Goal: Obtain resource: Download file/media

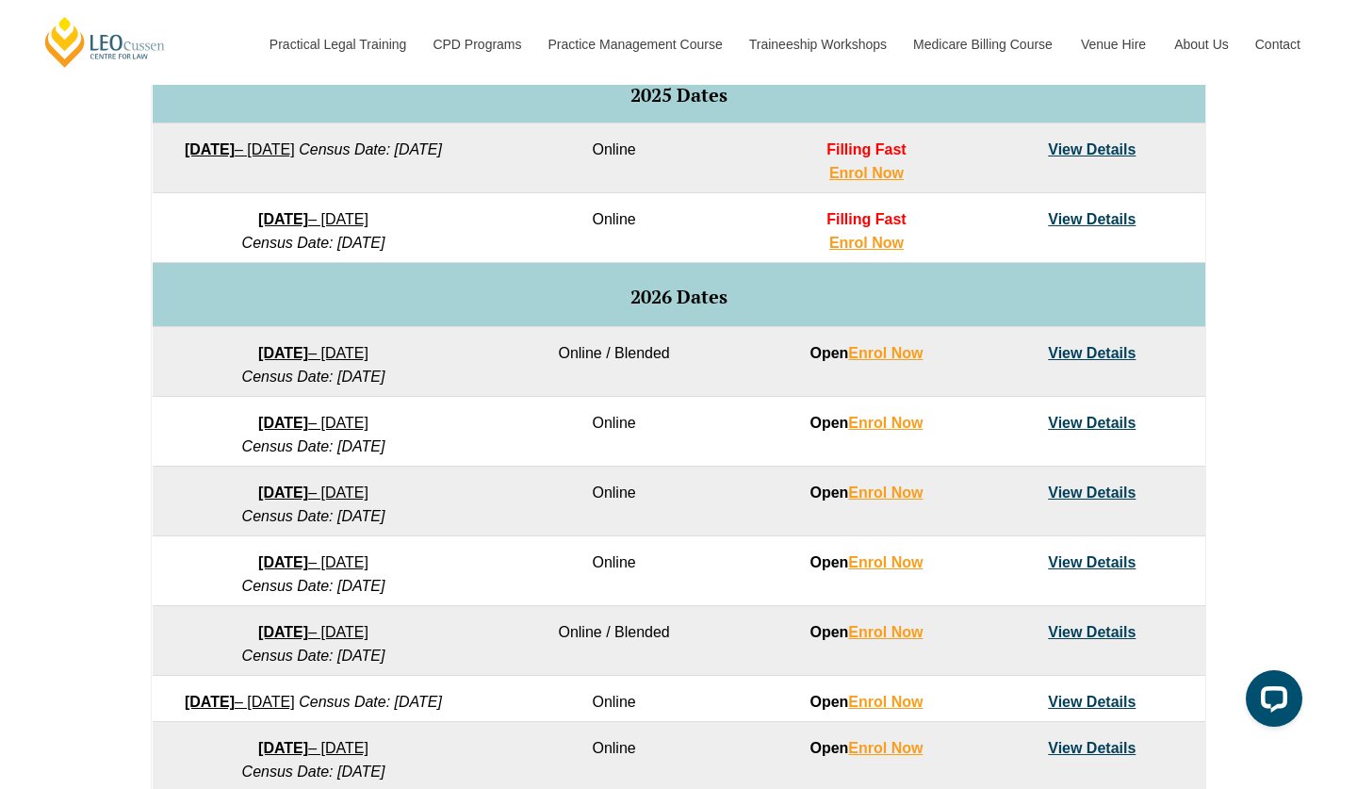
click at [1074, 425] on link "View Details" at bounding box center [1092, 423] width 88 height 16
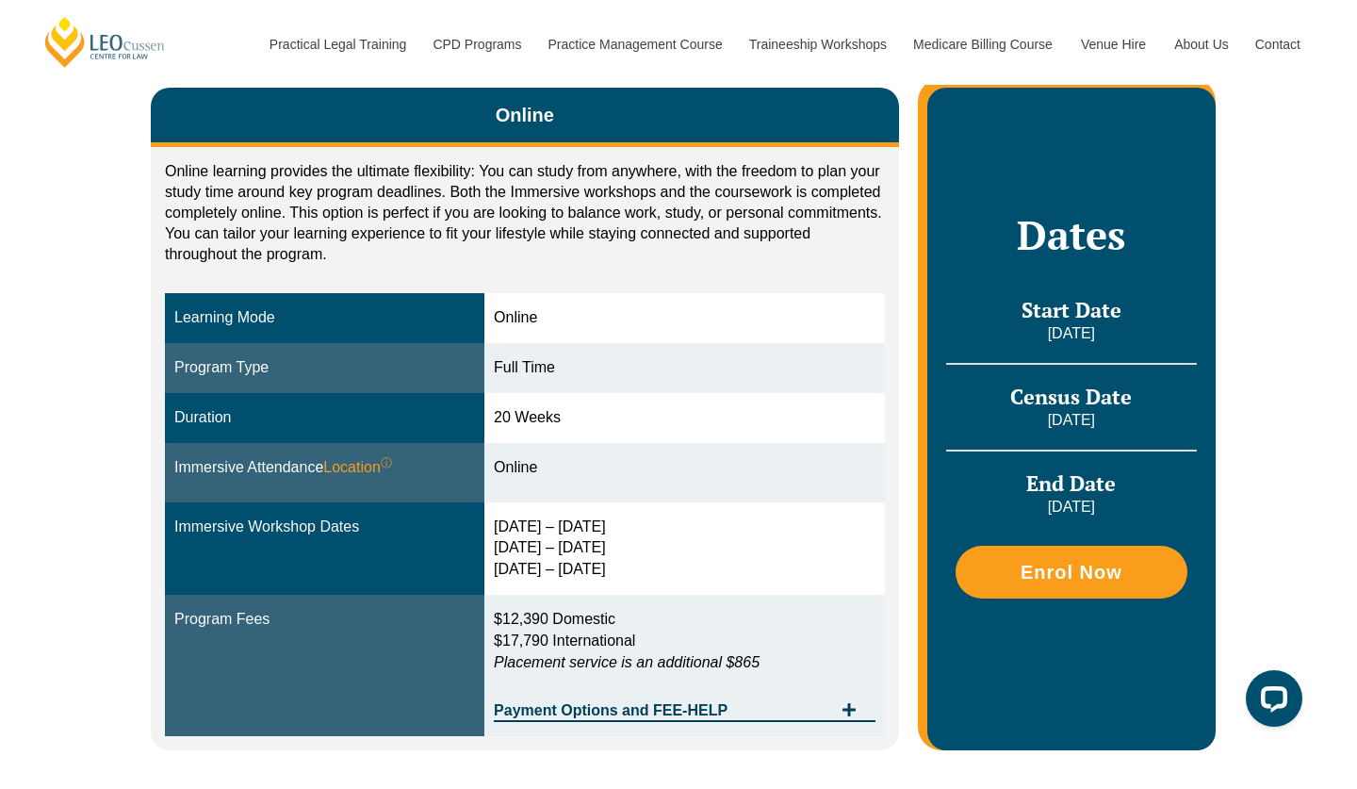
scroll to position [179, 0]
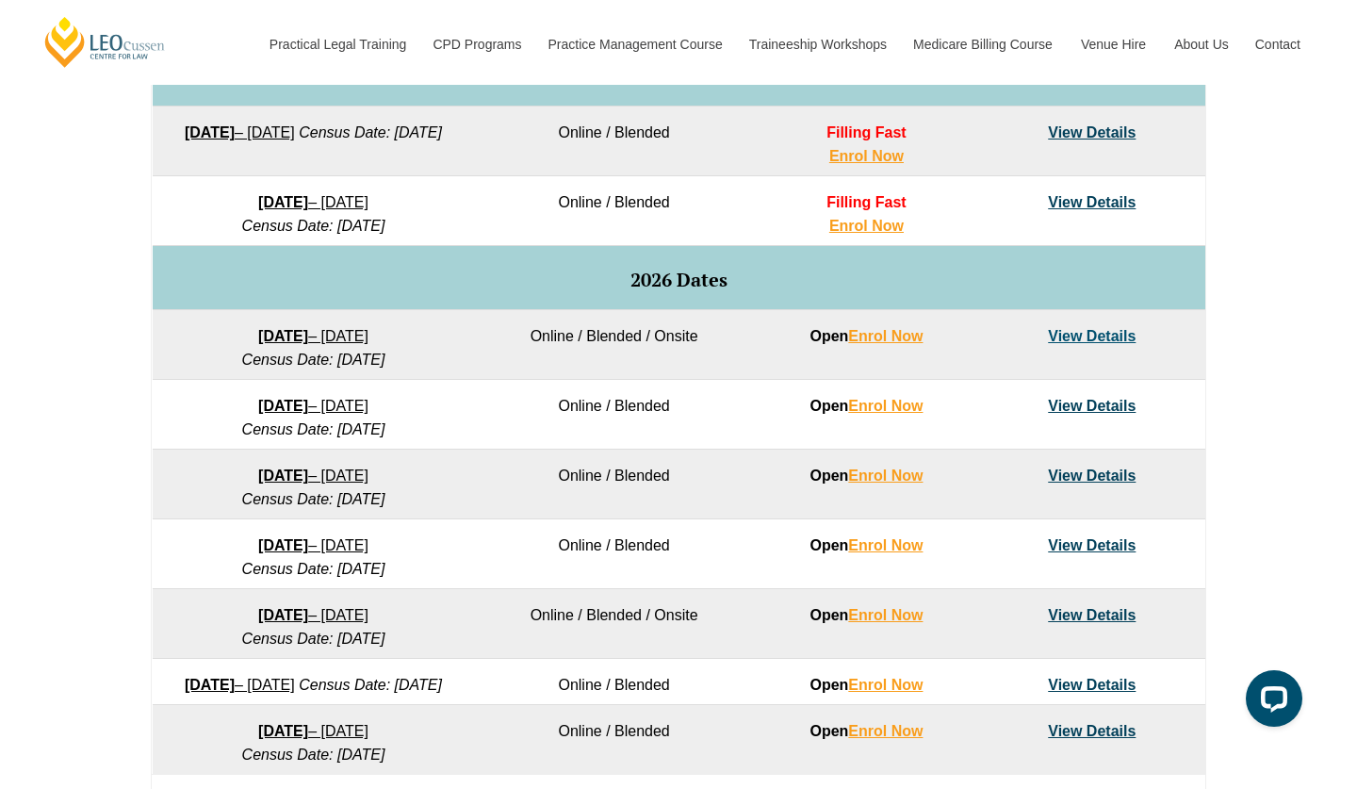
scroll to position [1014, 0]
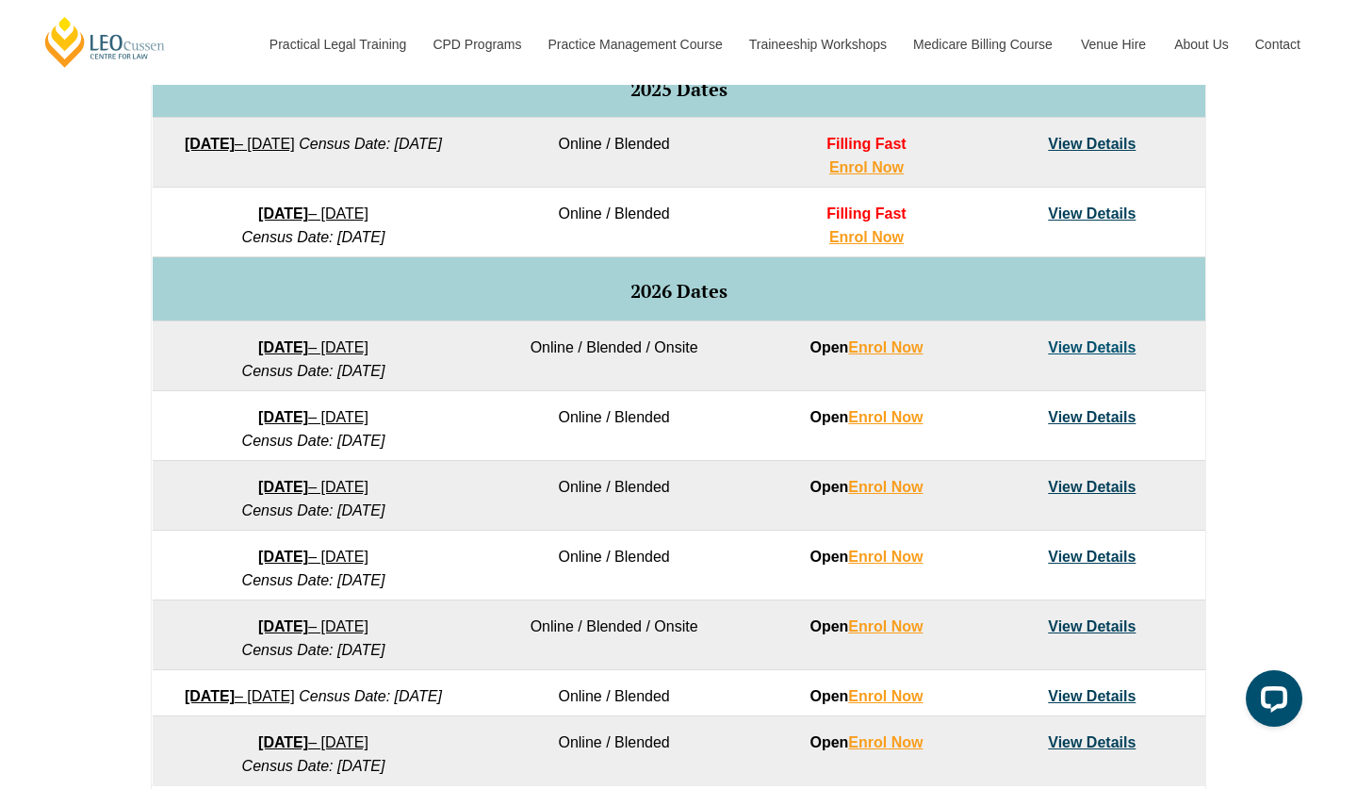
click at [1121, 350] on link "View Details" at bounding box center [1092, 347] width 88 height 16
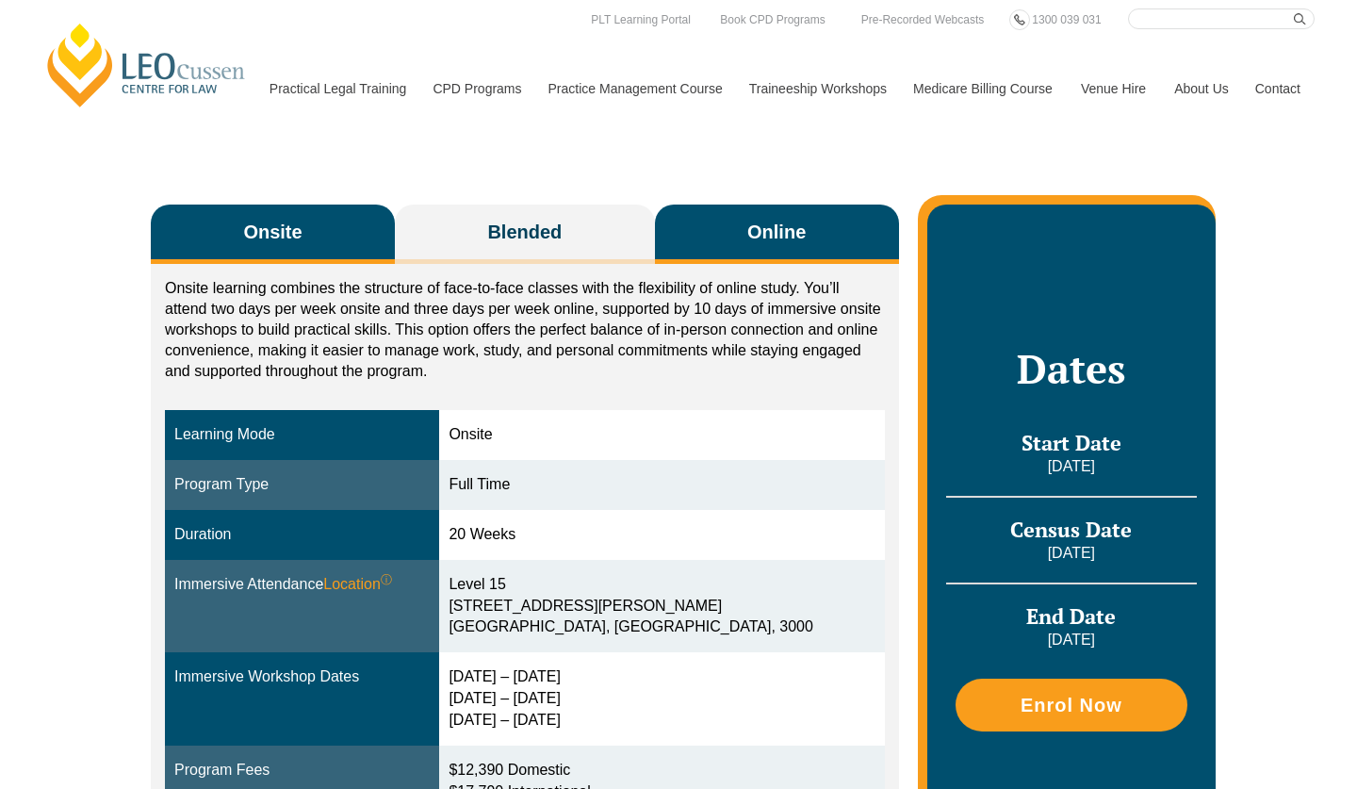
scroll to position [220, 0]
click at [742, 237] on button "Online" at bounding box center [777, 233] width 244 height 59
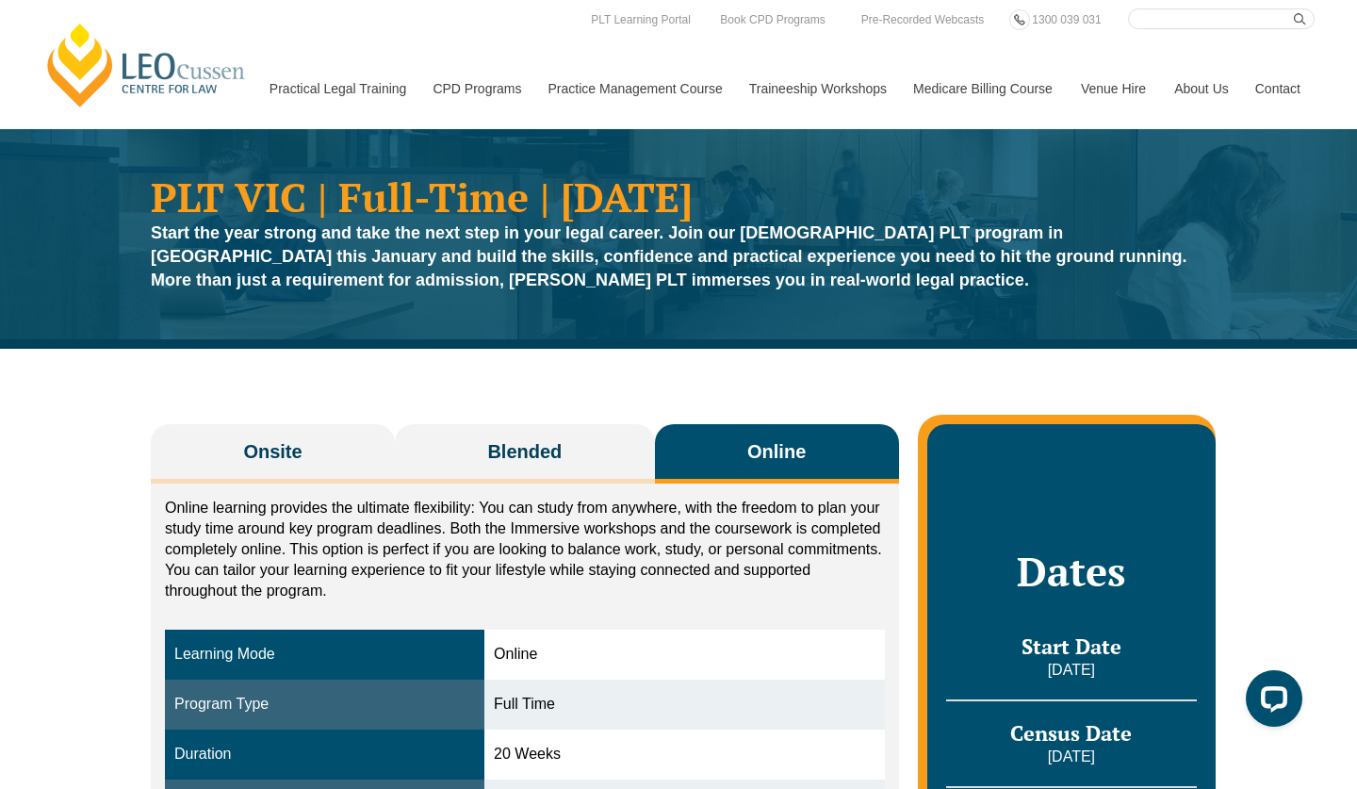
scroll to position [0, 0]
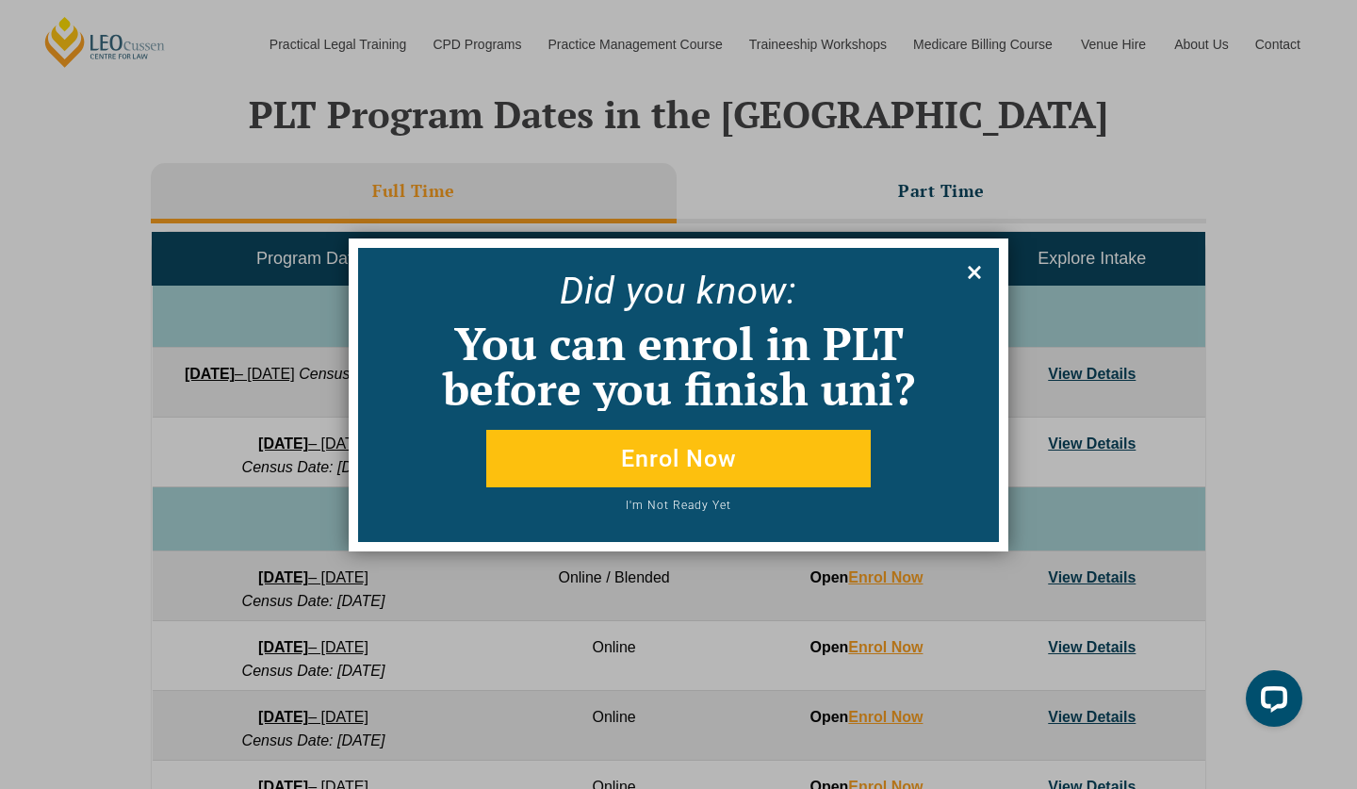
click at [977, 275] on icon at bounding box center [974, 272] width 13 height 13
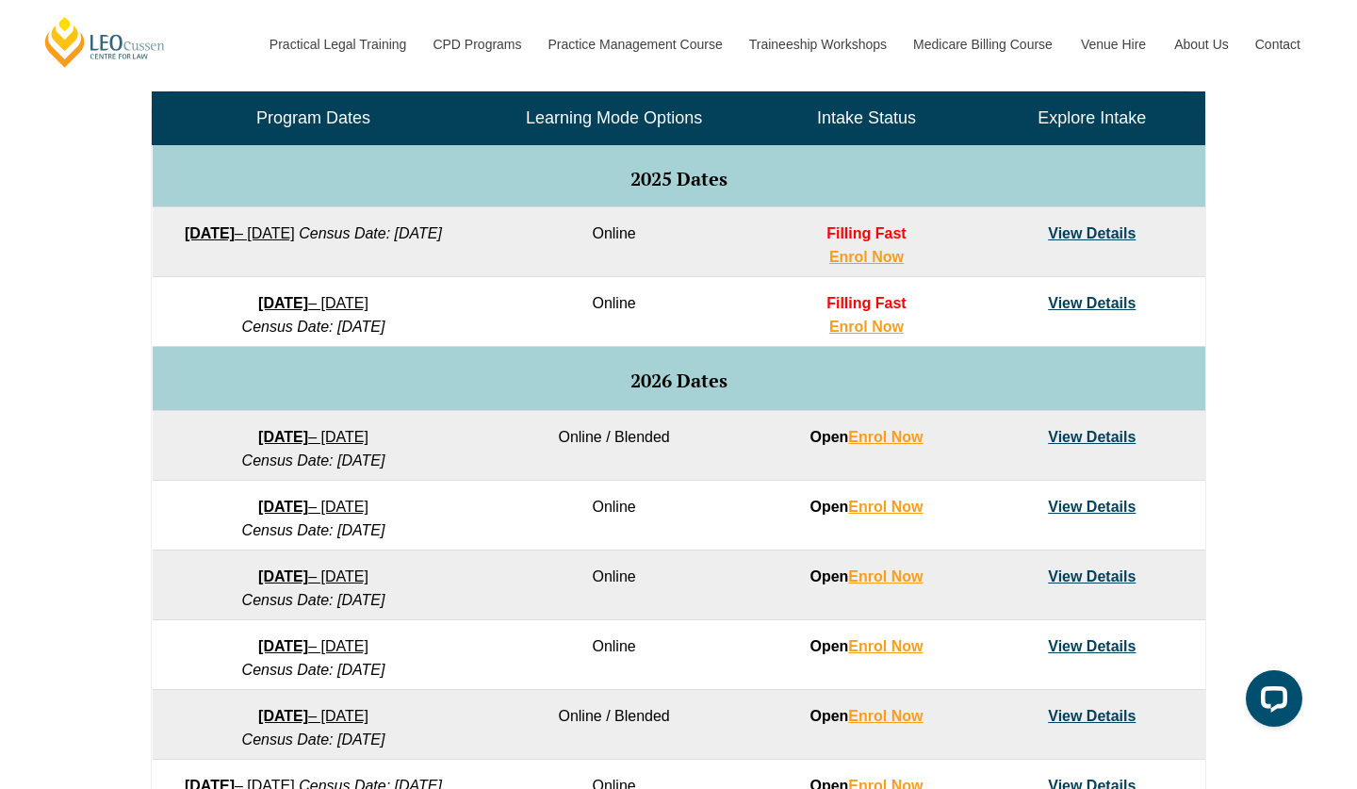
scroll to position [930, 0]
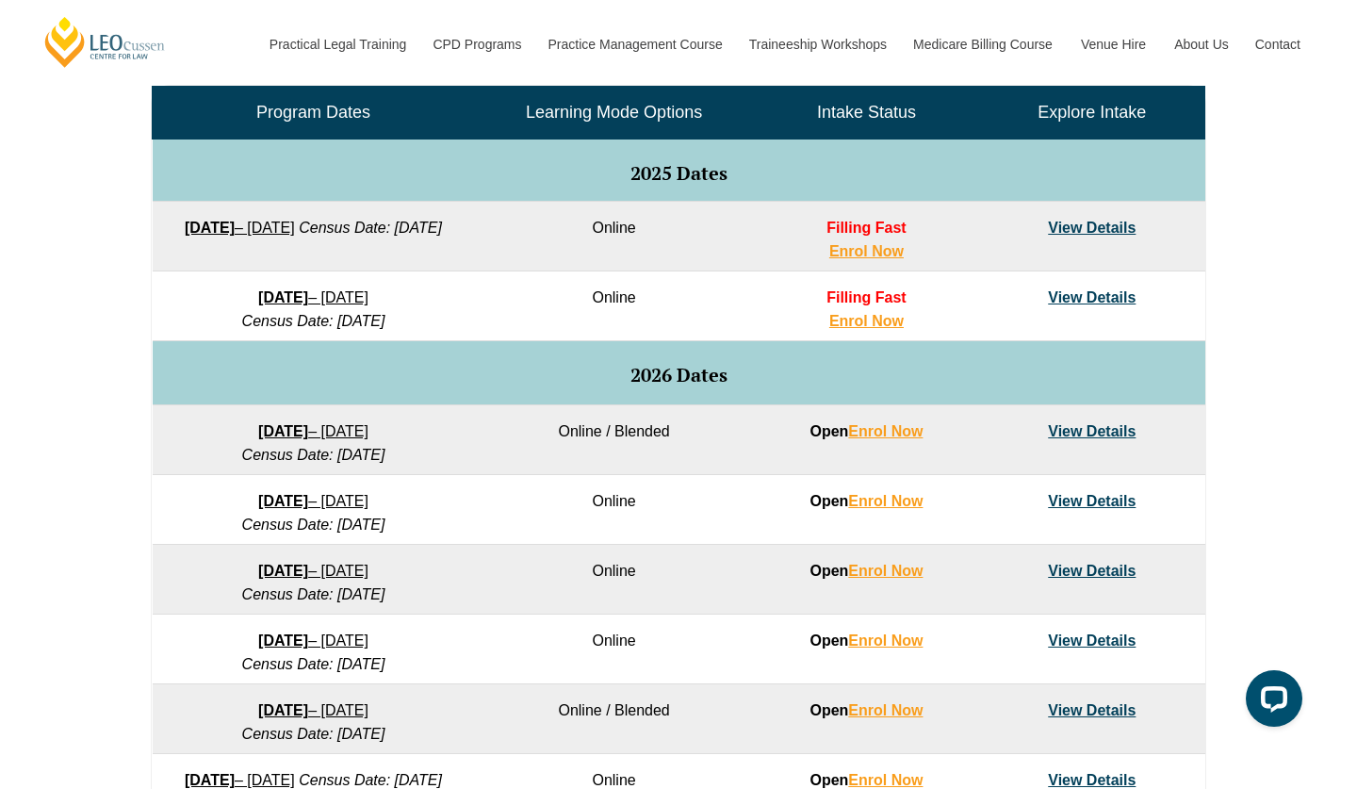
click at [1126, 301] on link "View Details" at bounding box center [1092, 297] width 88 height 16
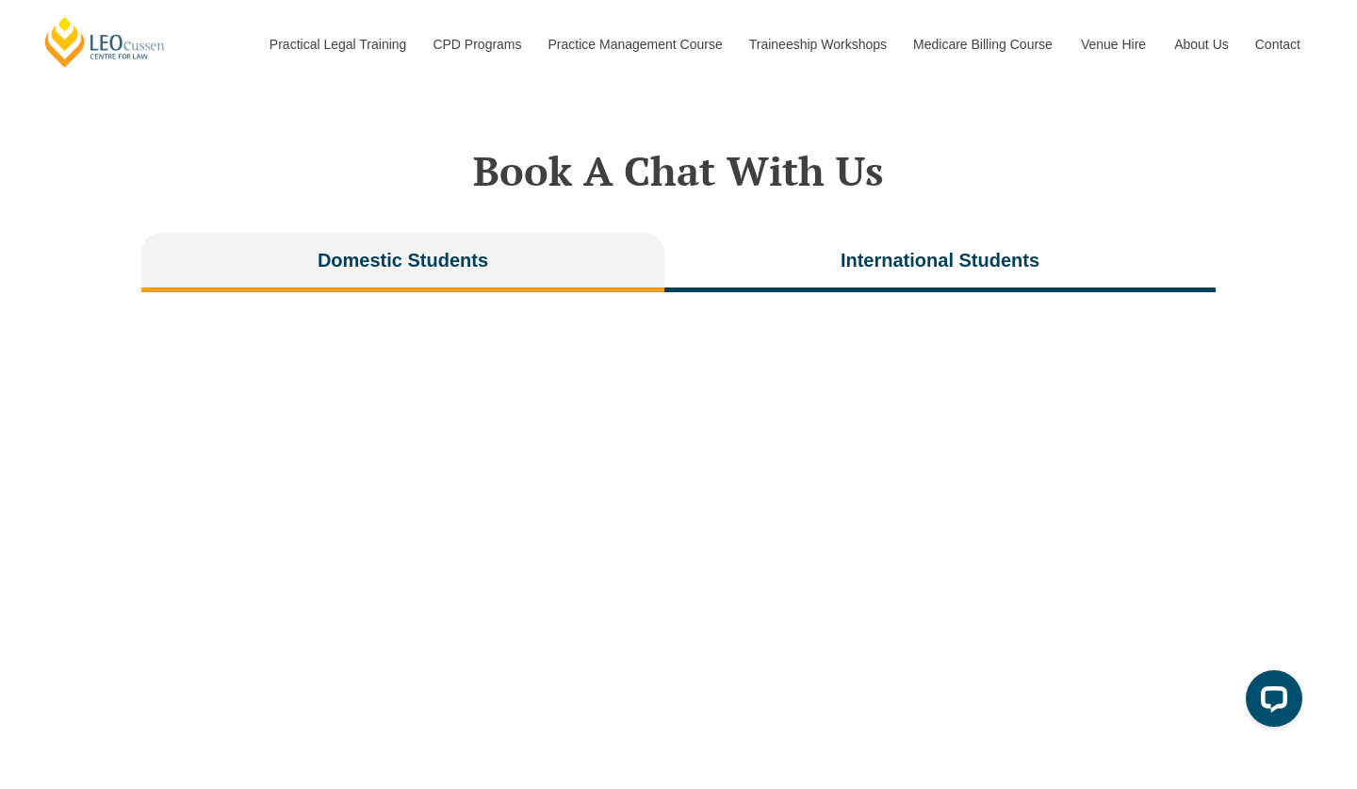
scroll to position [3745, 0]
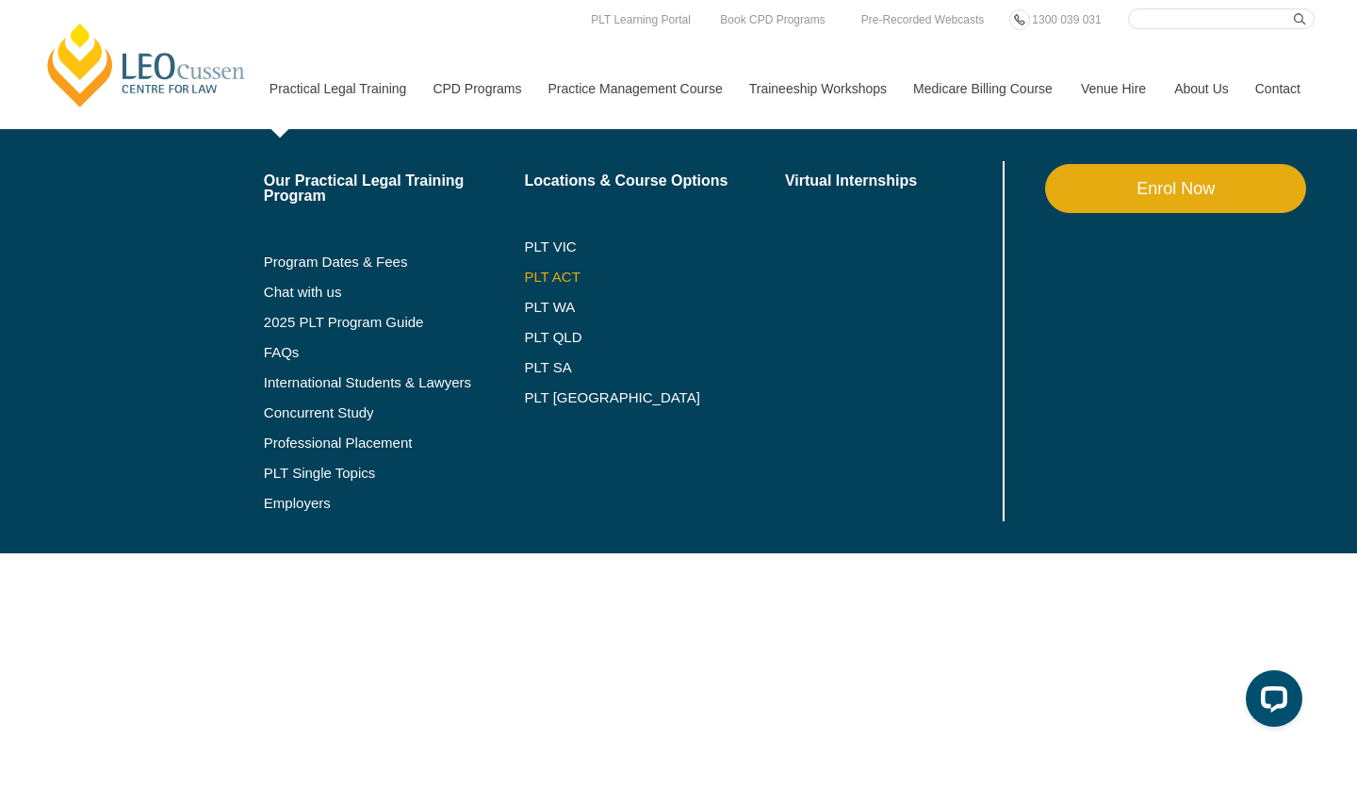
click at [529, 276] on link "PLT ACT" at bounding box center [654, 276] width 261 height 15
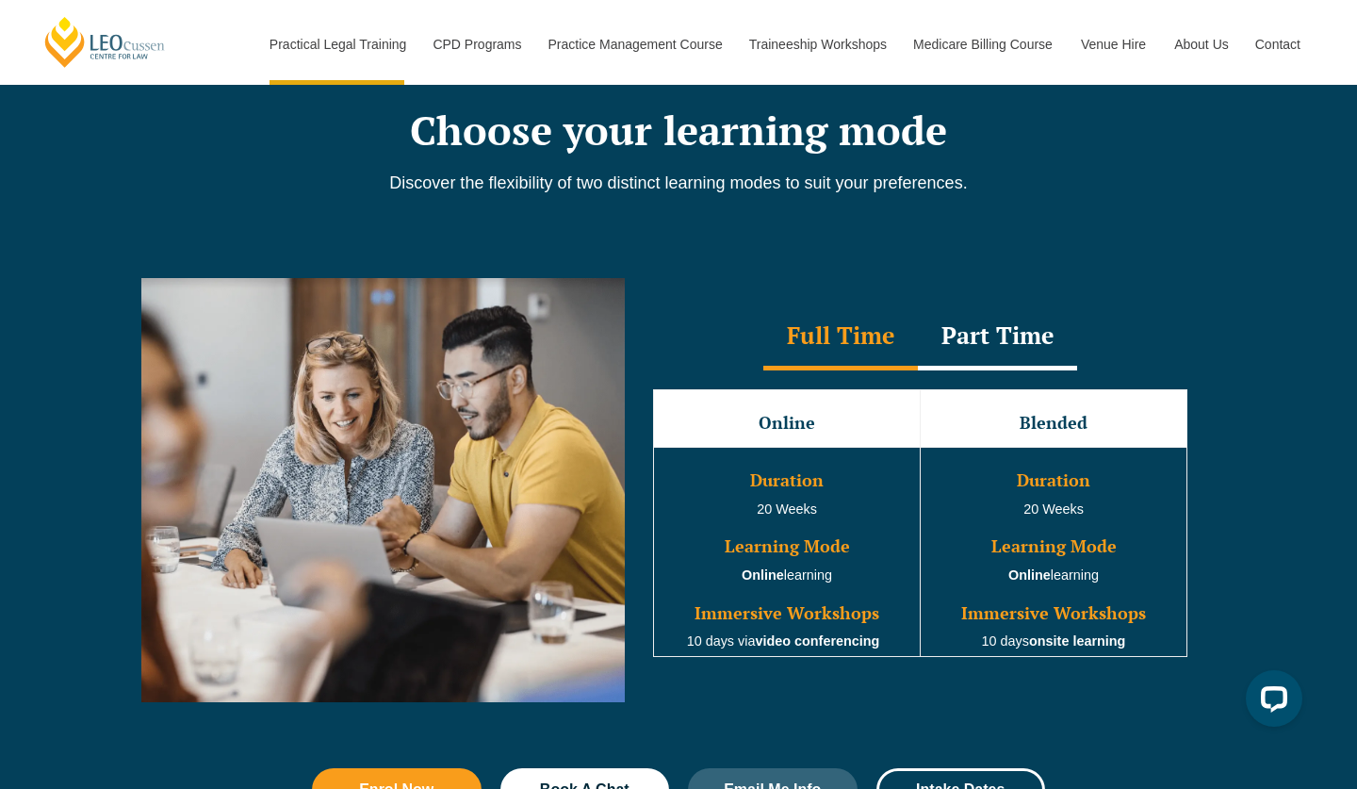
scroll to position [1562, 0]
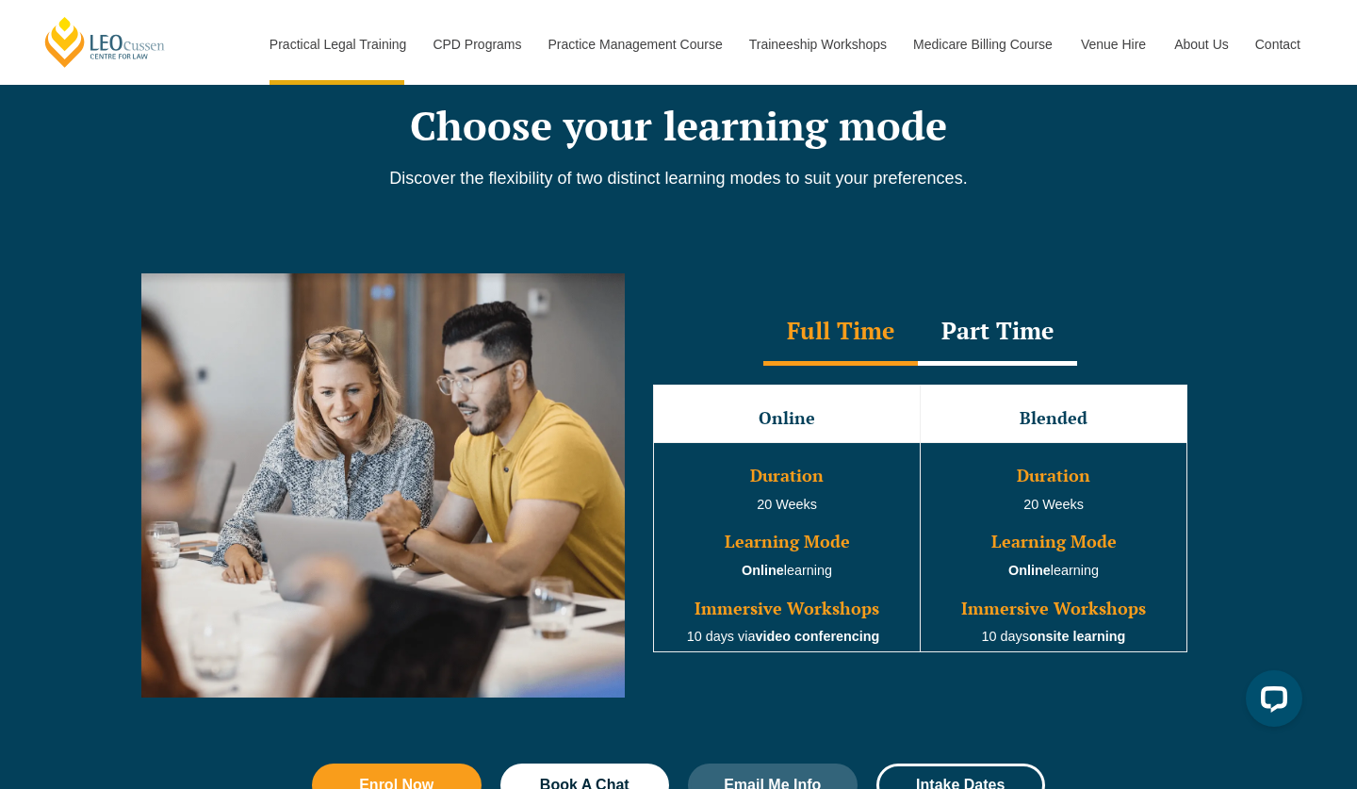
click at [1001, 344] on div "Part Time" at bounding box center [997, 333] width 159 height 66
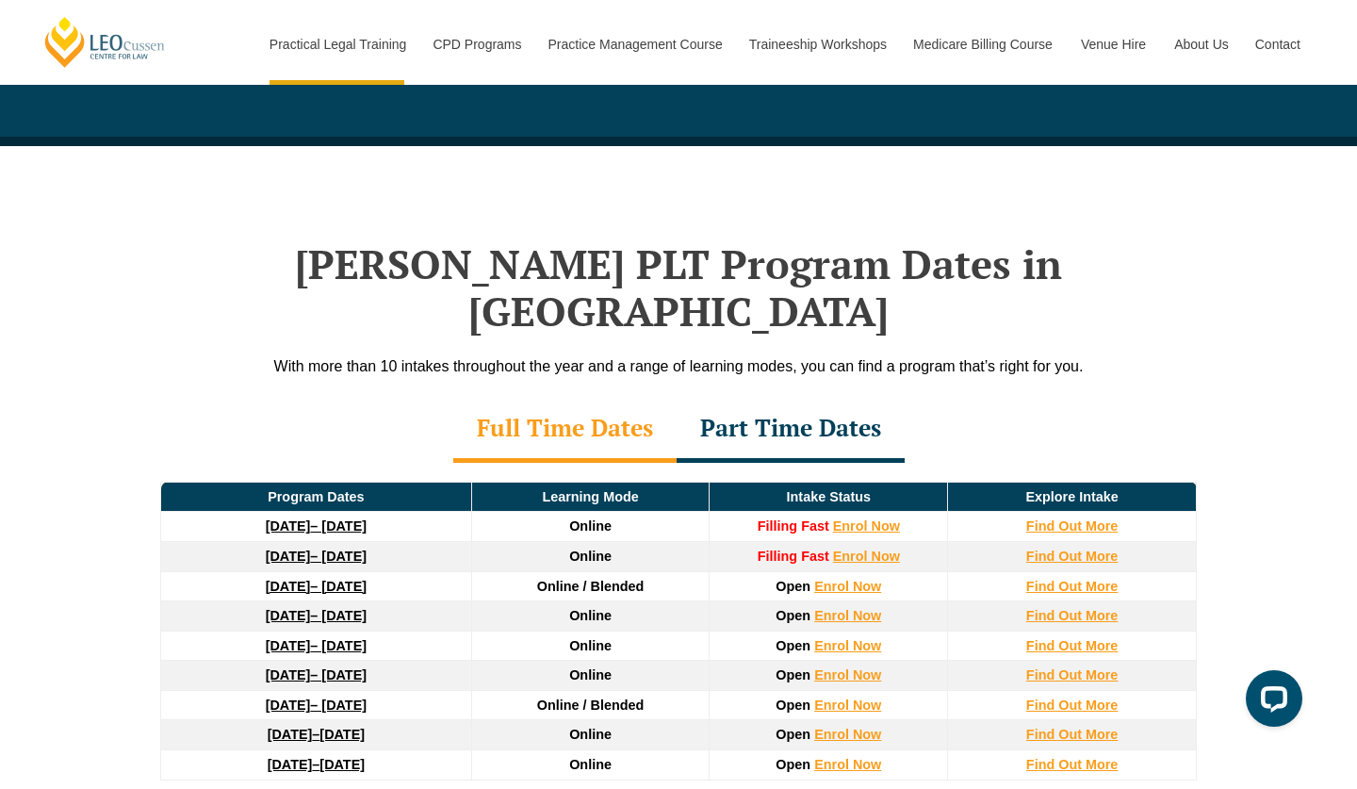
scroll to position [2297, 0]
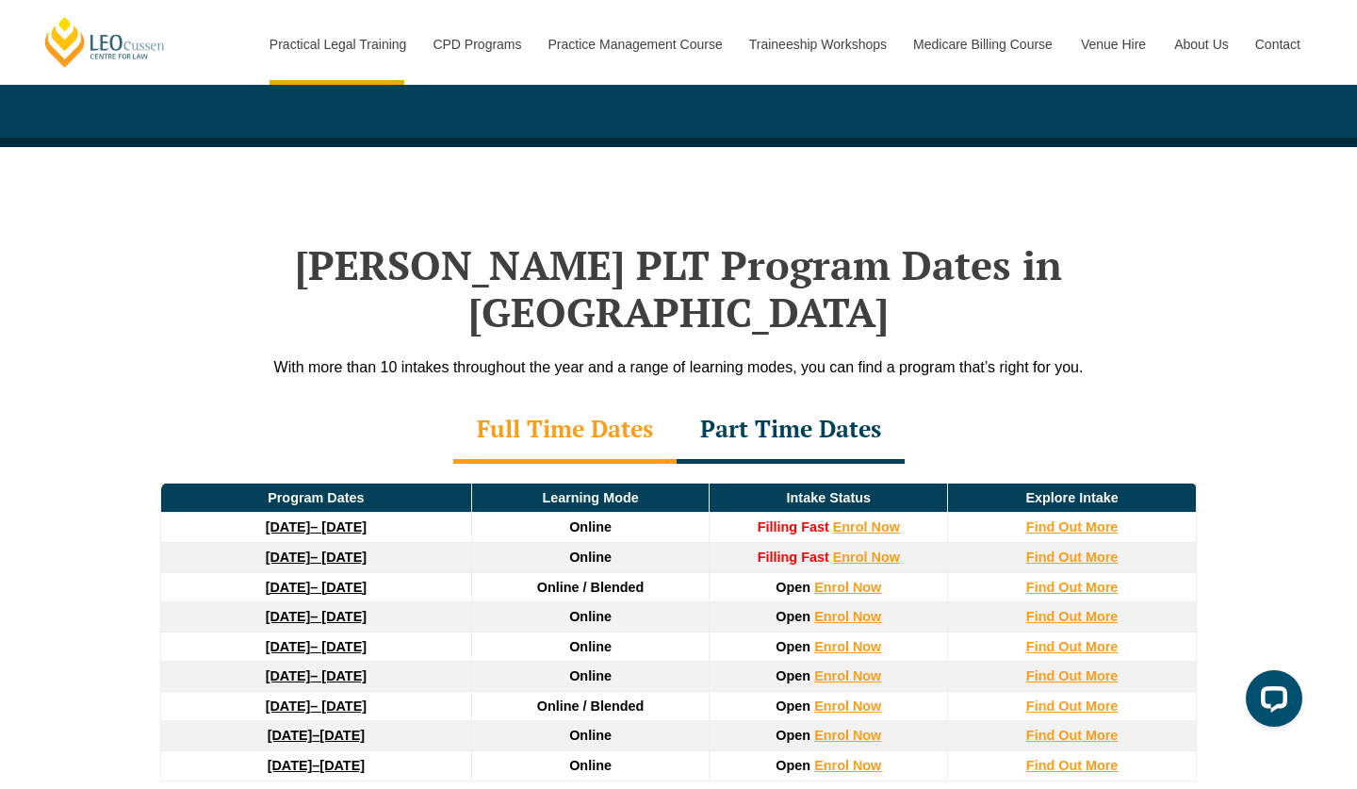
click at [800, 398] on div "Part Time Dates" at bounding box center [790, 431] width 228 height 66
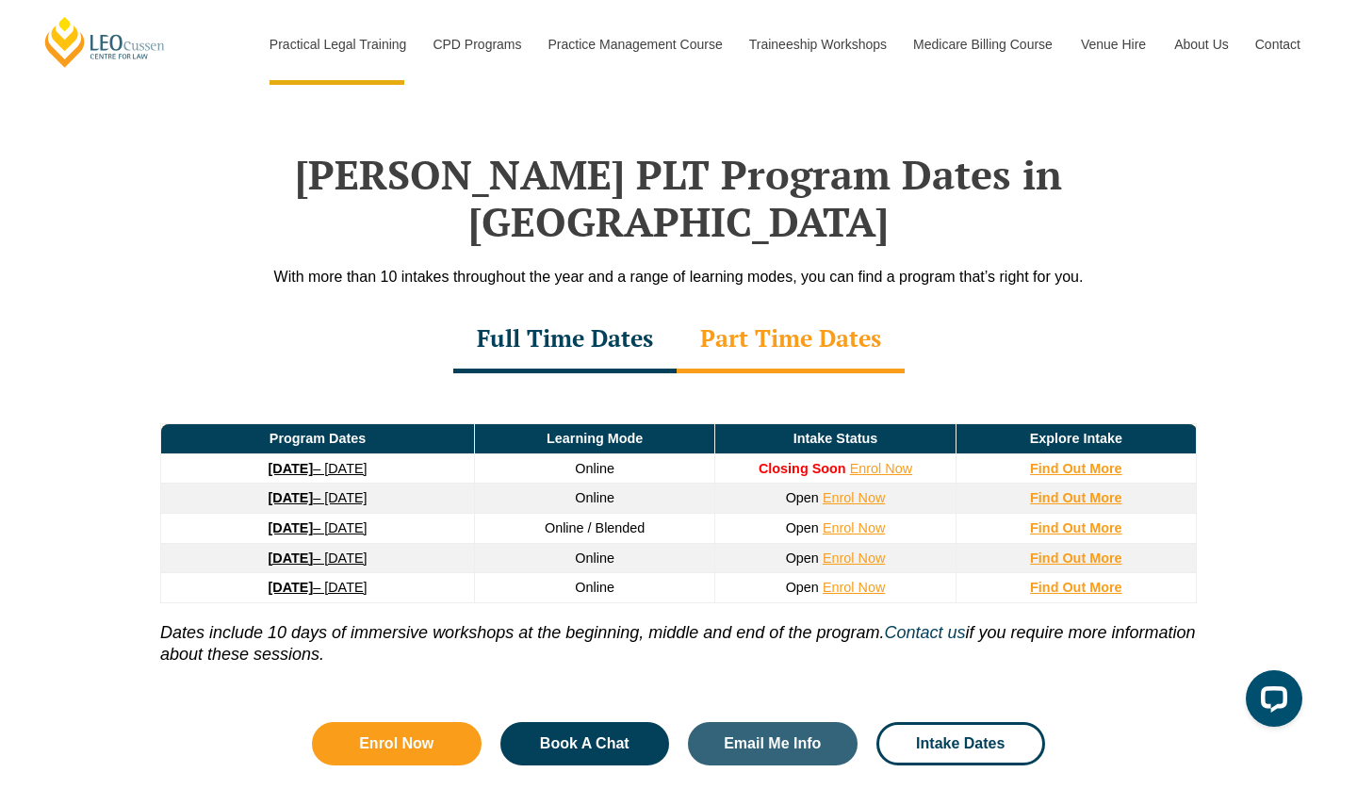
scroll to position [2389, 0]
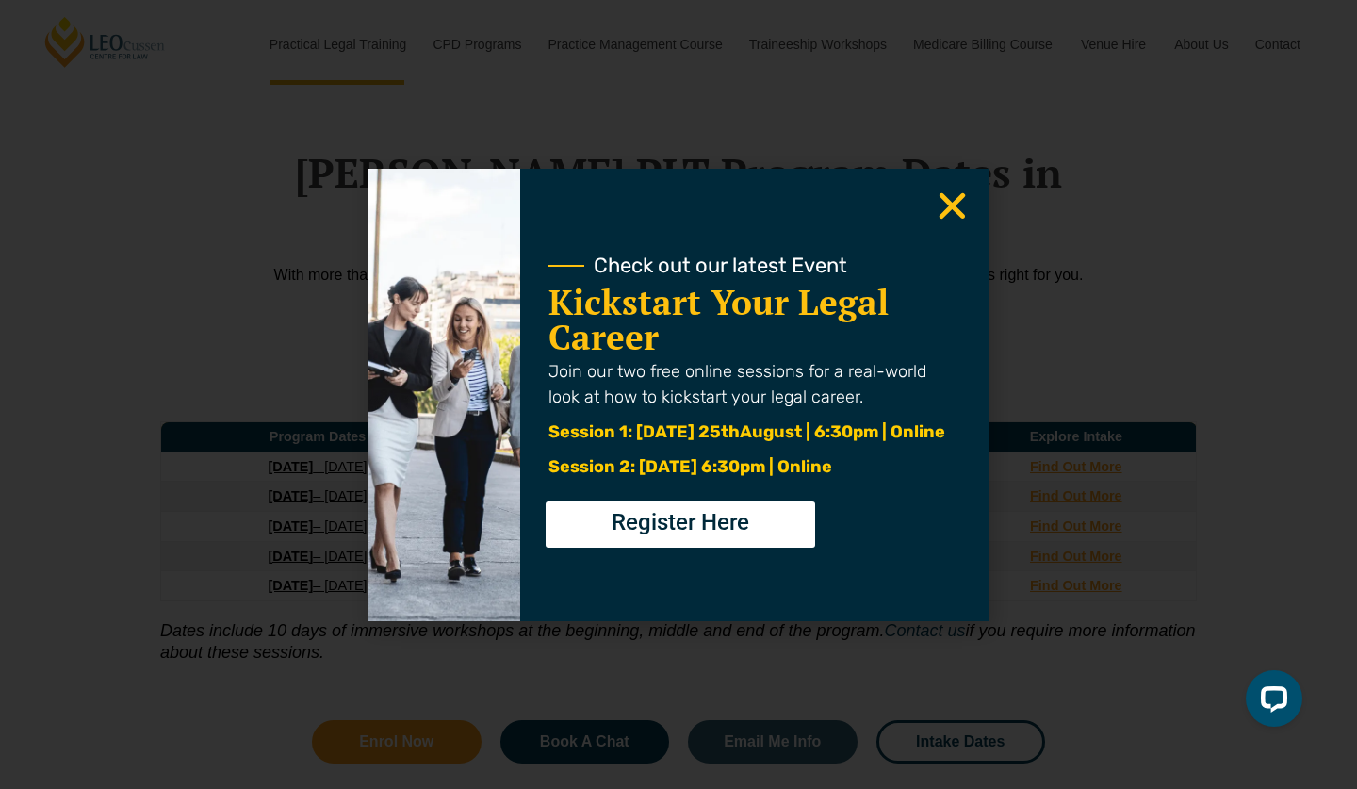
click at [977, 202] on div "Check out our latest Event Kickstart Your Legal Career Join our two free online…" at bounding box center [678, 395] width 622 height 452
click at [959, 200] on use "Close" at bounding box center [952, 205] width 26 height 26
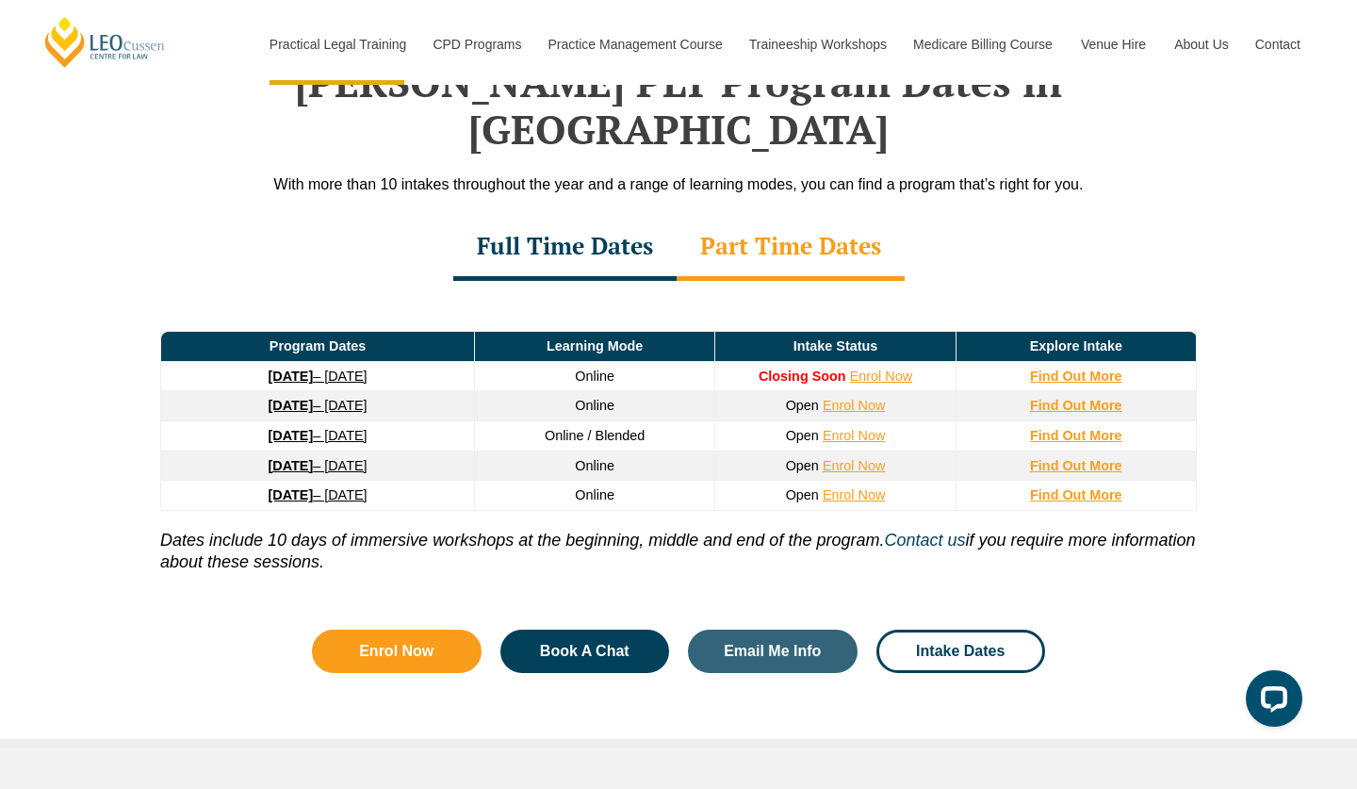
scroll to position [2505, 0]
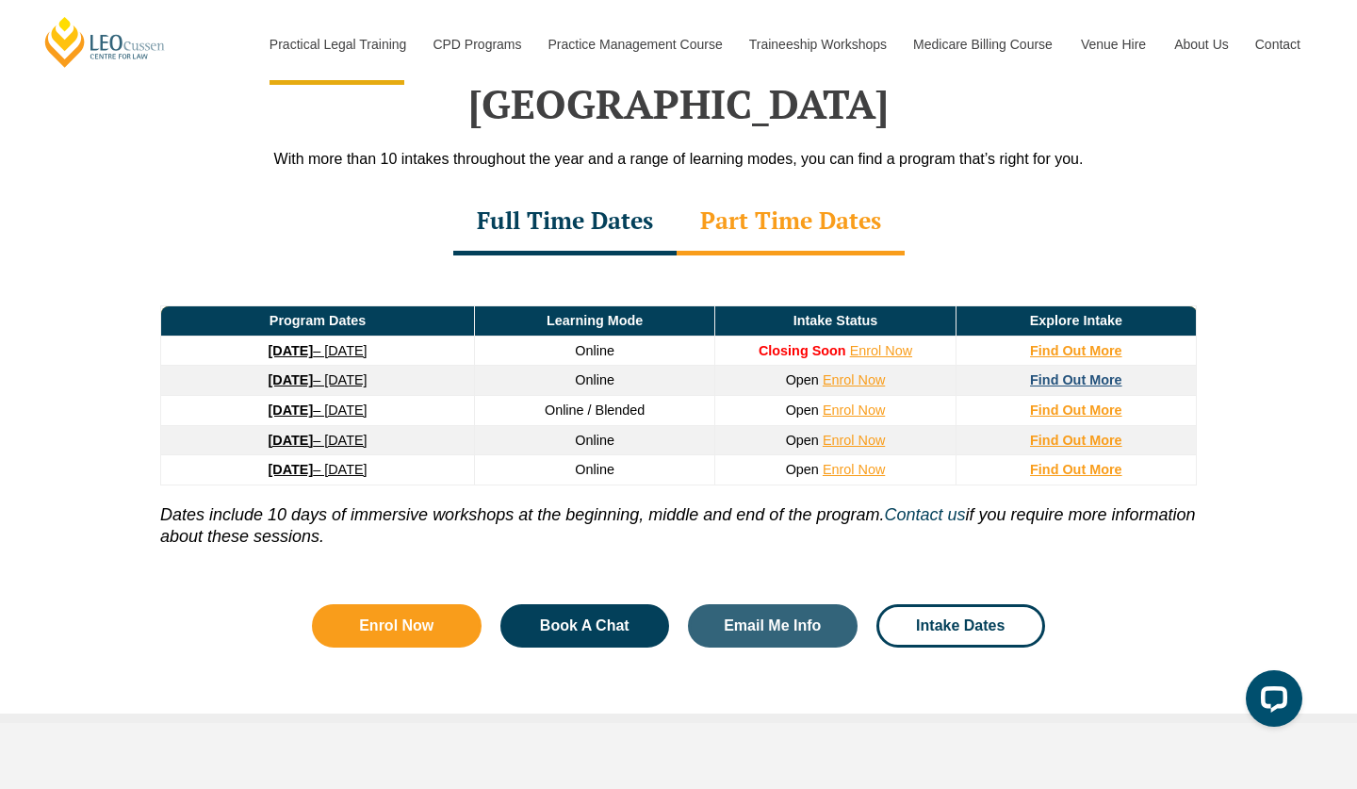
click at [1074, 372] on strong "Find Out More" at bounding box center [1076, 379] width 92 height 15
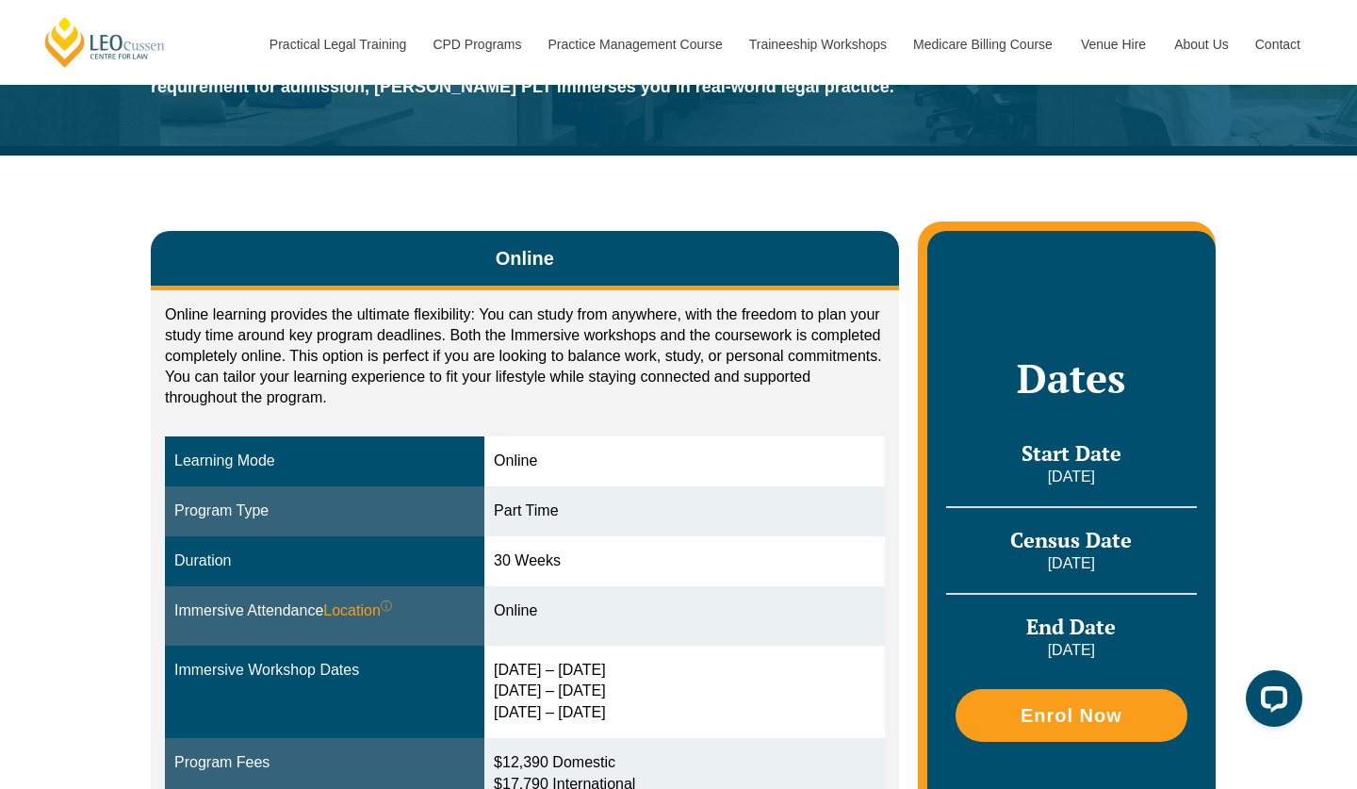
scroll to position [193, 0]
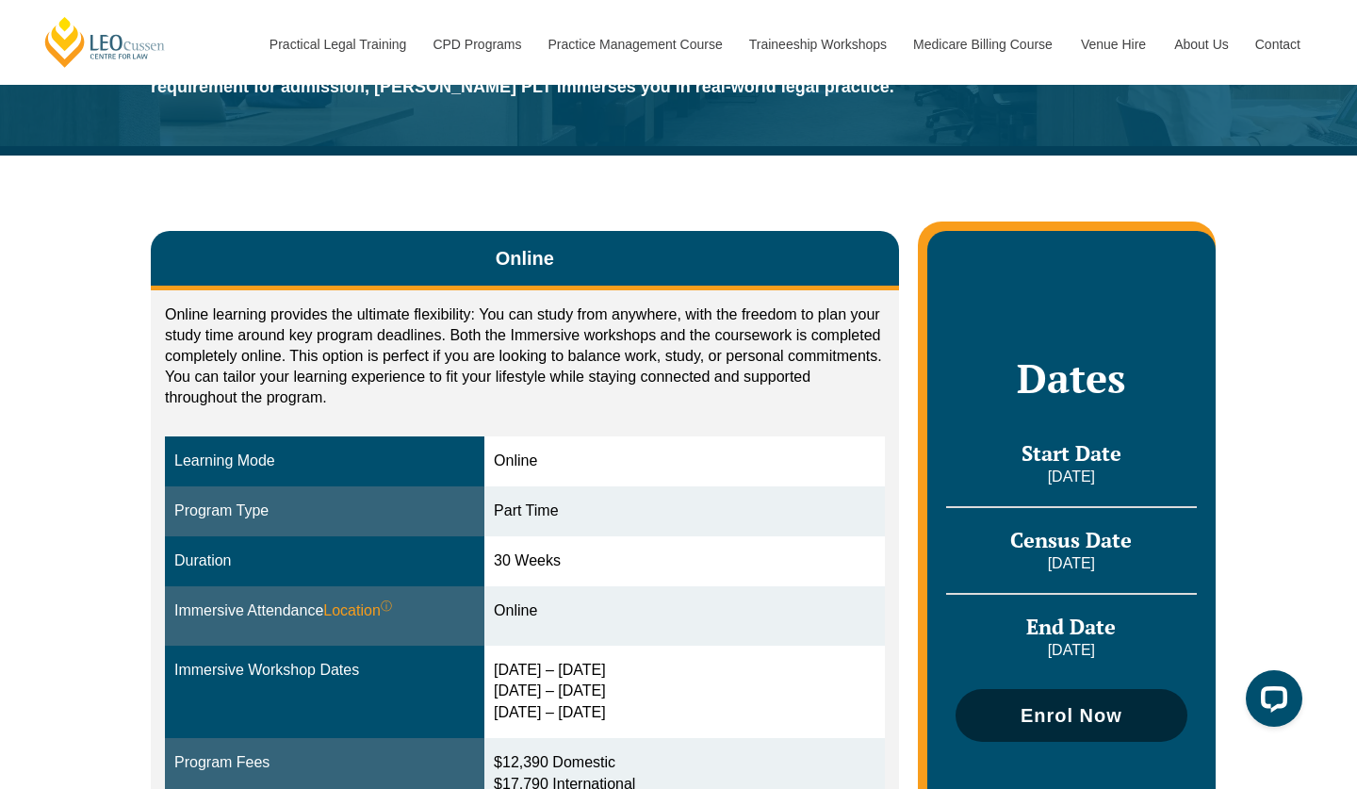
click at [1103, 706] on span "Enrol Now" at bounding box center [1071, 715] width 102 height 19
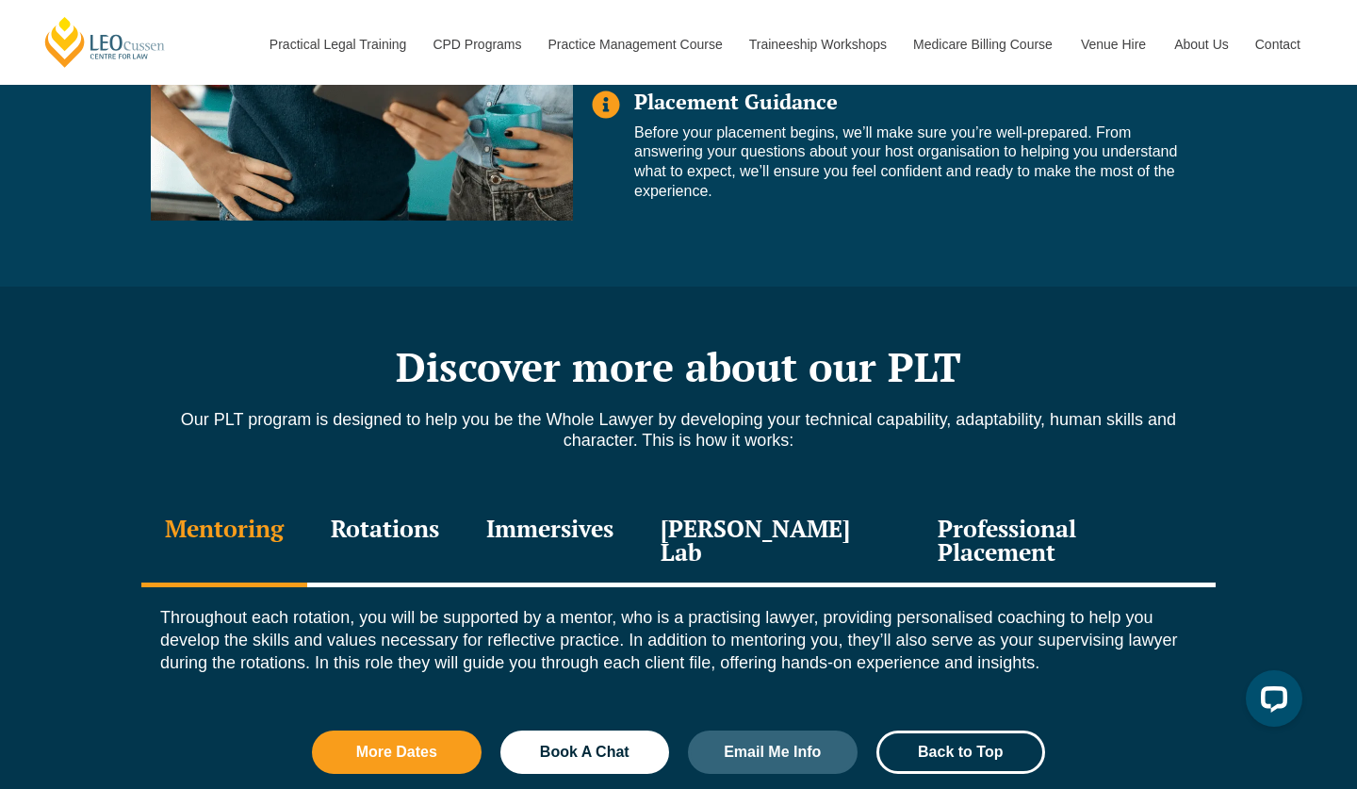
click at [603, 515] on div "Immersives" at bounding box center [550, 542] width 174 height 90
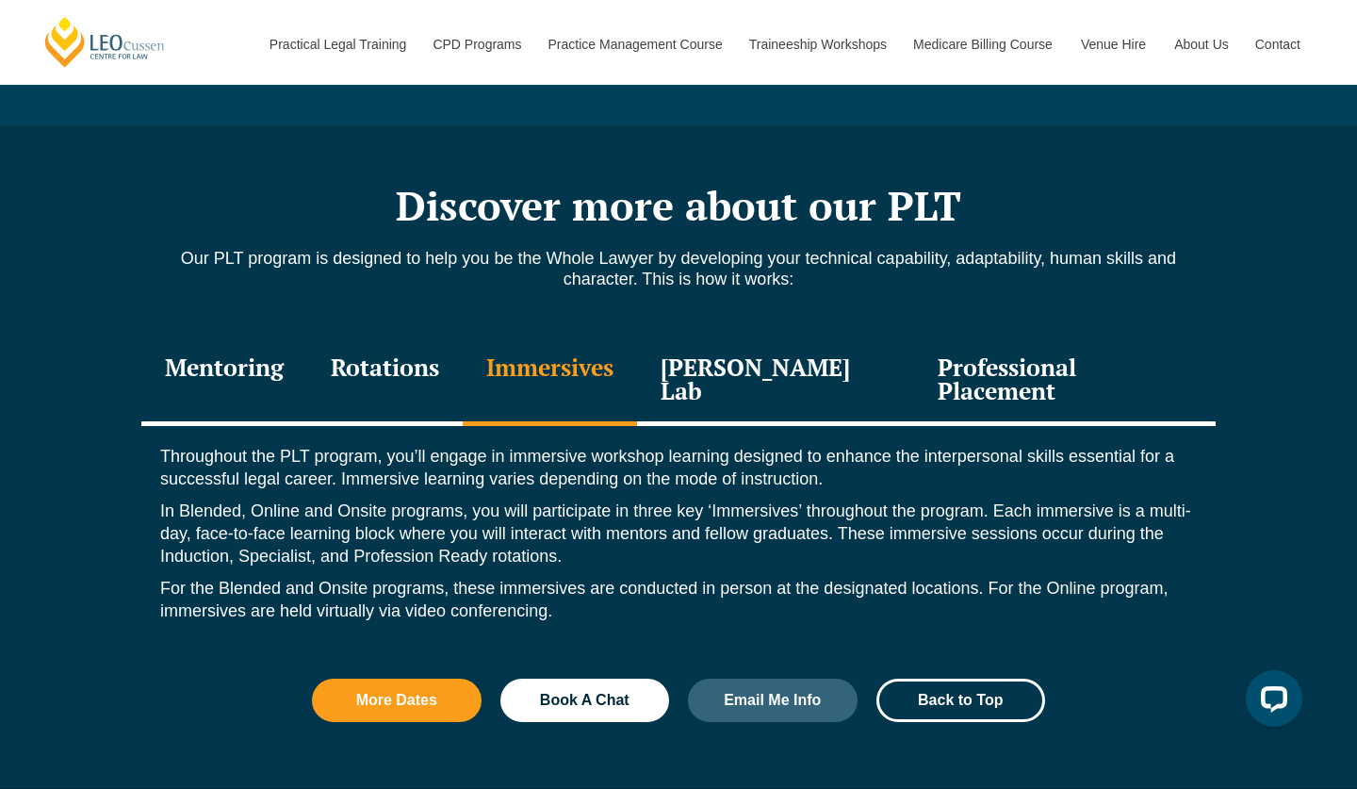
scroll to position [1957, 0]
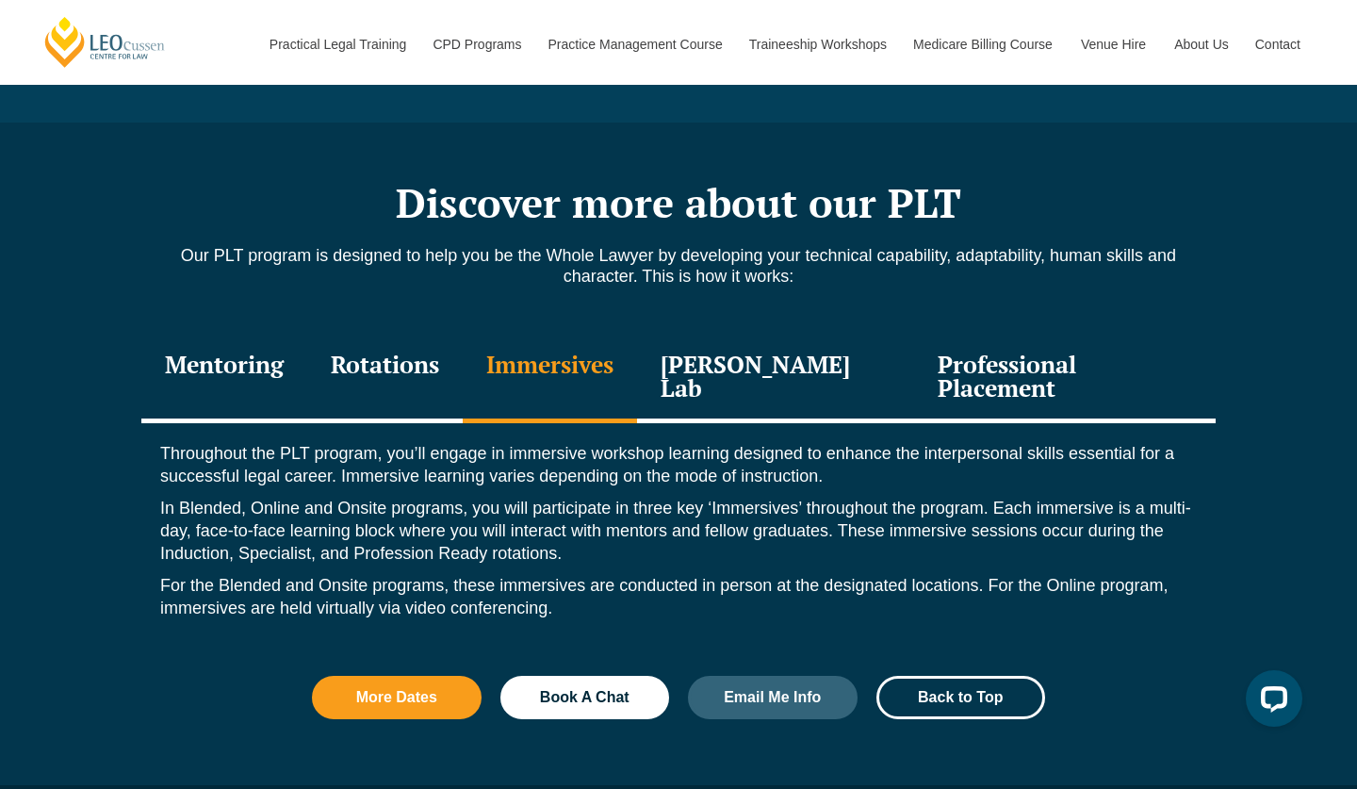
click at [429, 344] on div "Rotations" at bounding box center [384, 379] width 155 height 90
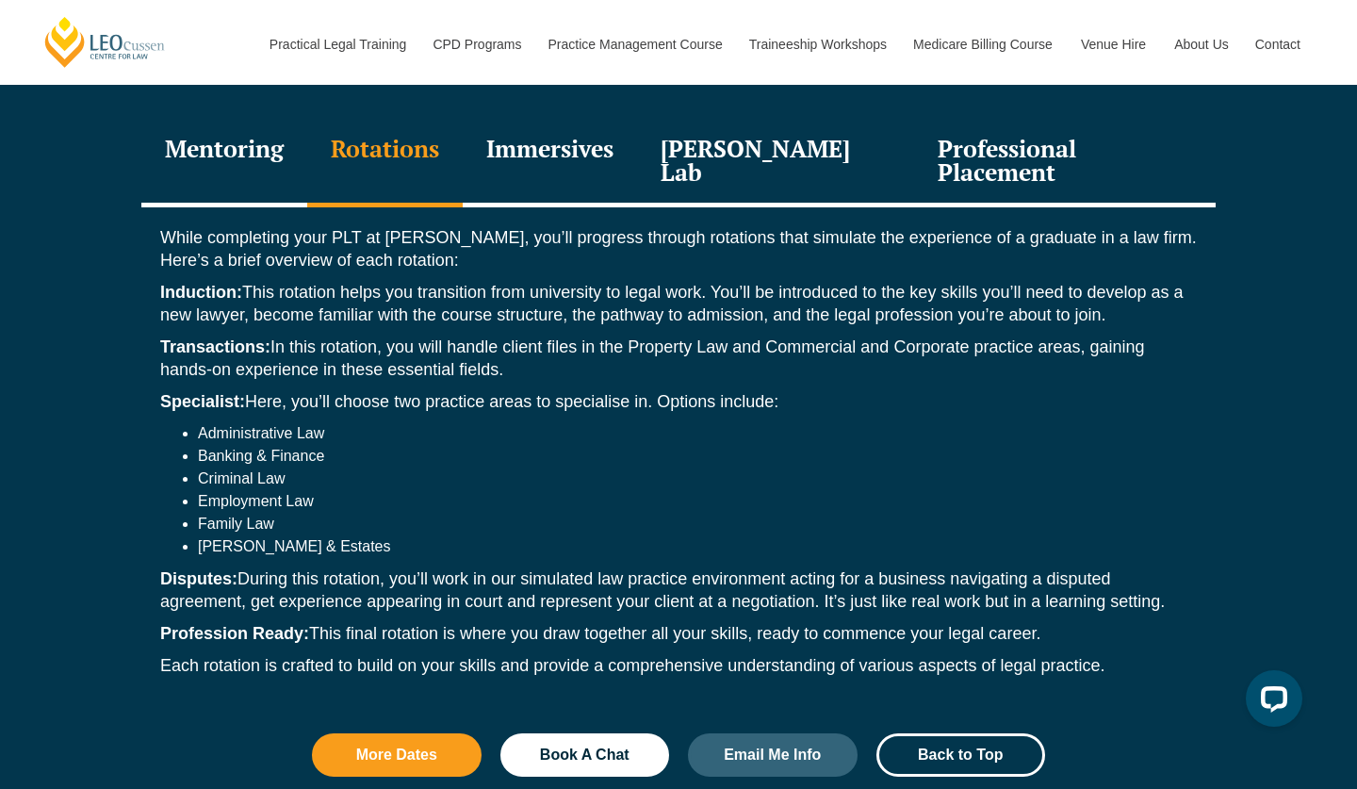
scroll to position [2174, 0]
click at [632, 127] on div "Immersives" at bounding box center [550, 162] width 174 height 90
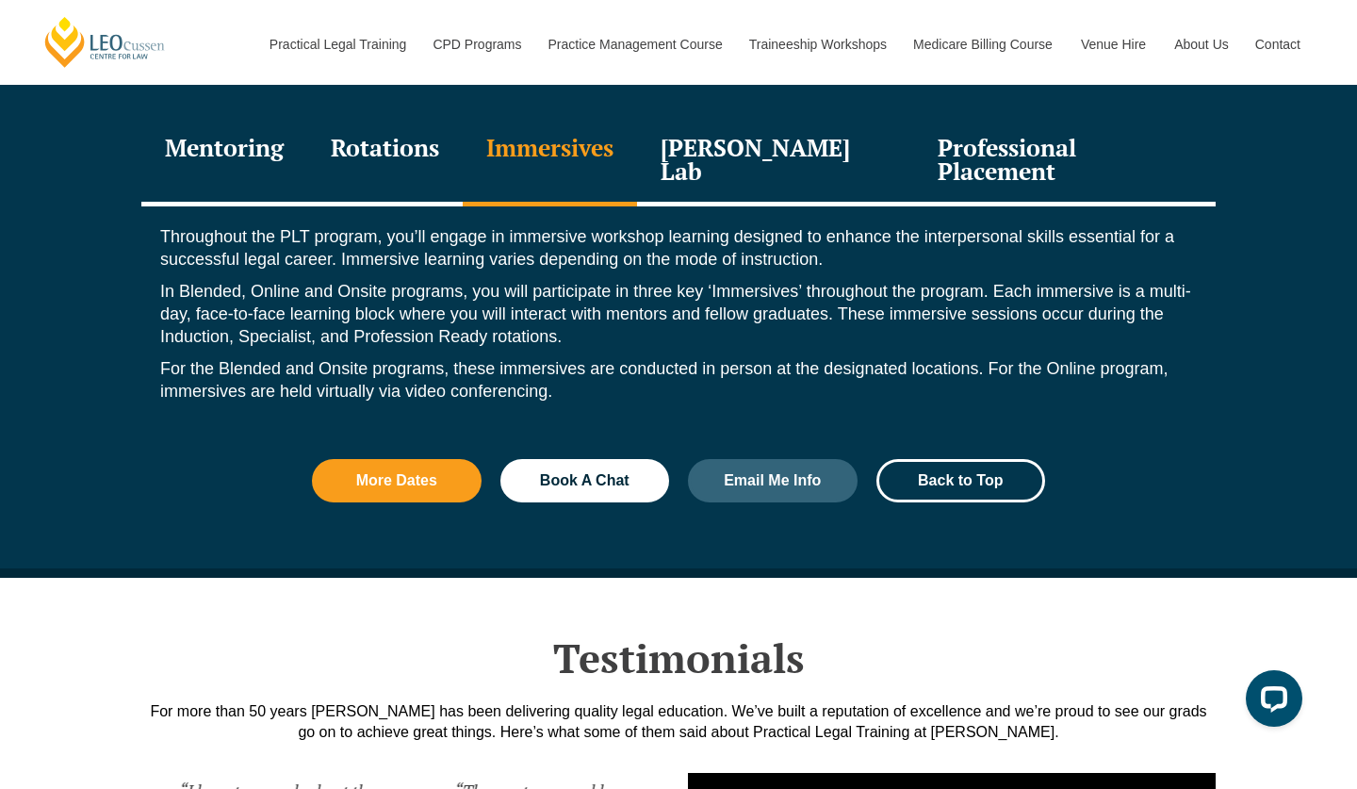
click at [818, 136] on div "[PERSON_NAME] Lab" at bounding box center [775, 162] width 277 height 90
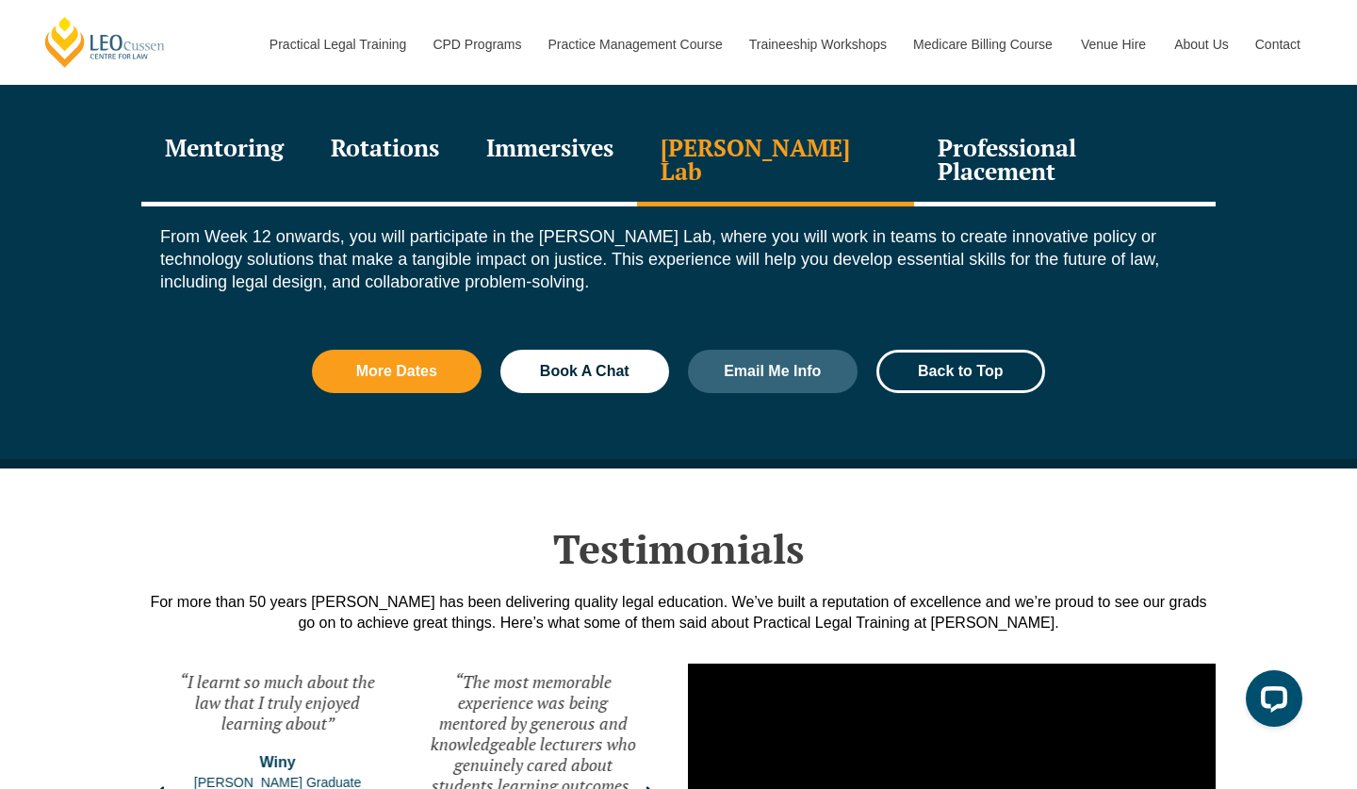
click at [965, 138] on div "Professional Placement" at bounding box center [1064, 162] width 301 height 90
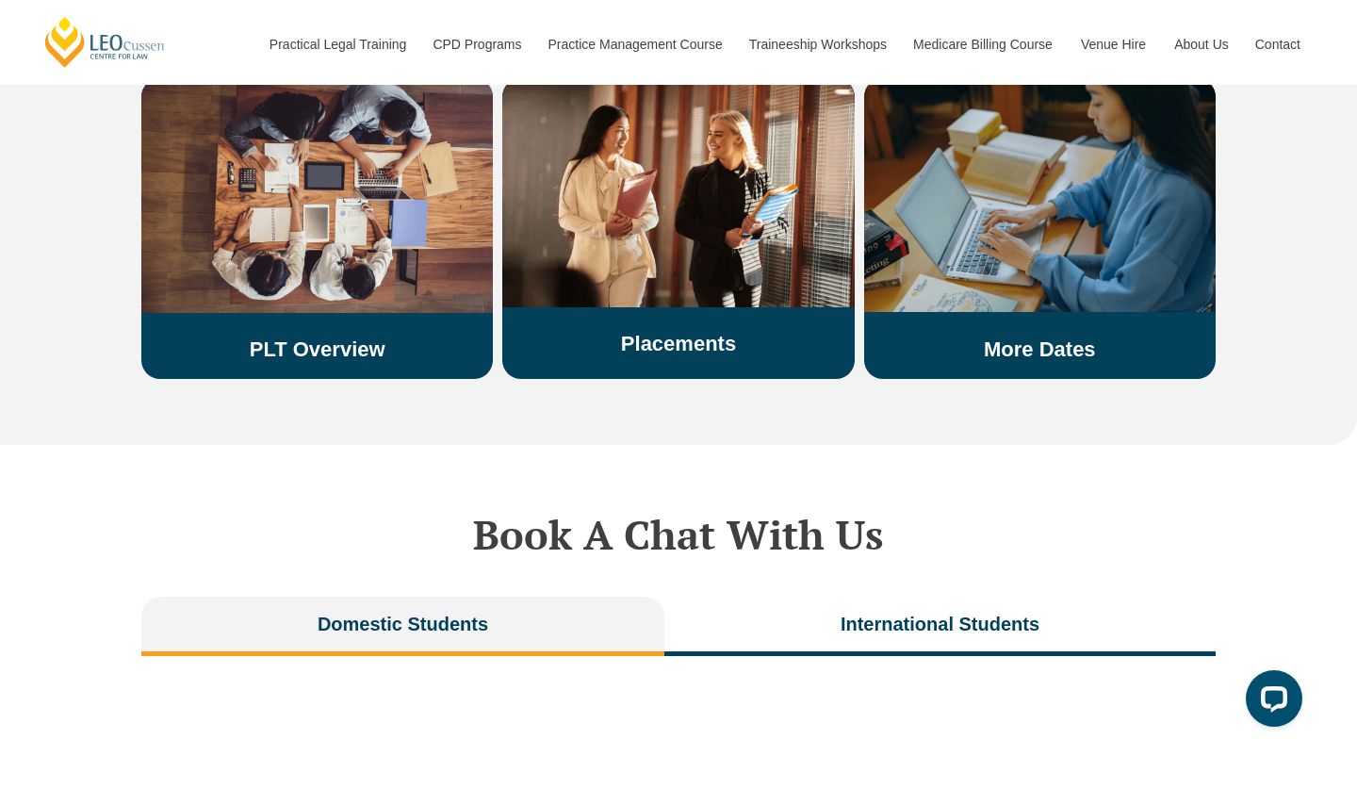
scroll to position [3487, 0]
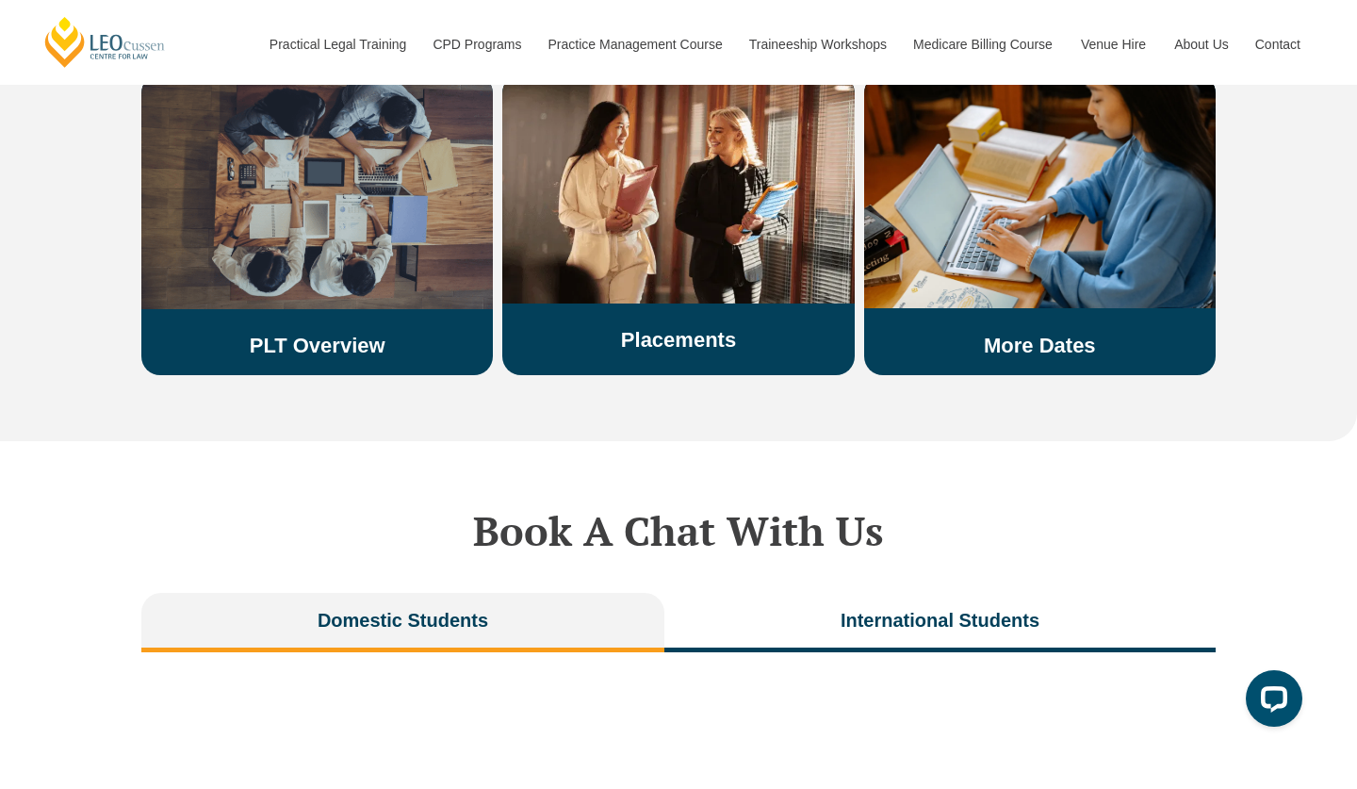
click at [322, 334] on link "PLT Overview" at bounding box center [318, 346] width 136 height 24
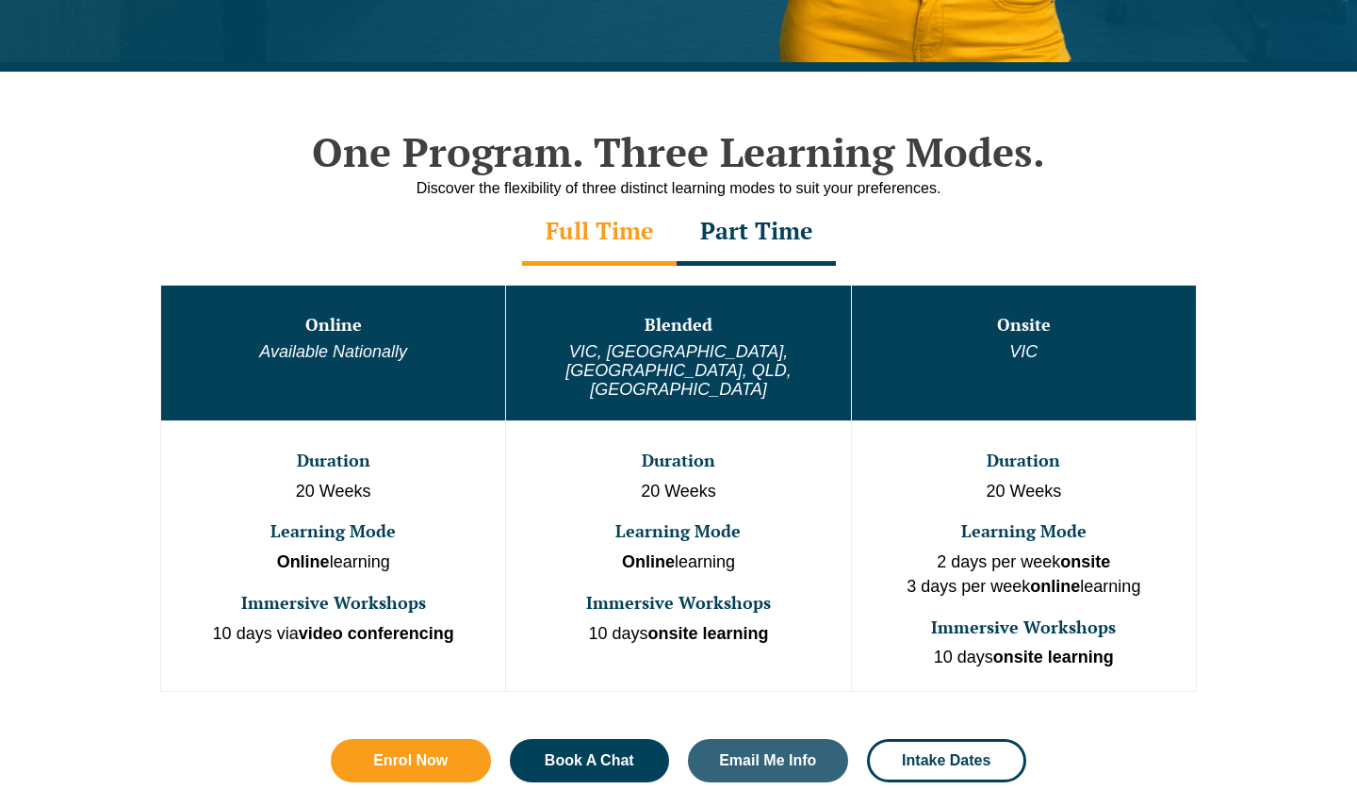
scroll to position [959, 0]
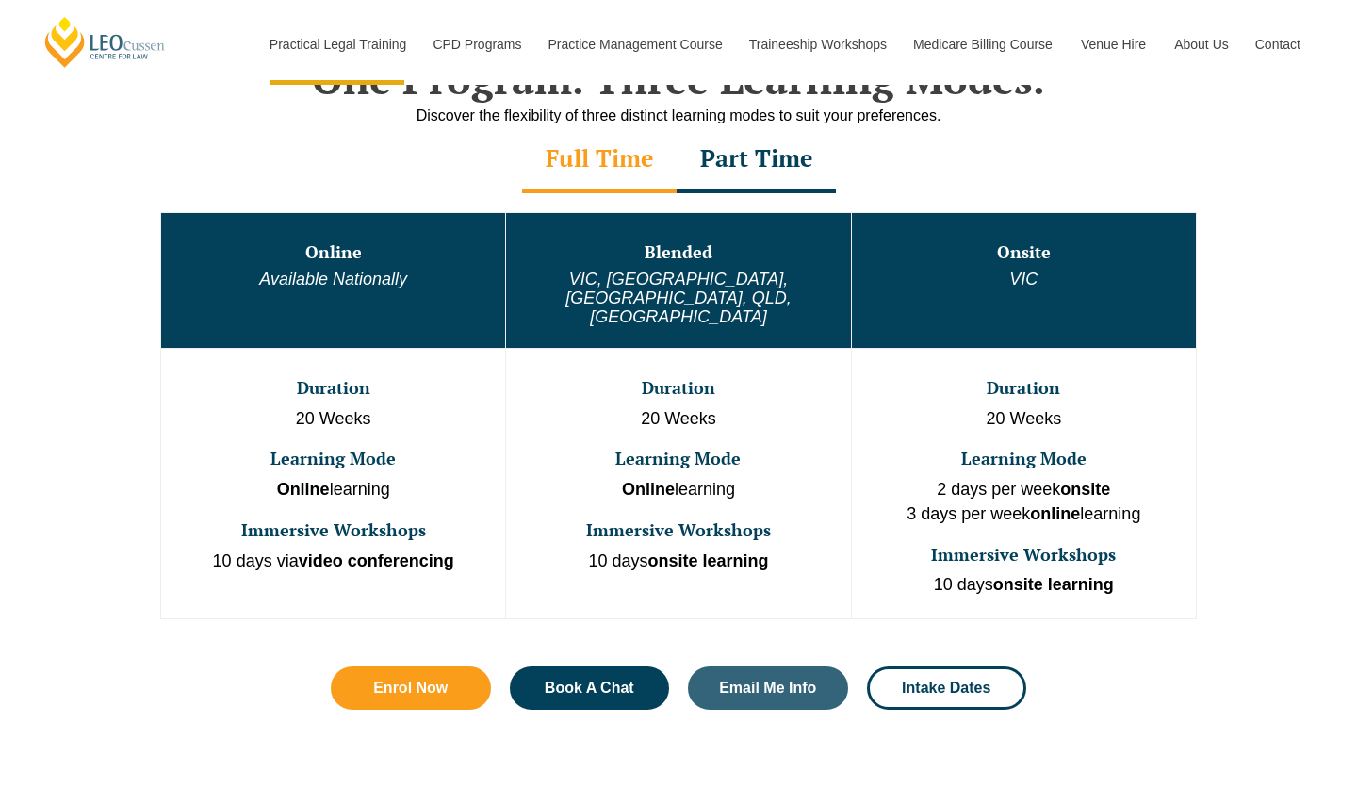
click at [758, 177] on div "Part Time" at bounding box center [755, 160] width 159 height 66
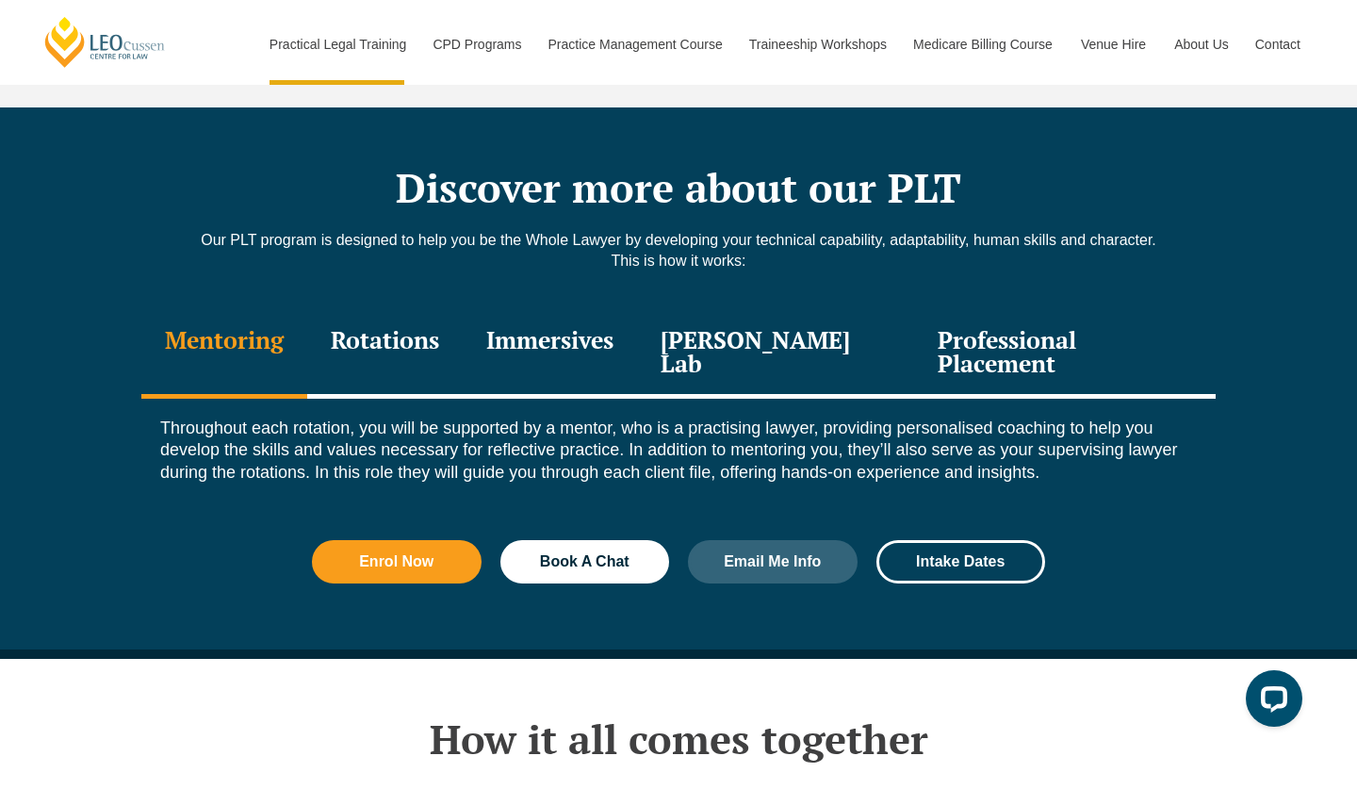
scroll to position [2463, 0]
click at [400, 330] on div "Rotations" at bounding box center [384, 354] width 155 height 90
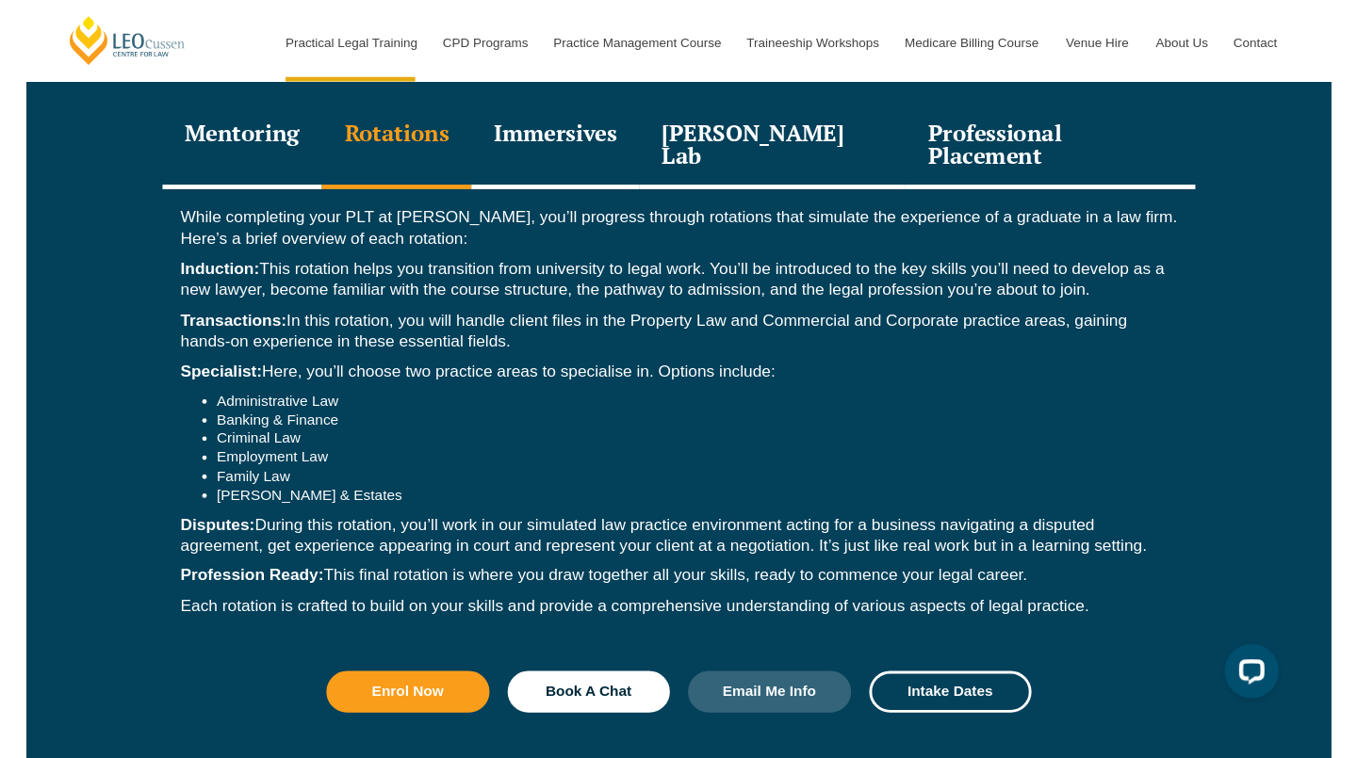
scroll to position [2664, 0]
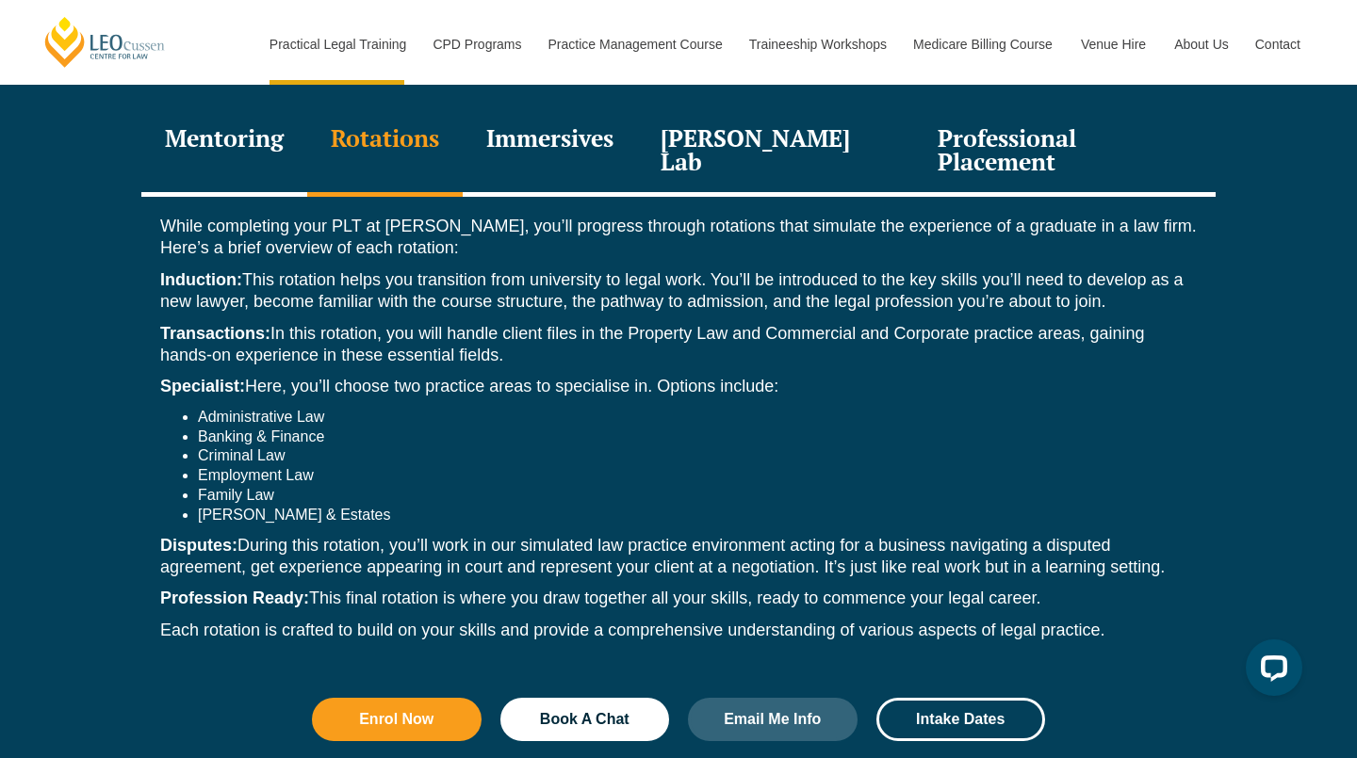
click at [594, 130] on div "Immersives" at bounding box center [550, 152] width 174 height 90
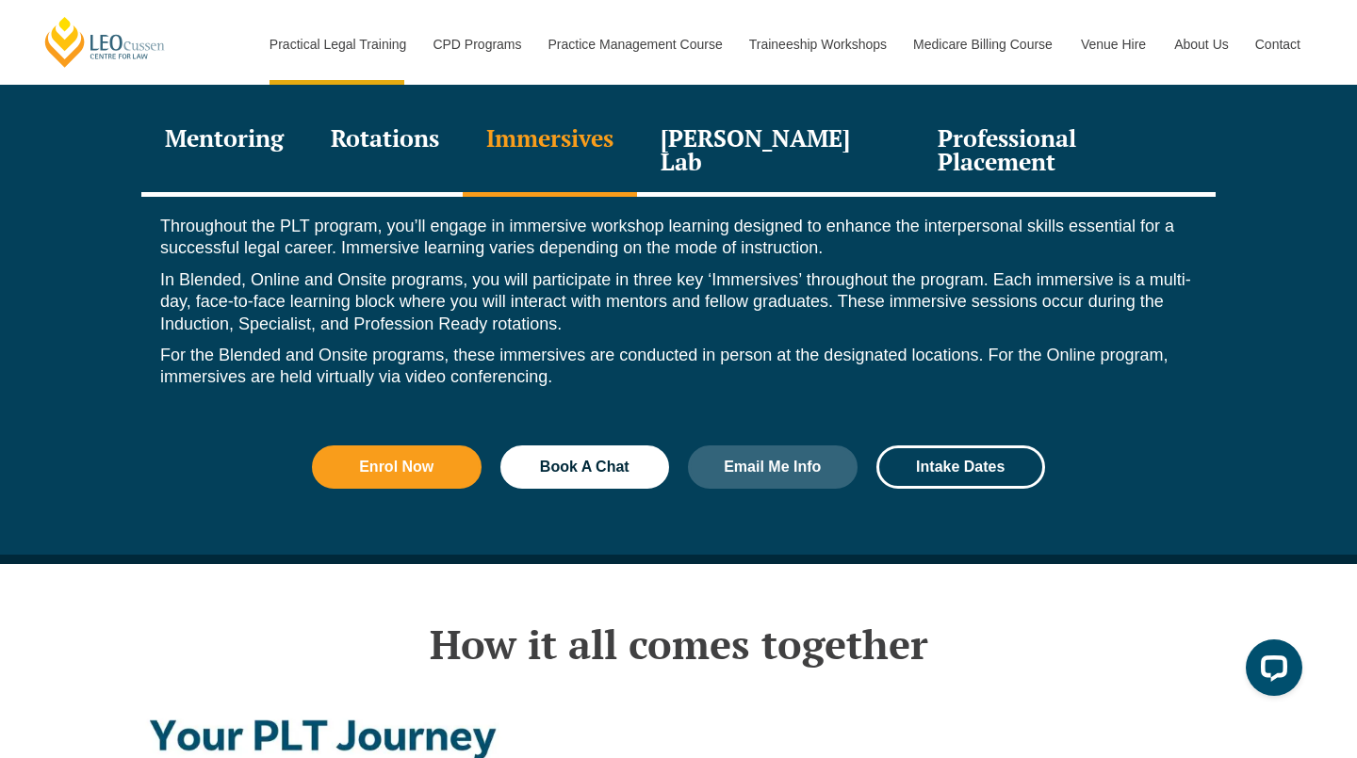
click at [757, 112] on div "Leo Justice Lab" at bounding box center [775, 152] width 277 height 90
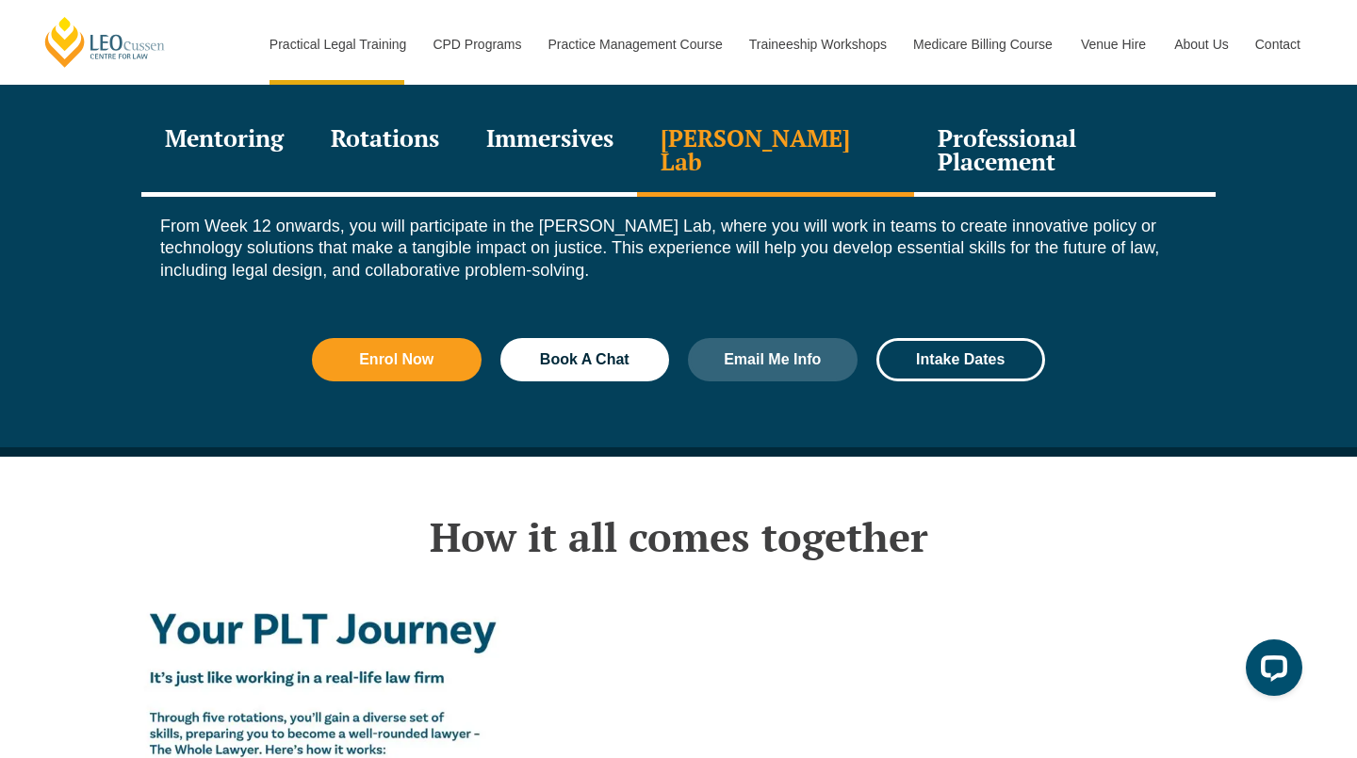
click at [997, 107] on div "Professional Placement" at bounding box center [1064, 152] width 301 height 90
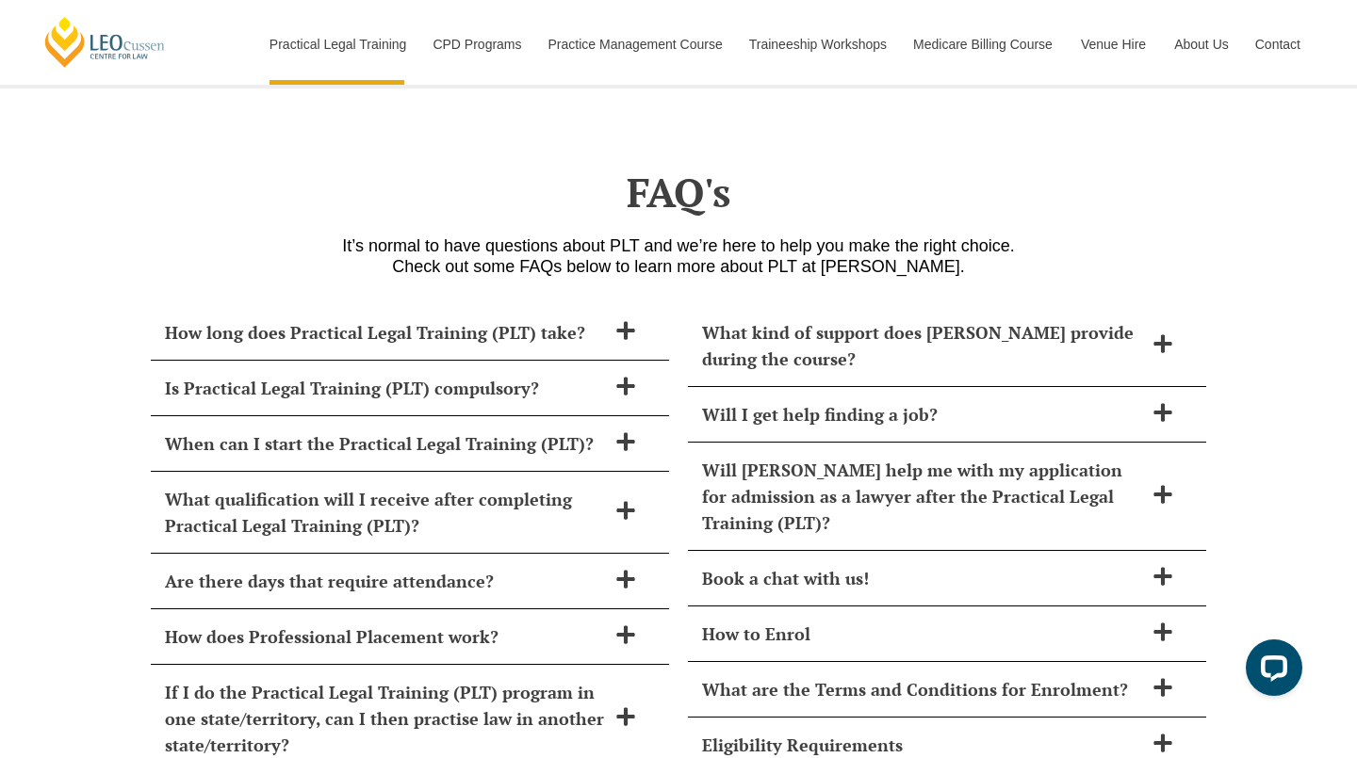
scroll to position [8053, 0]
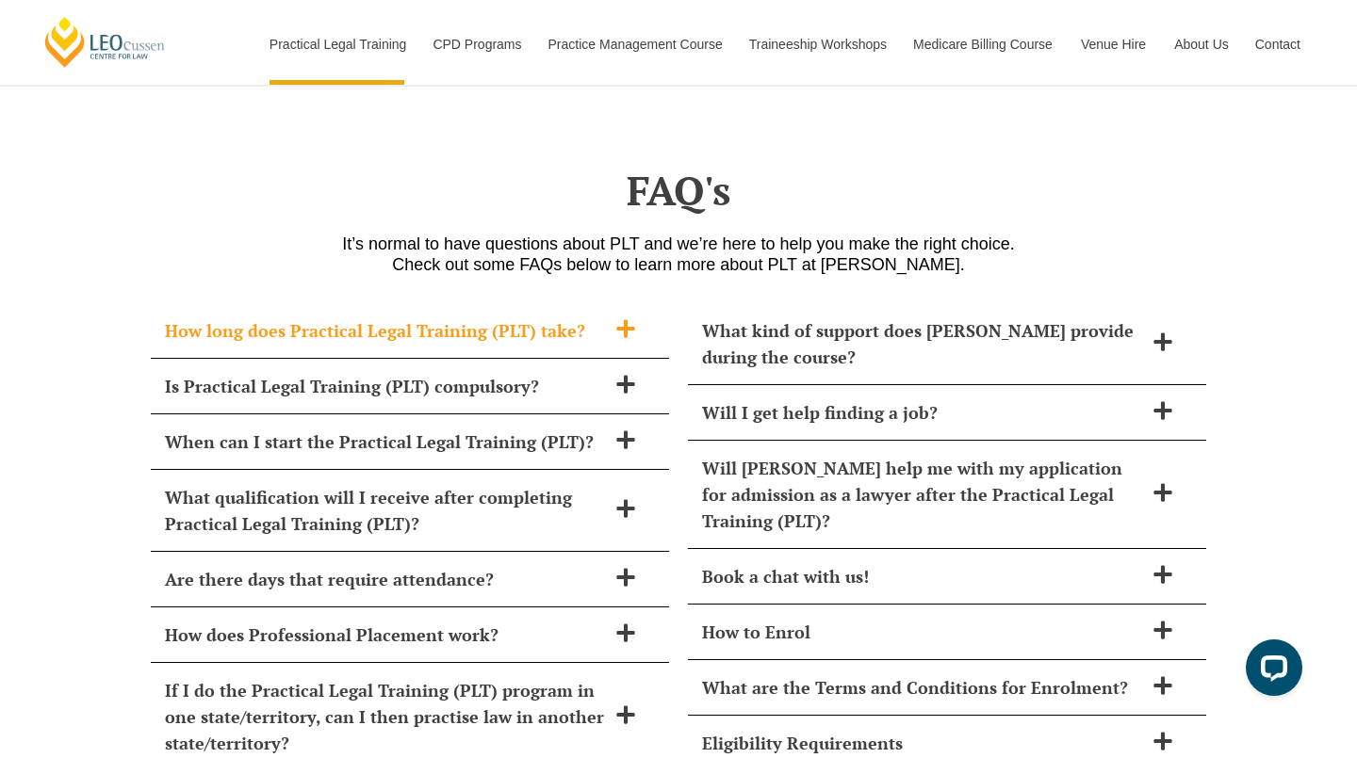
click at [606, 303] on div "How long does Practical Legal Training (PLT) take?" at bounding box center [410, 331] width 518 height 56
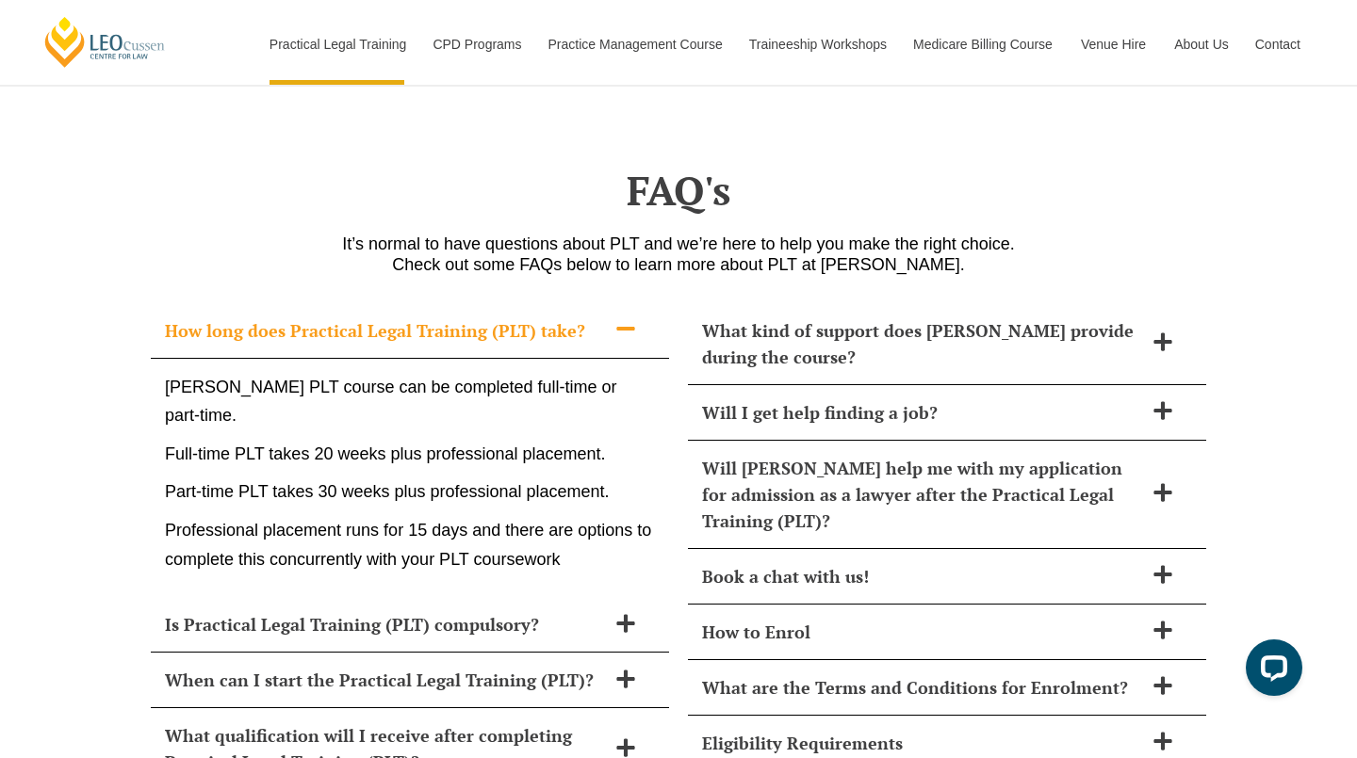
click at [606, 303] on div "How long does Practical Legal Training (PLT) take?" at bounding box center [410, 331] width 518 height 56
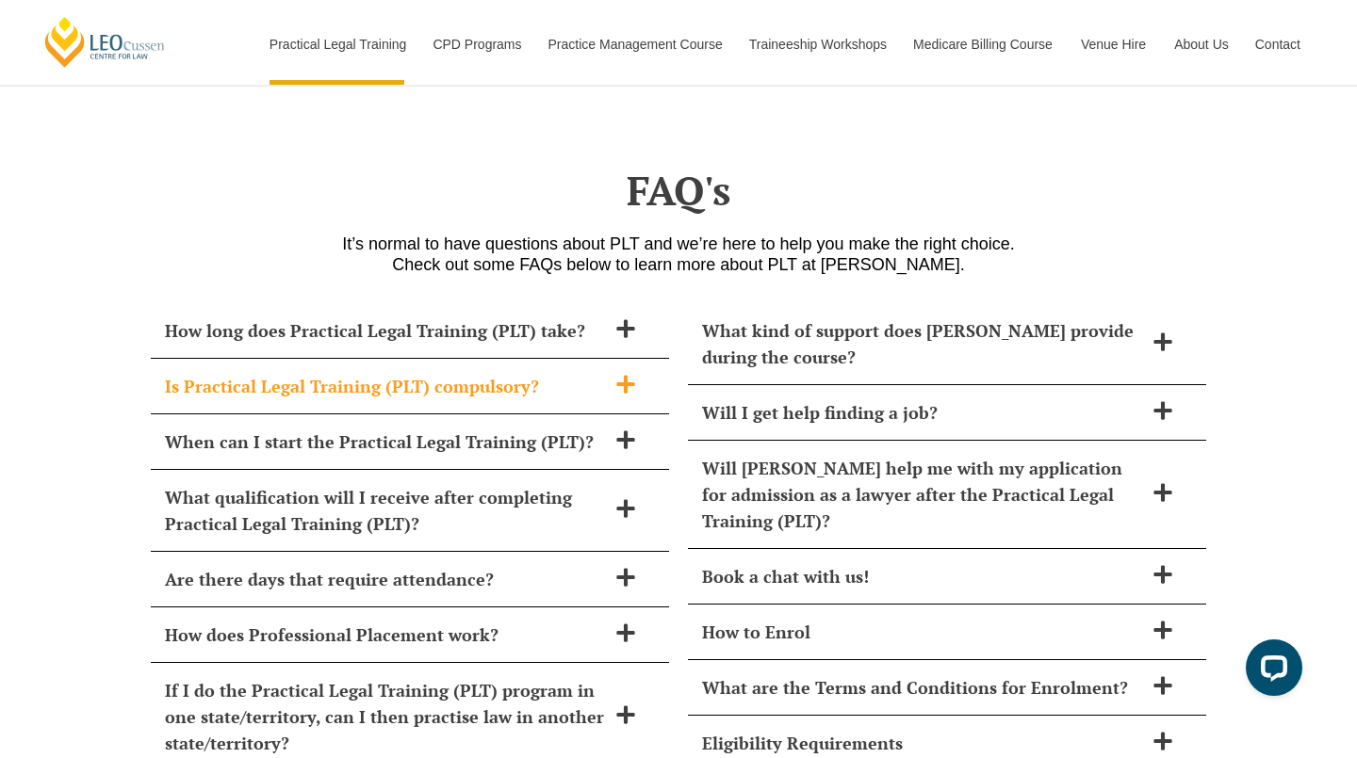
click at [599, 373] on span "Is Practical Legal Training (PLT) compulsory?" at bounding box center [385, 386] width 441 height 26
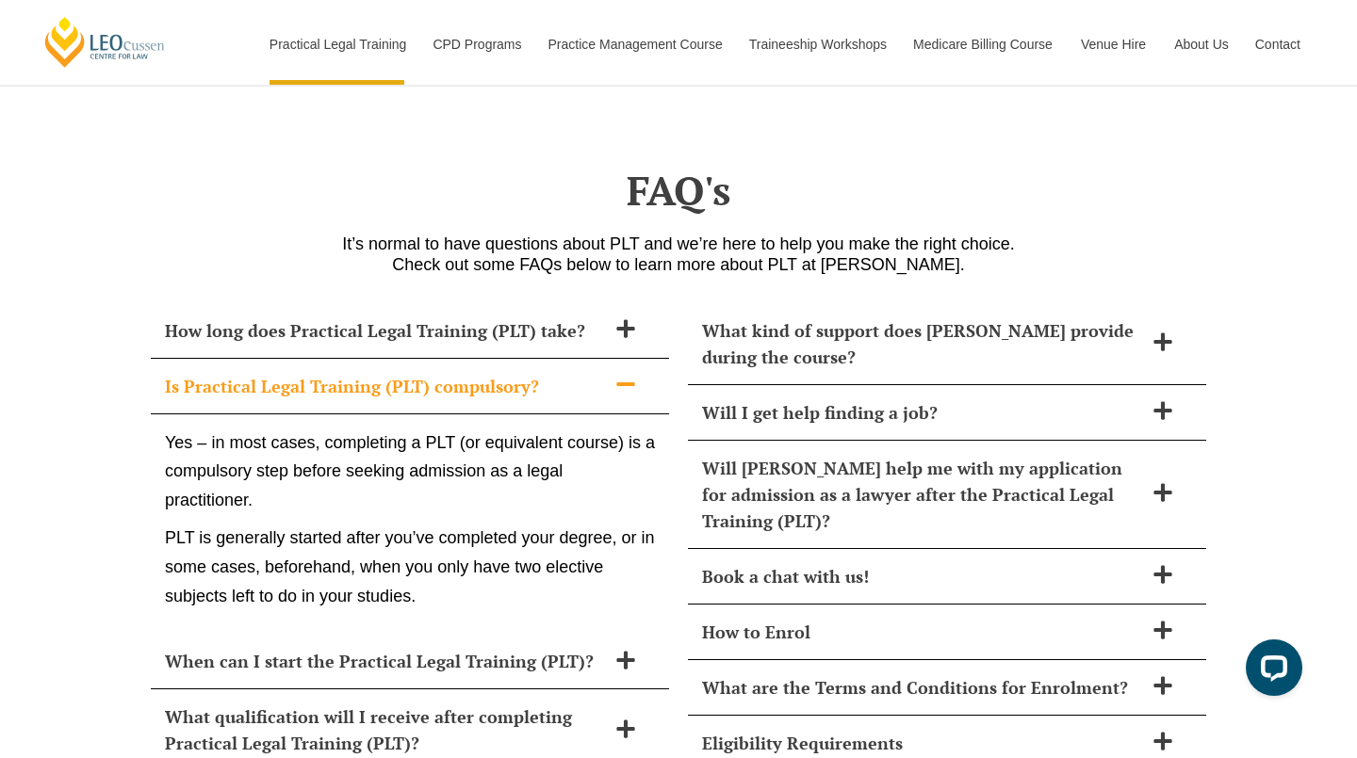
click at [599, 373] on span "Is Practical Legal Training (PLT) compulsory?" at bounding box center [385, 386] width 441 height 26
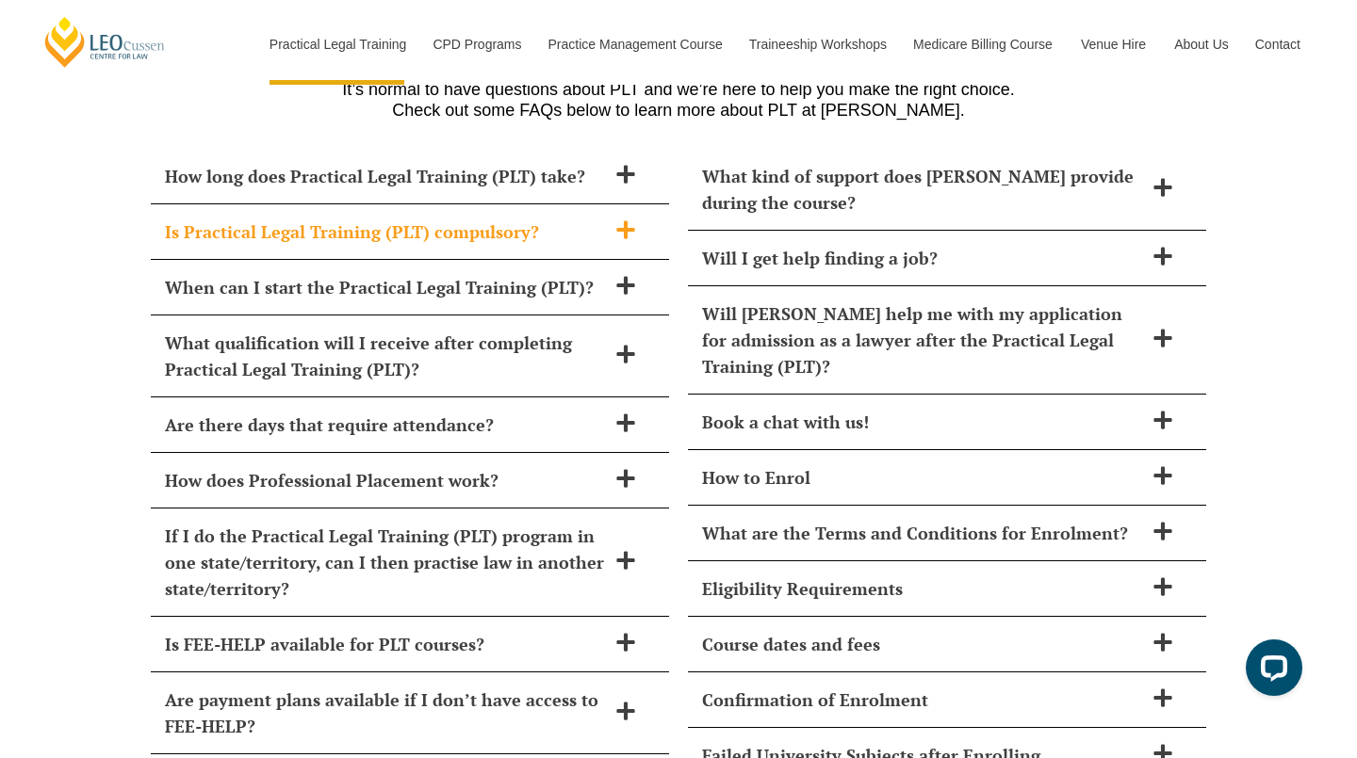
scroll to position [8208, 0]
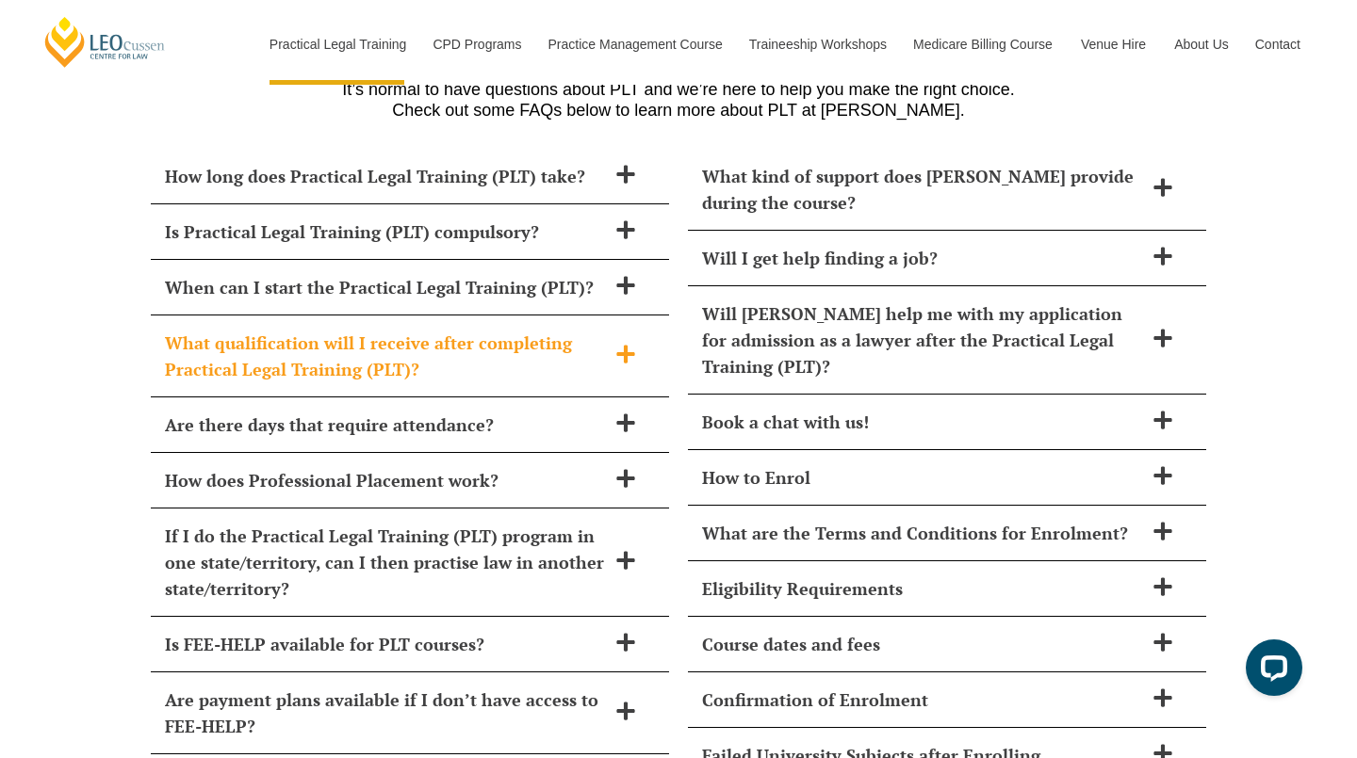
click at [542, 330] on span "What qualification will I receive after completing Practical Legal Training (PL…" at bounding box center [385, 356] width 441 height 53
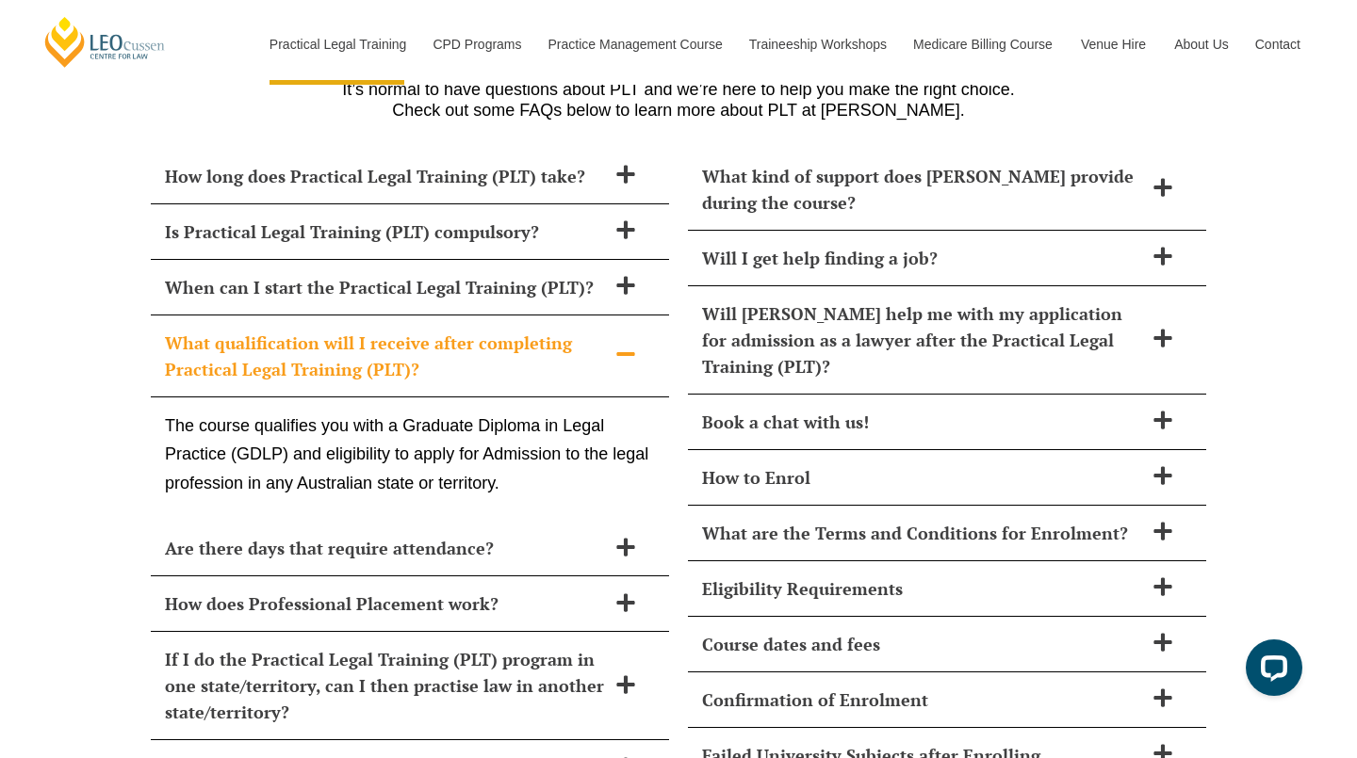
click at [542, 330] on span "What qualification will I receive after completing Practical Legal Training (PL…" at bounding box center [385, 356] width 441 height 53
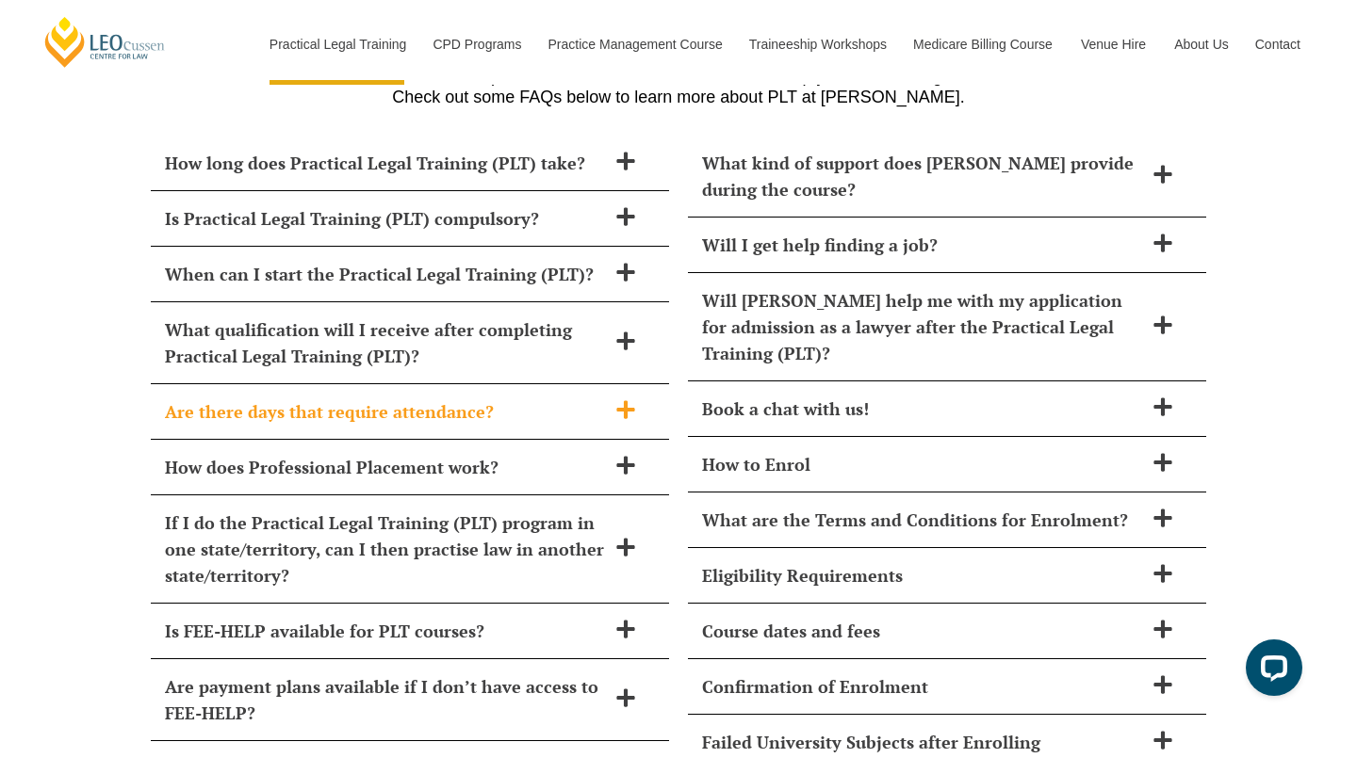
scroll to position [8223, 0]
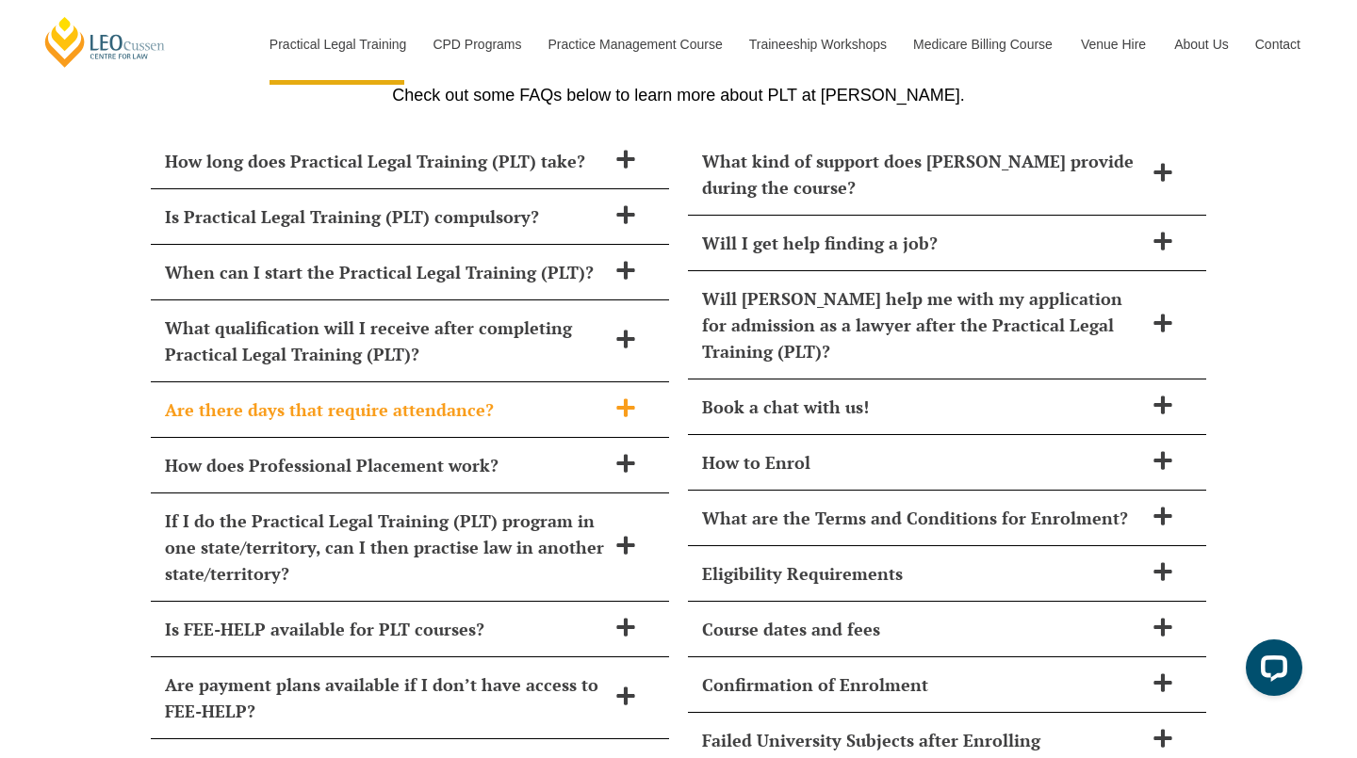
click at [575, 397] on span "Are there days that require attendance?" at bounding box center [385, 410] width 441 height 26
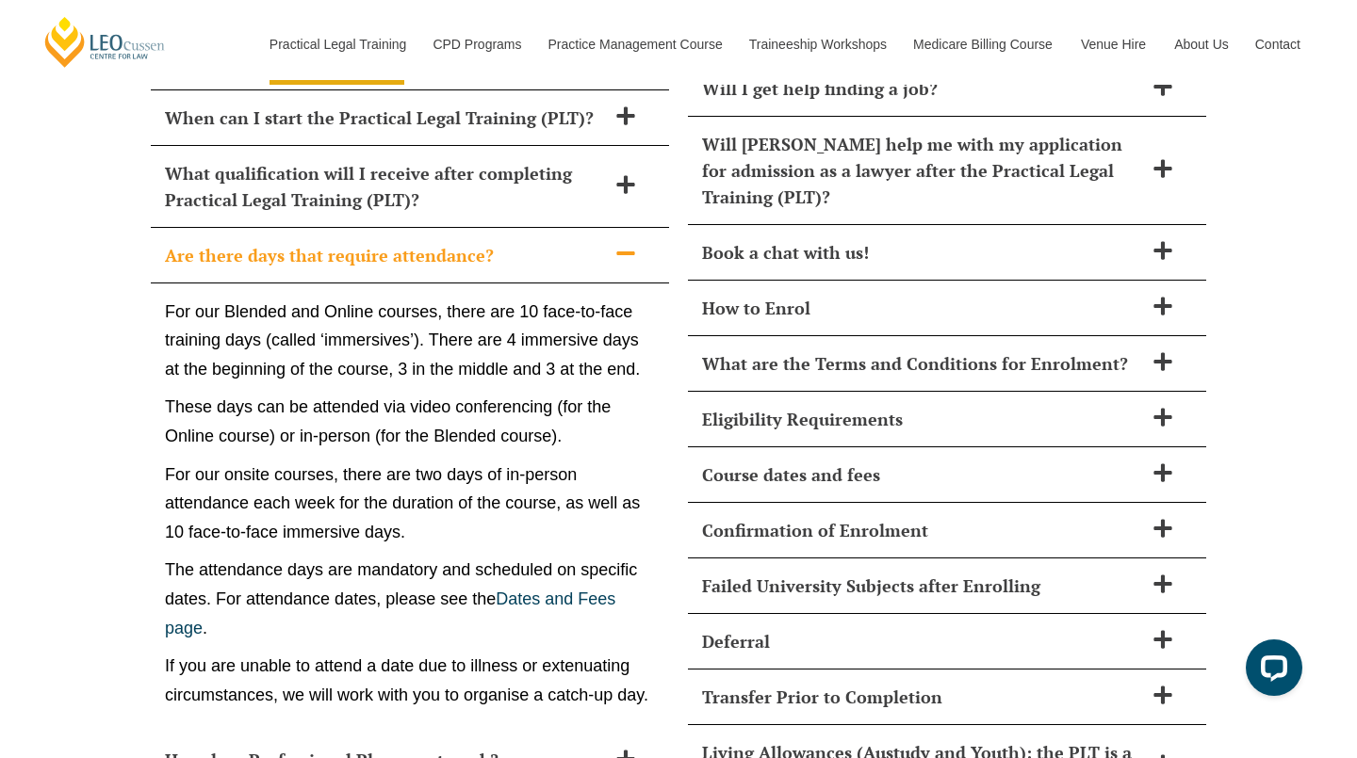
scroll to position [8374, 0]
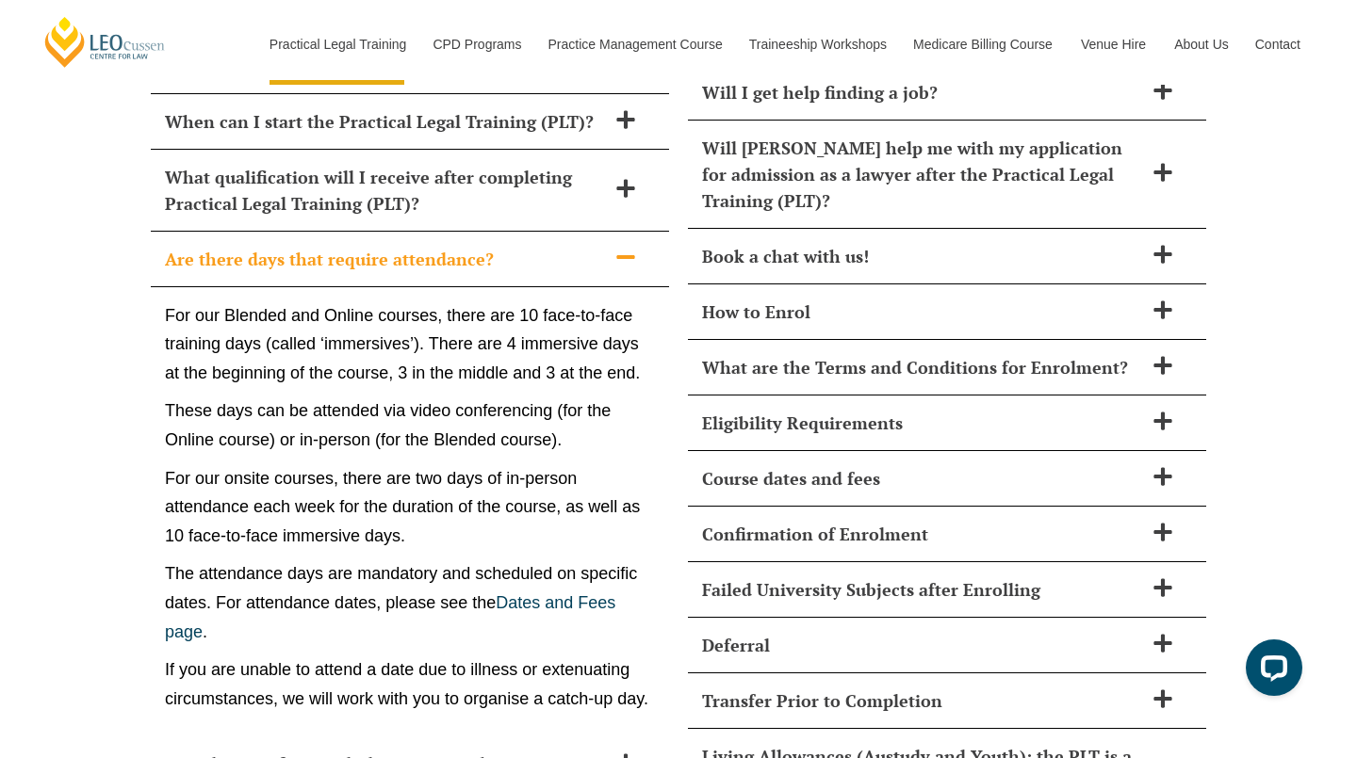
click at [566, 246] on span "Are there days that require attendance?" at bounding box center [385, 259] width 441 height 26
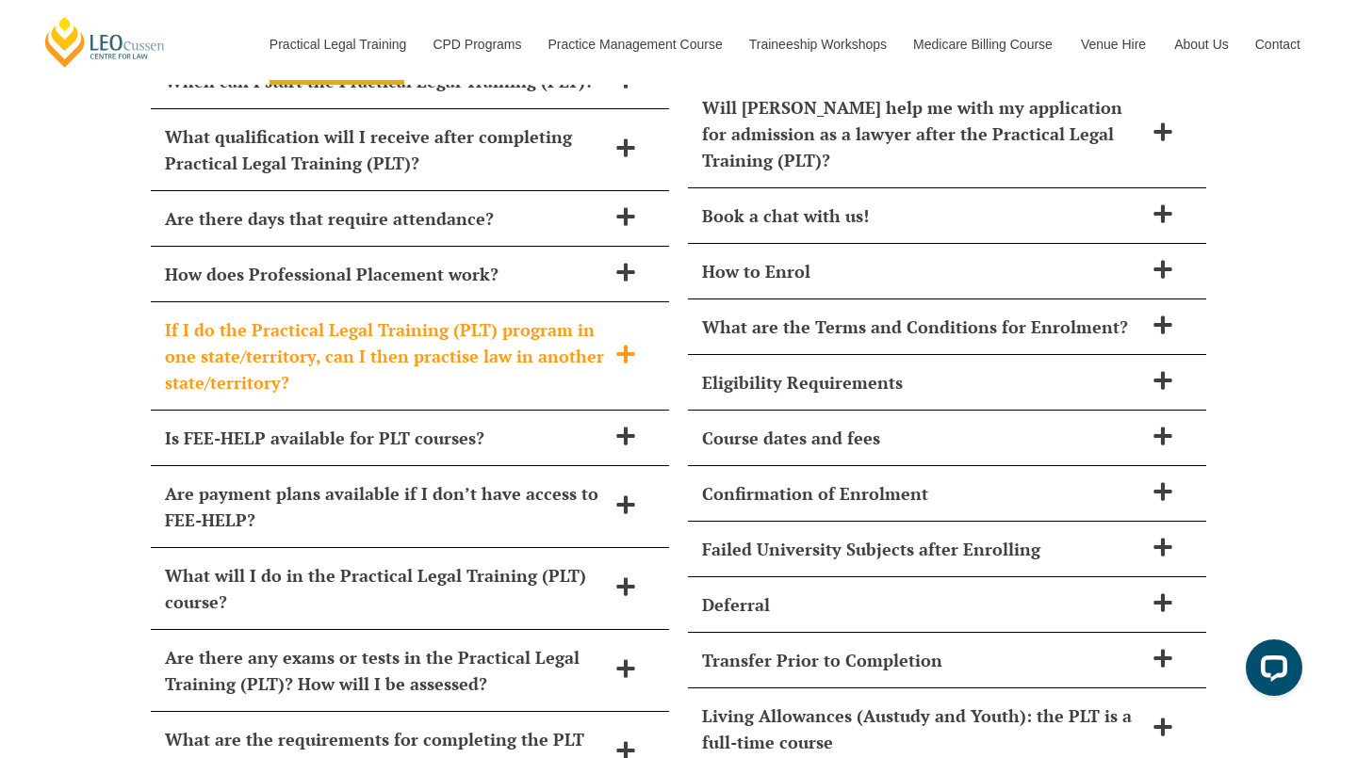
scroll to position [8416, 0]
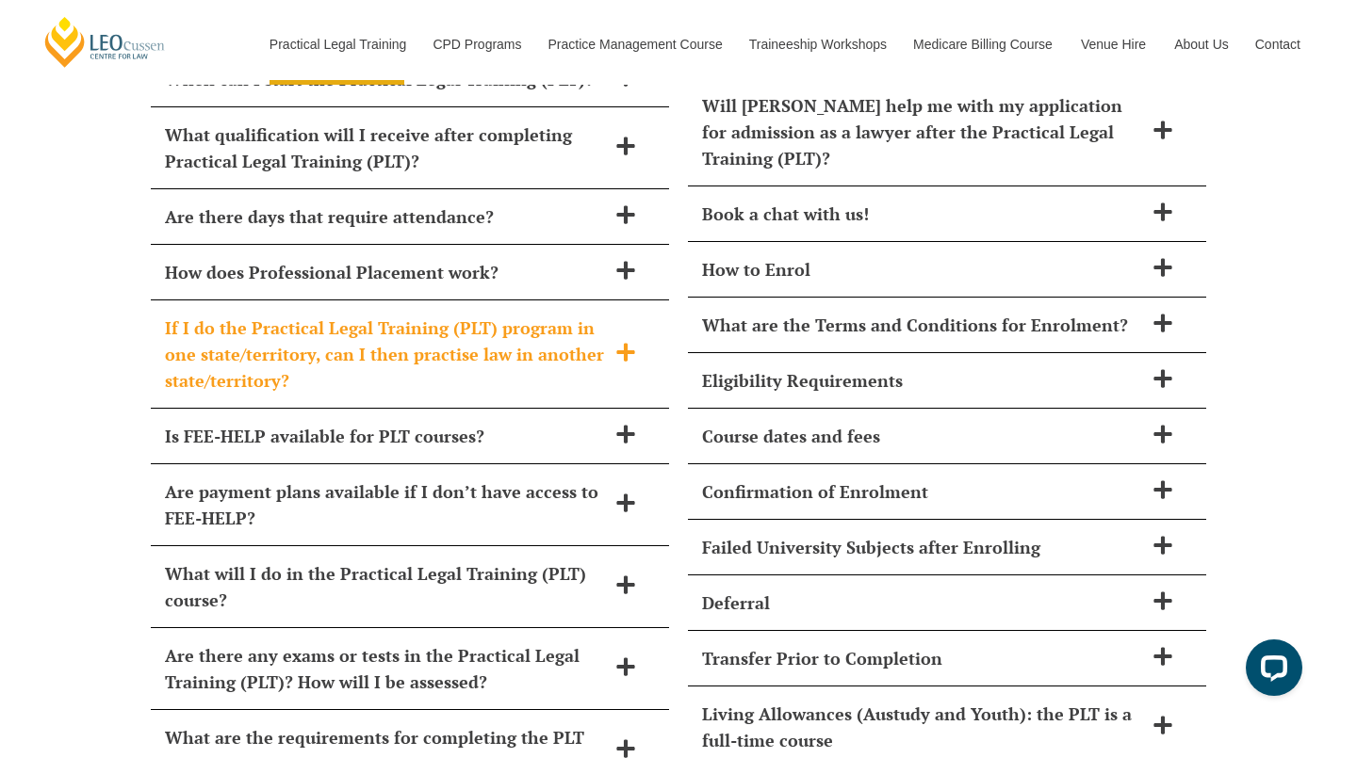
click at [546, 315] on span "If I do the Practical Legal Training (PLT) program in one state/territory, can …" at bounding box center [385, 354] width 441 height 79
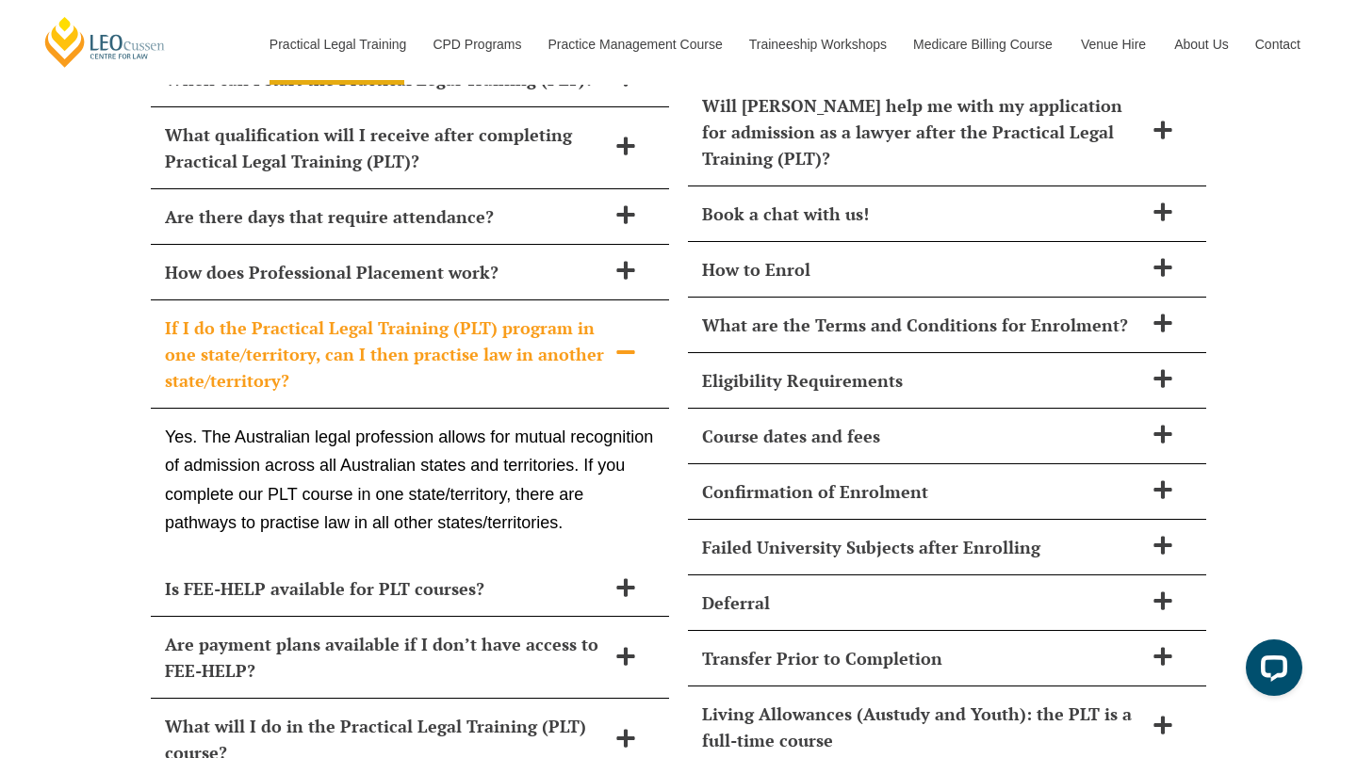
click at [597, 315] on span "If I do the Practical Legal Training (PLT) program in one state/territory, can …" at bounding box center [385, 354] width 441 height 79
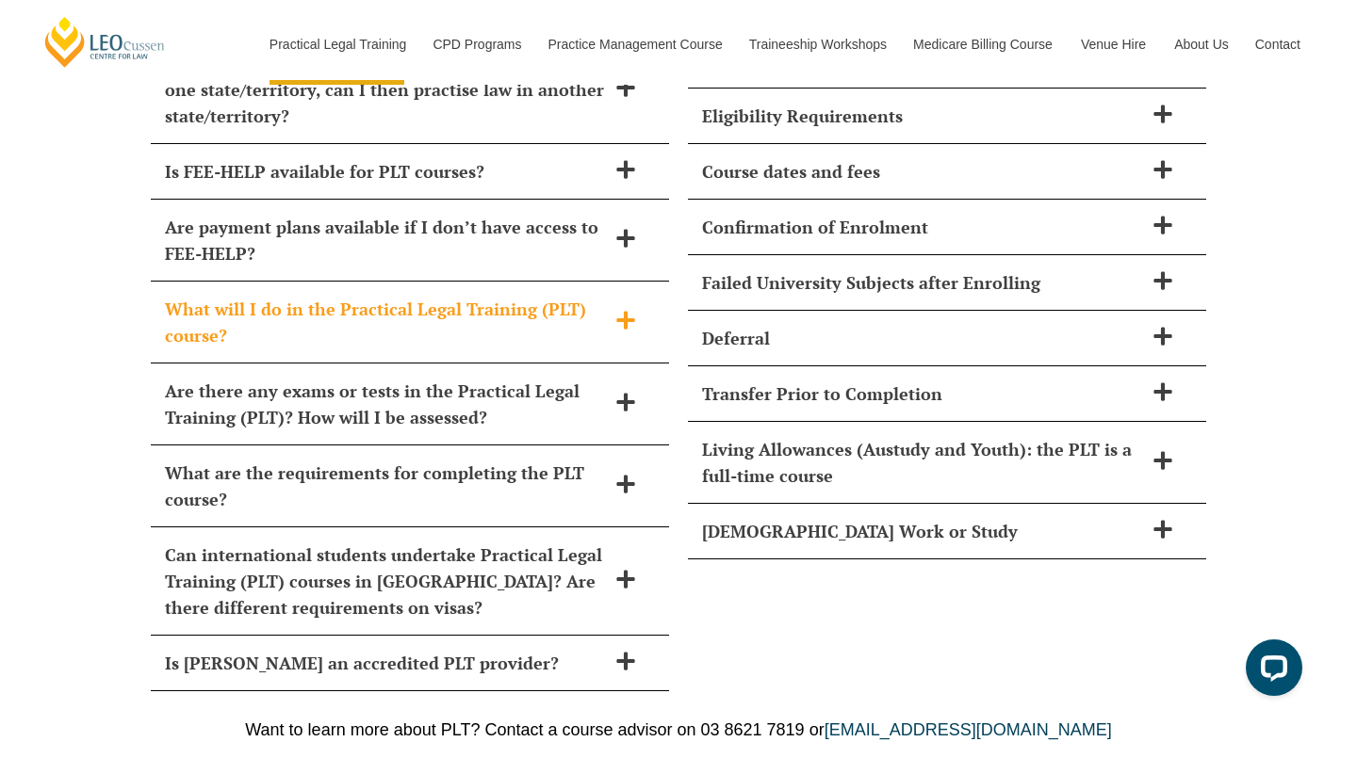
scroll to position [8685, 0]
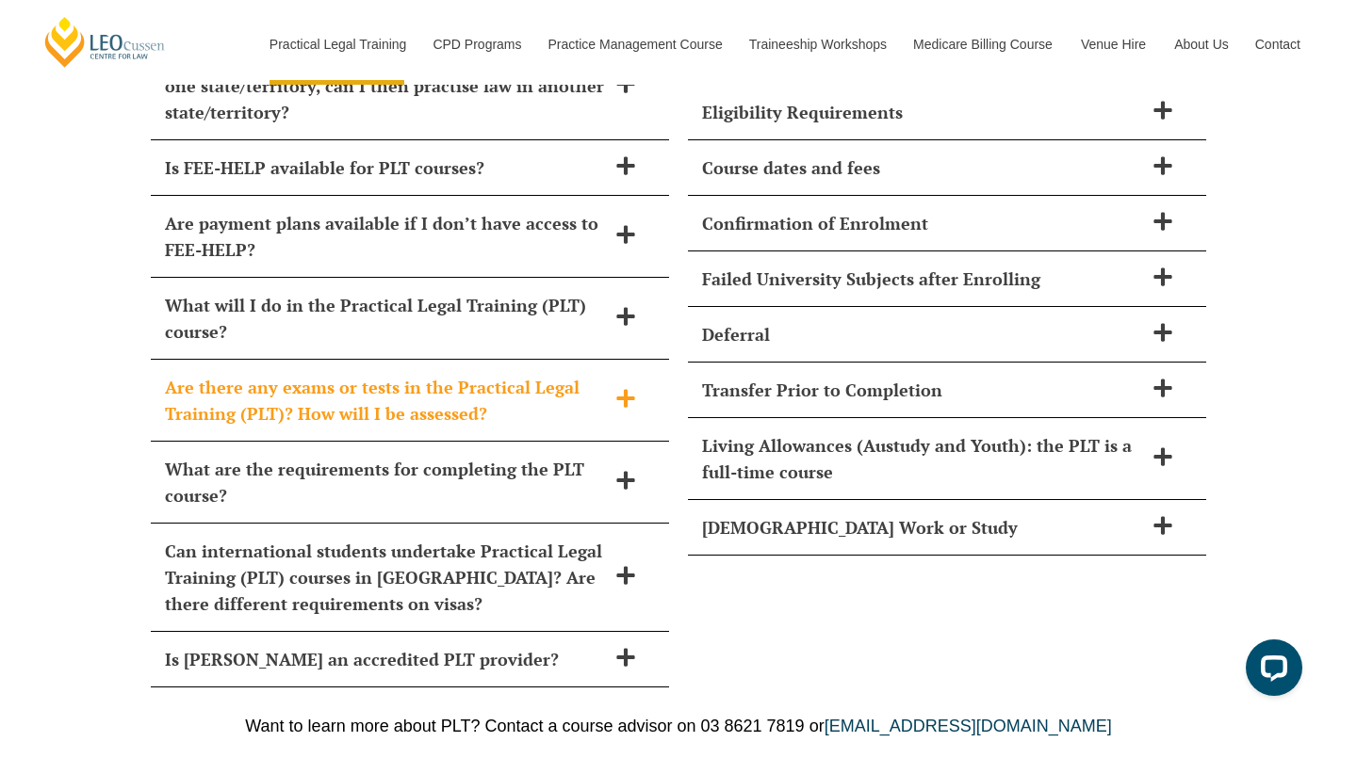
click at [591, 374] on span "Are there any exams or tests in the Practical Legal Training (PLT)? How will I …" at bounding box center [385, 400] width 441 height 53
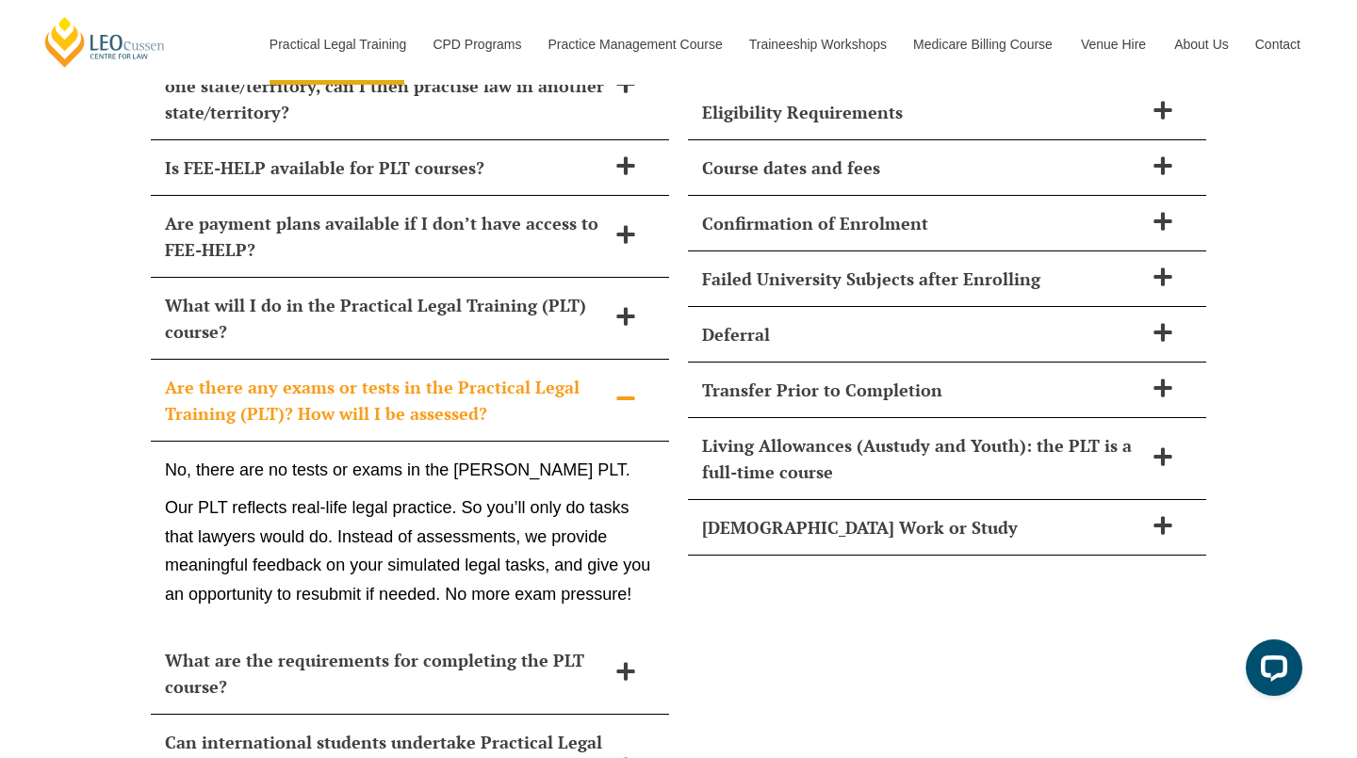
click at [591, 374] on span "Are there any exams or tests in the Practical Legal Training (PLT)? How will I …" at bounding box center [385, 400] width 441 height 53
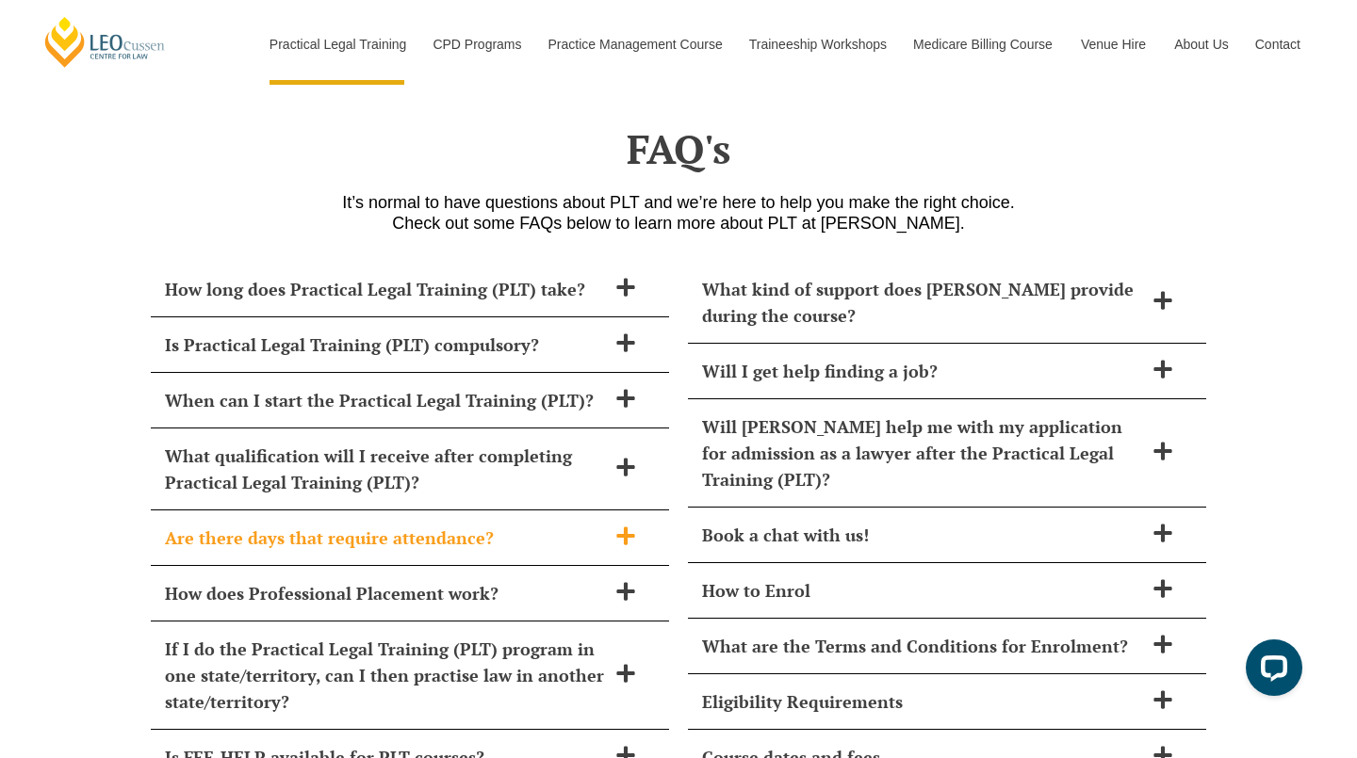
scroll to position [8095, 0]
click at [905, 358] on span "Will I get help finding a job?" at bounding box center [922, 371] width 441 height 26
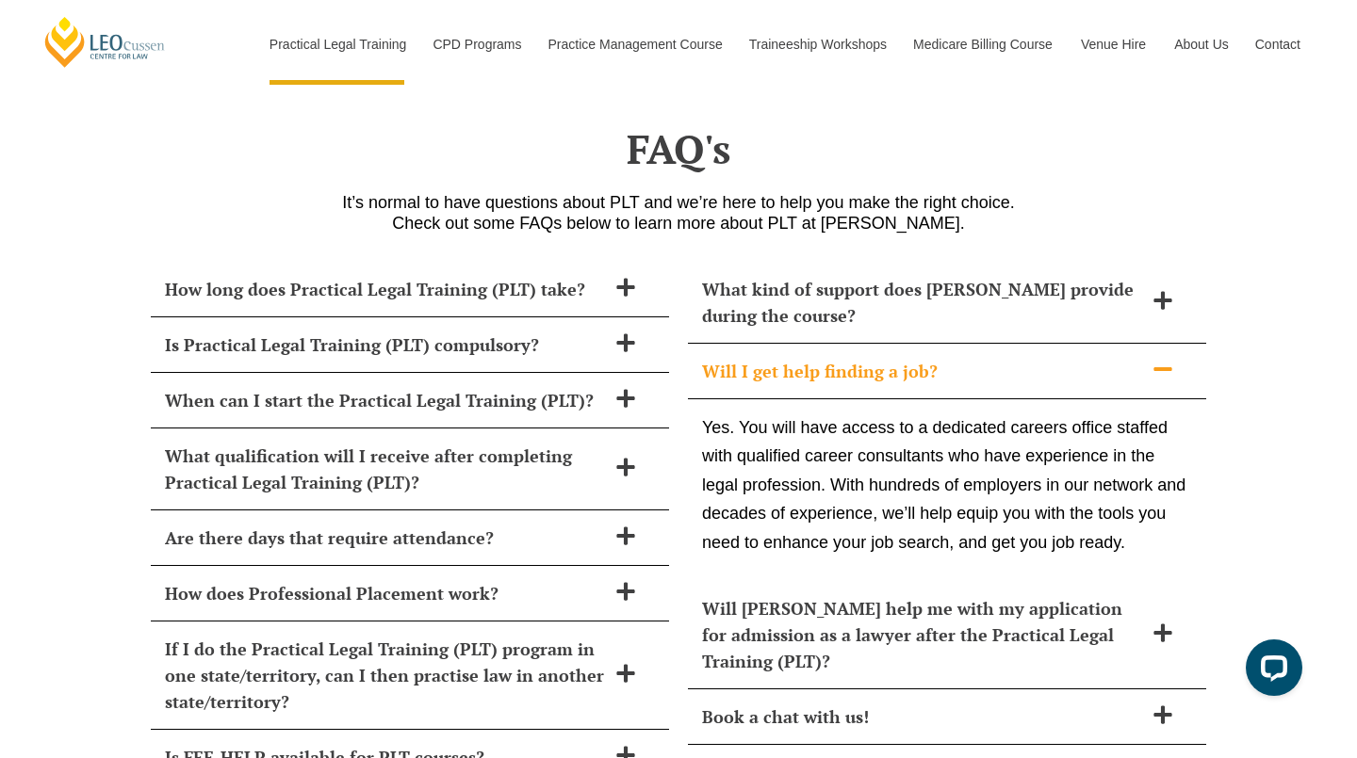
click at [1064, 358] on span "Will I get help finding a job?" at bounding box center [922, 371] width 441 height 26
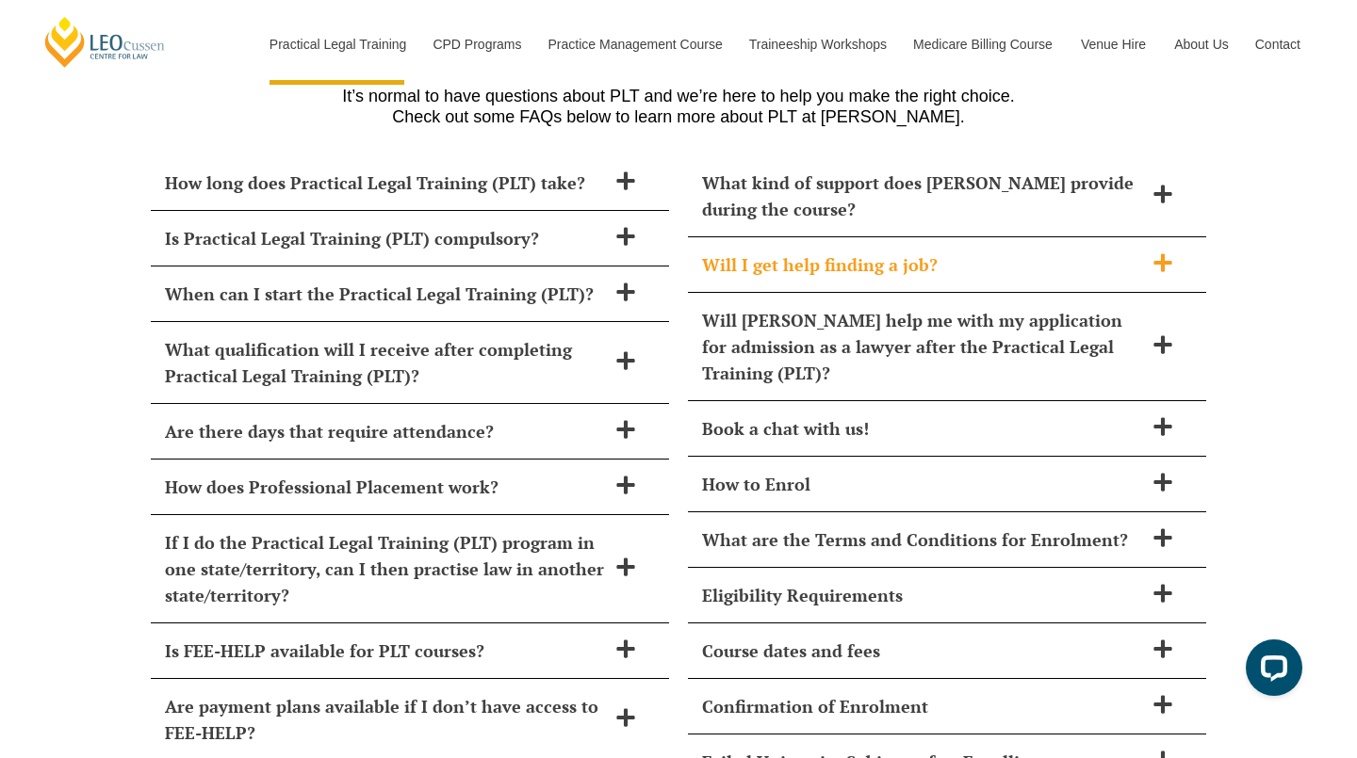
scroll to position [8204, 0]
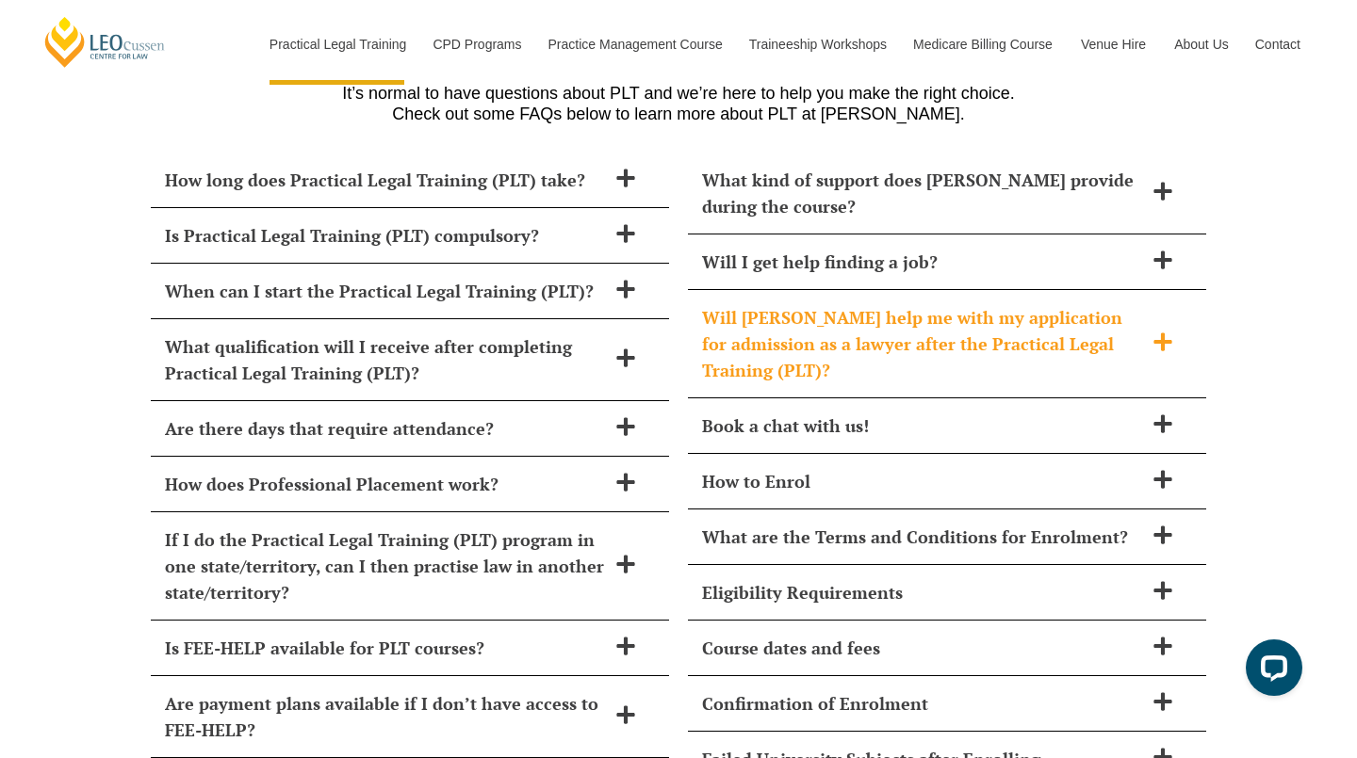
click at [1064, 315] on span "Will [PERSON_NAME] help me with my application for admission as a lawyer after …" at bounding box center [922, 343] width 441 height 79
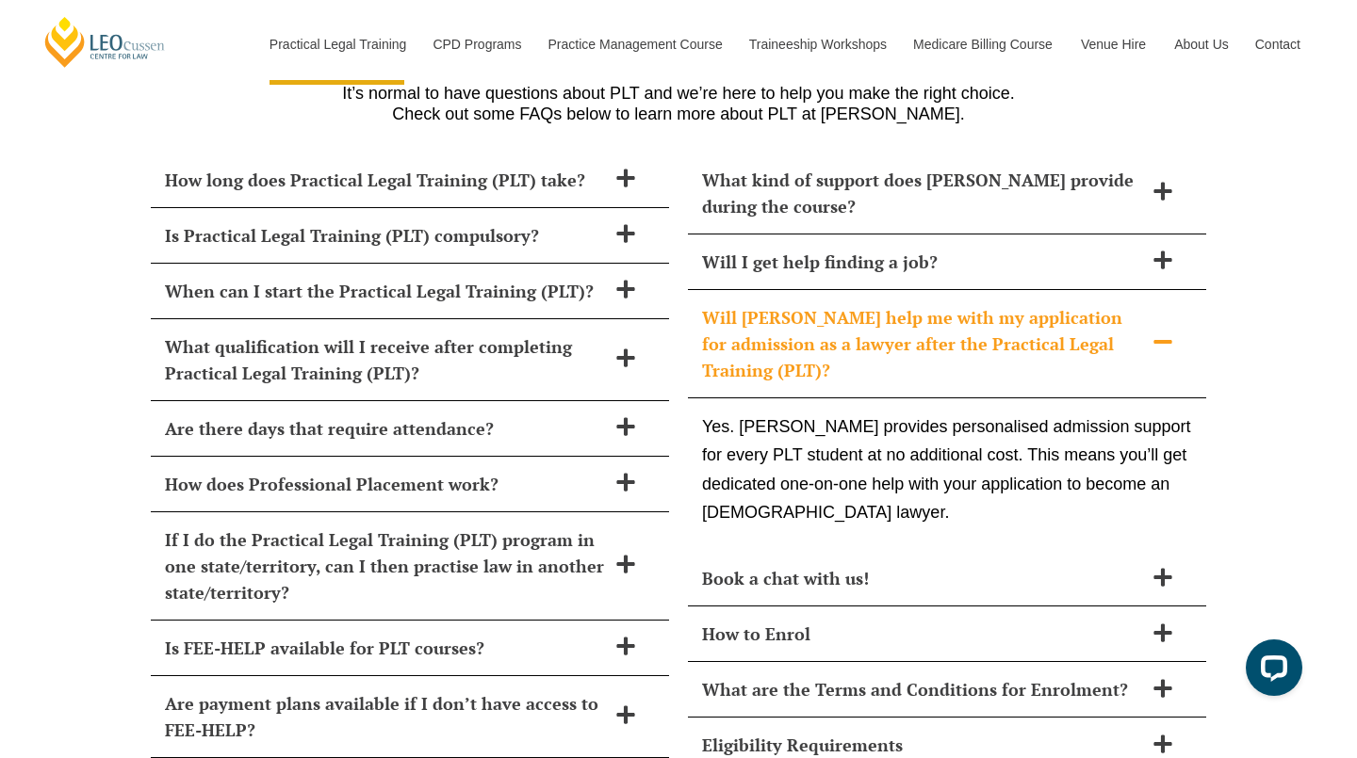
click at [1064, 315] on span "Will [PERSON_NAME] help me with my application for admission as a lawyer after …" at bounding box center [922, 343] width 441 height 79
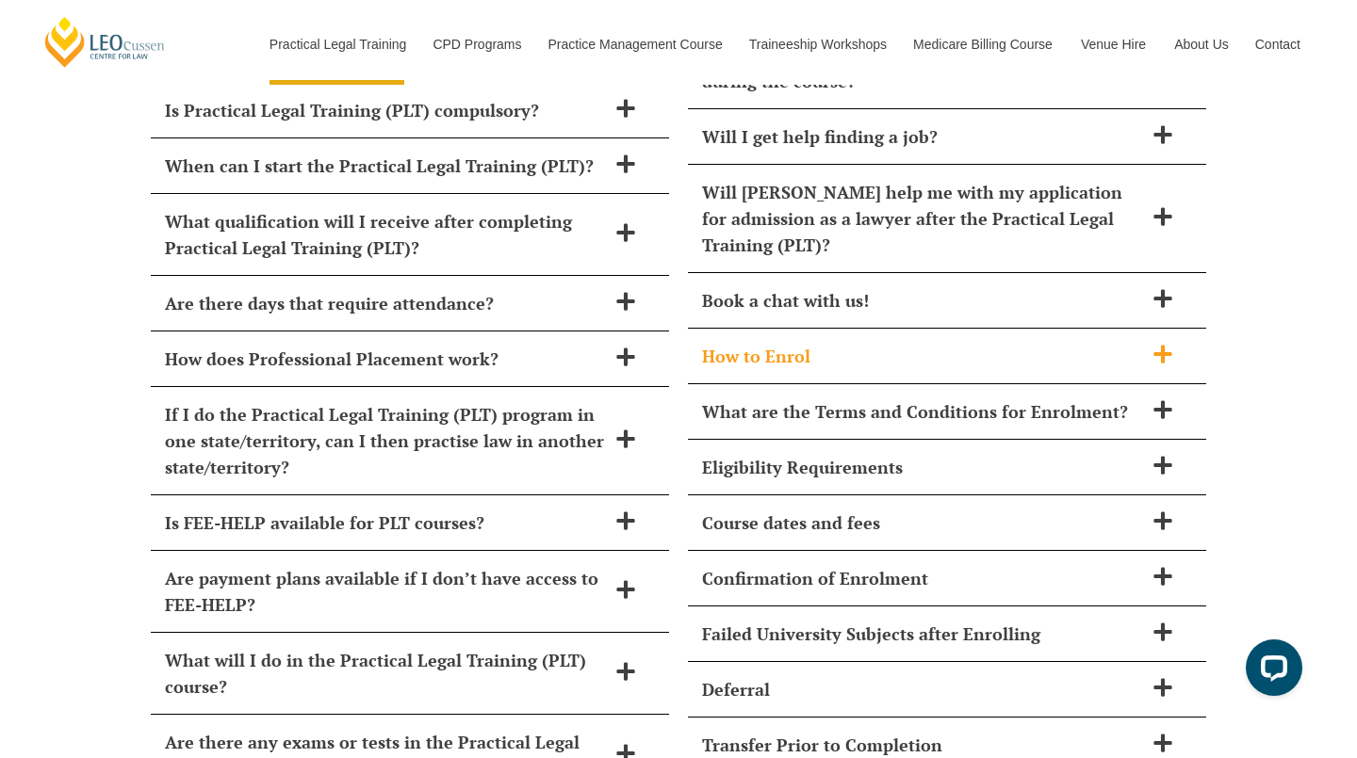
scroll to position [8330, 0]
click at [1031, 509] on span "Course dates and fees" at bounding box center [922, 522] width 441 height 26
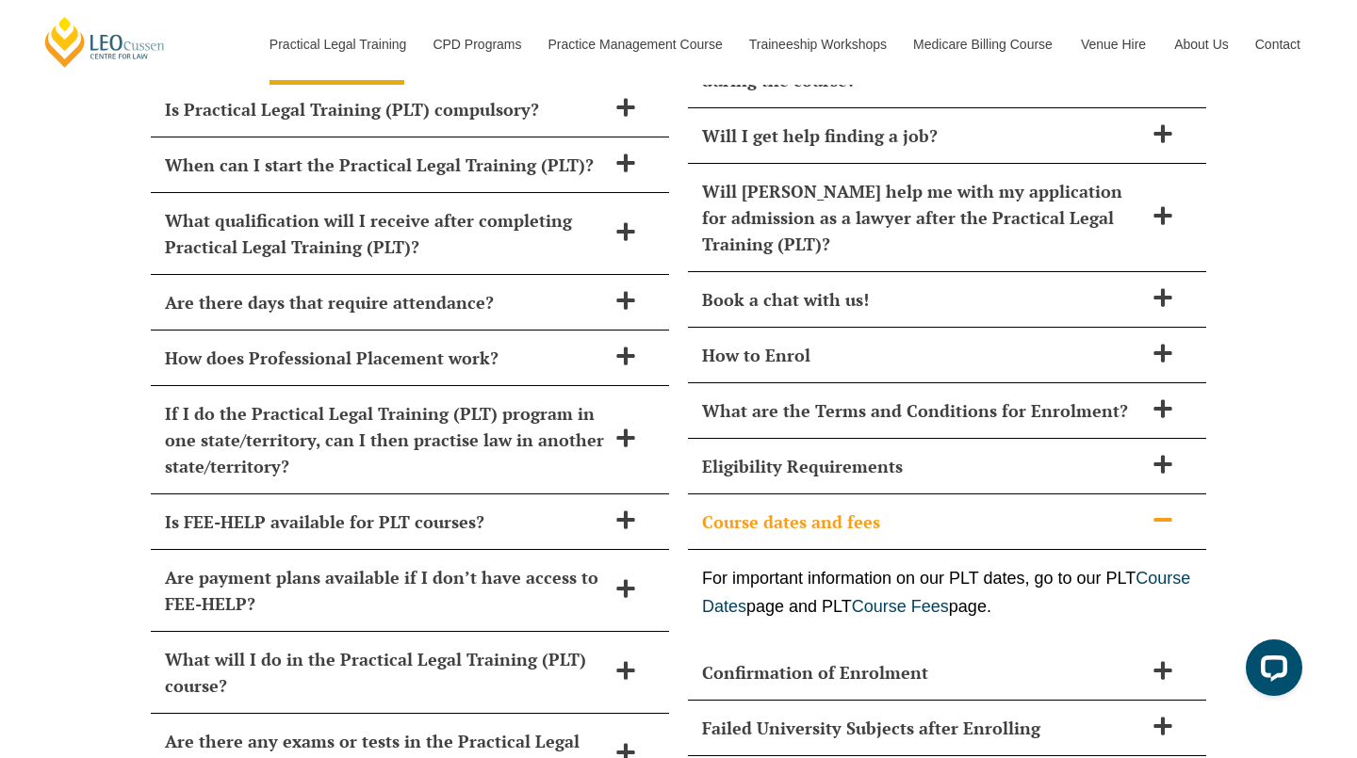
click at [1031, 509] on span "Course dates and fees" at bounding box center [922, 522] width 441 height 26
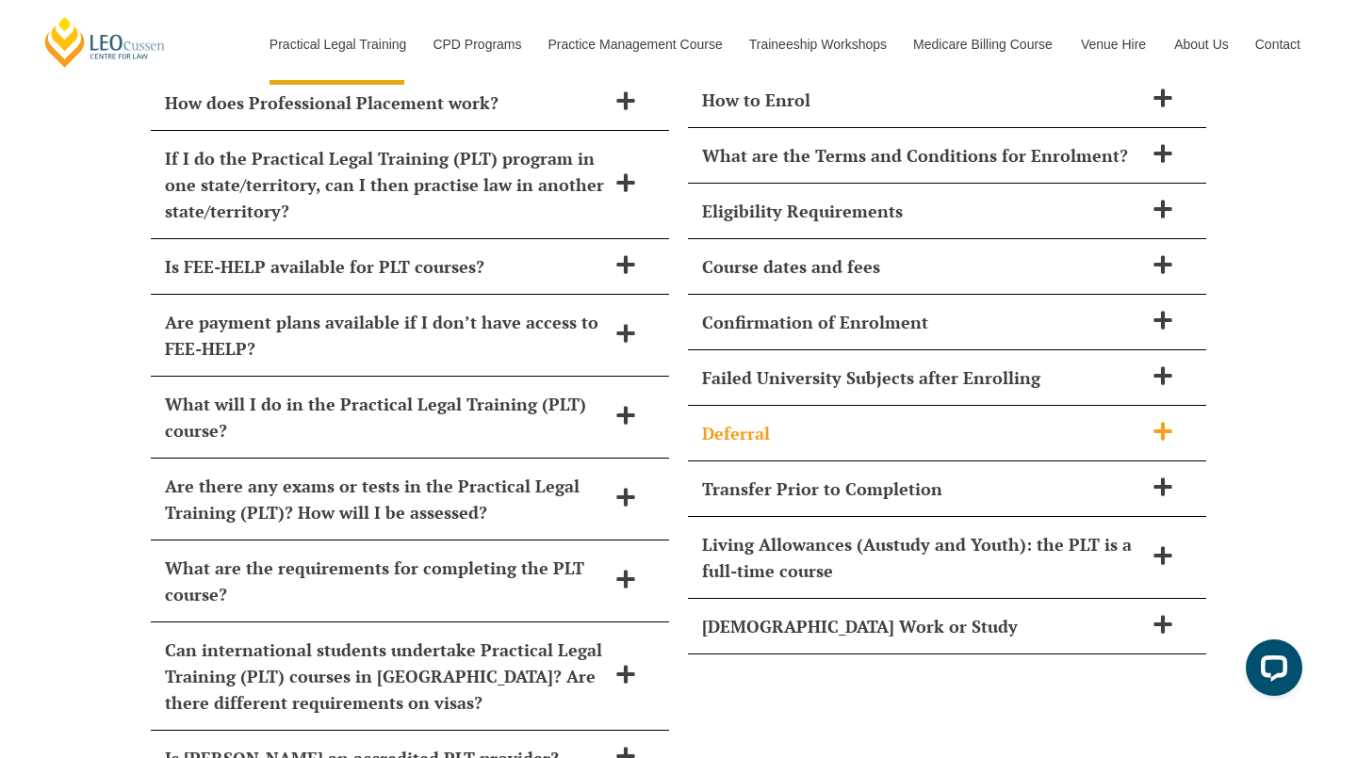
scroll to position [8590, 0]
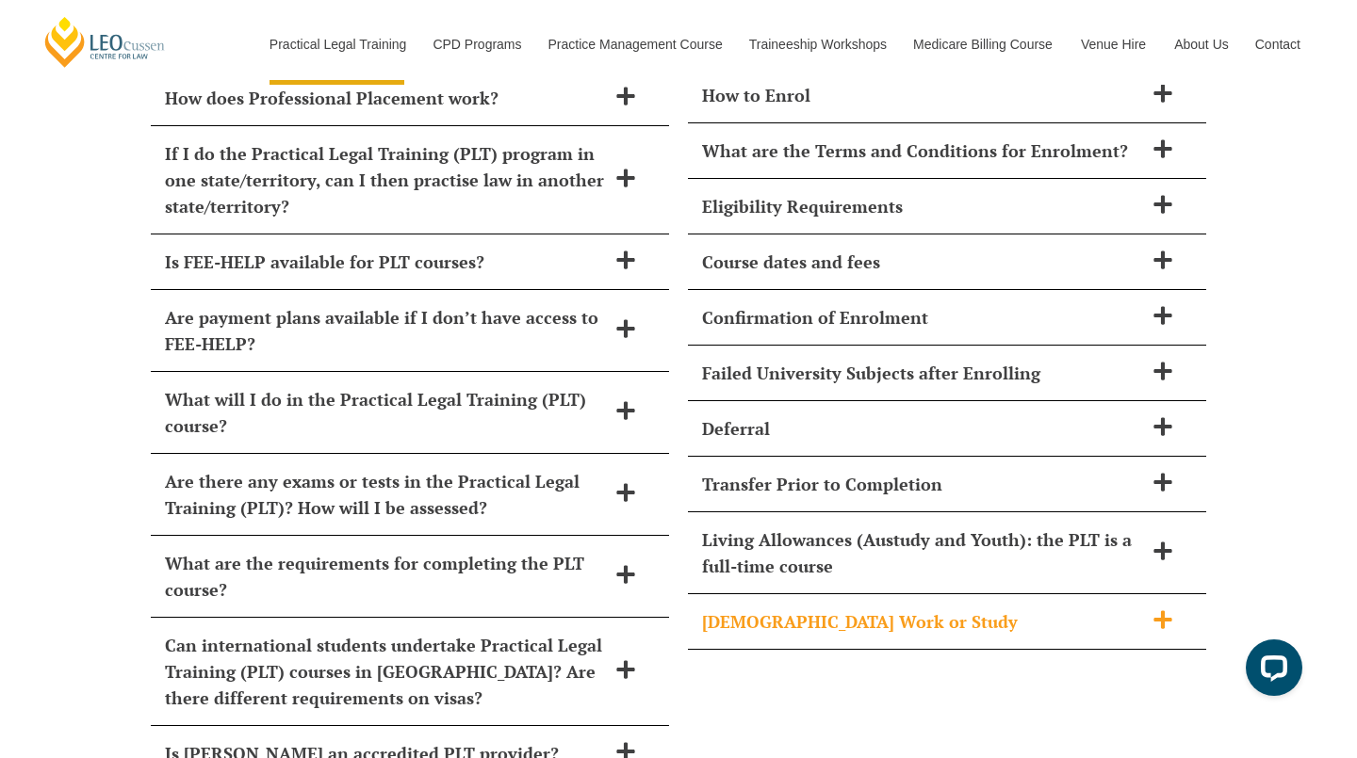
click at [1027, 597] on div "Part-Time Work or Study" at bounding box center [947, 622] width 518 height 56
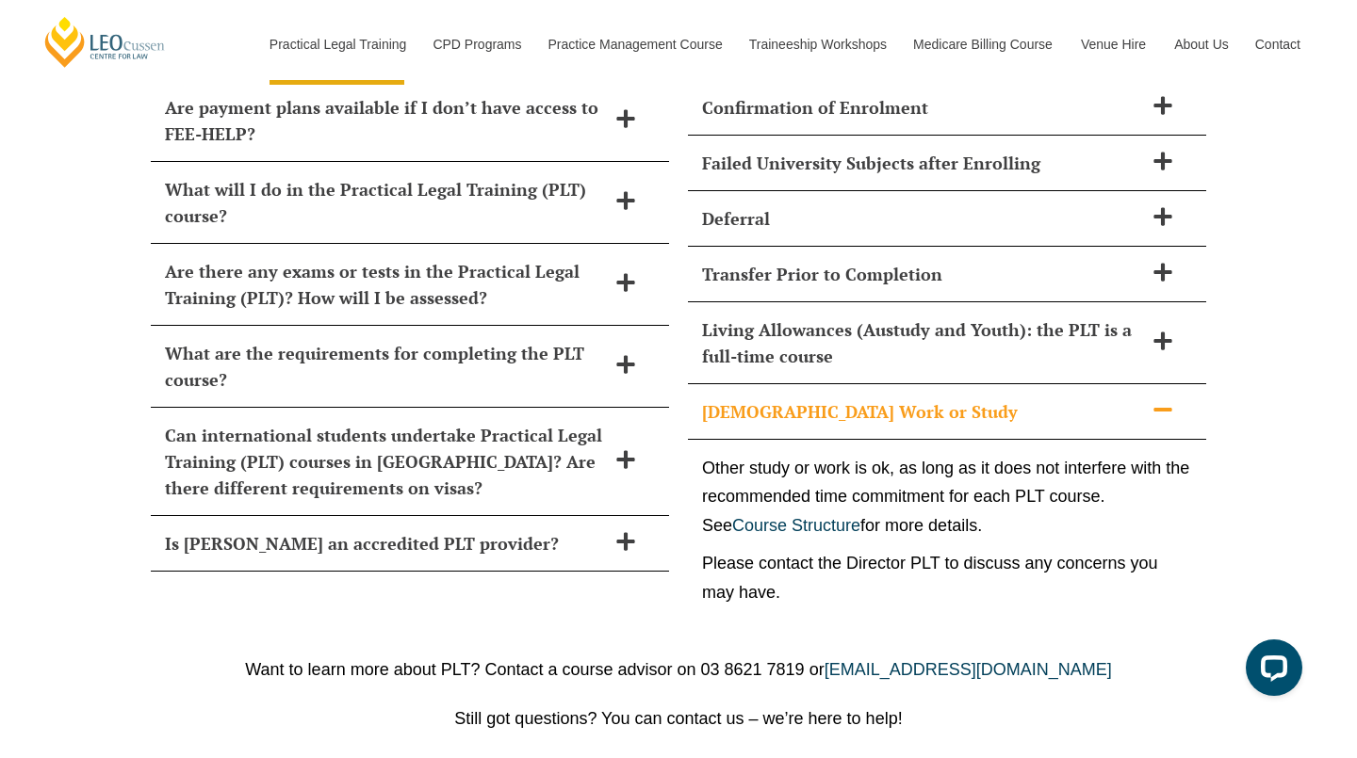
scroll to position [8807, 0]
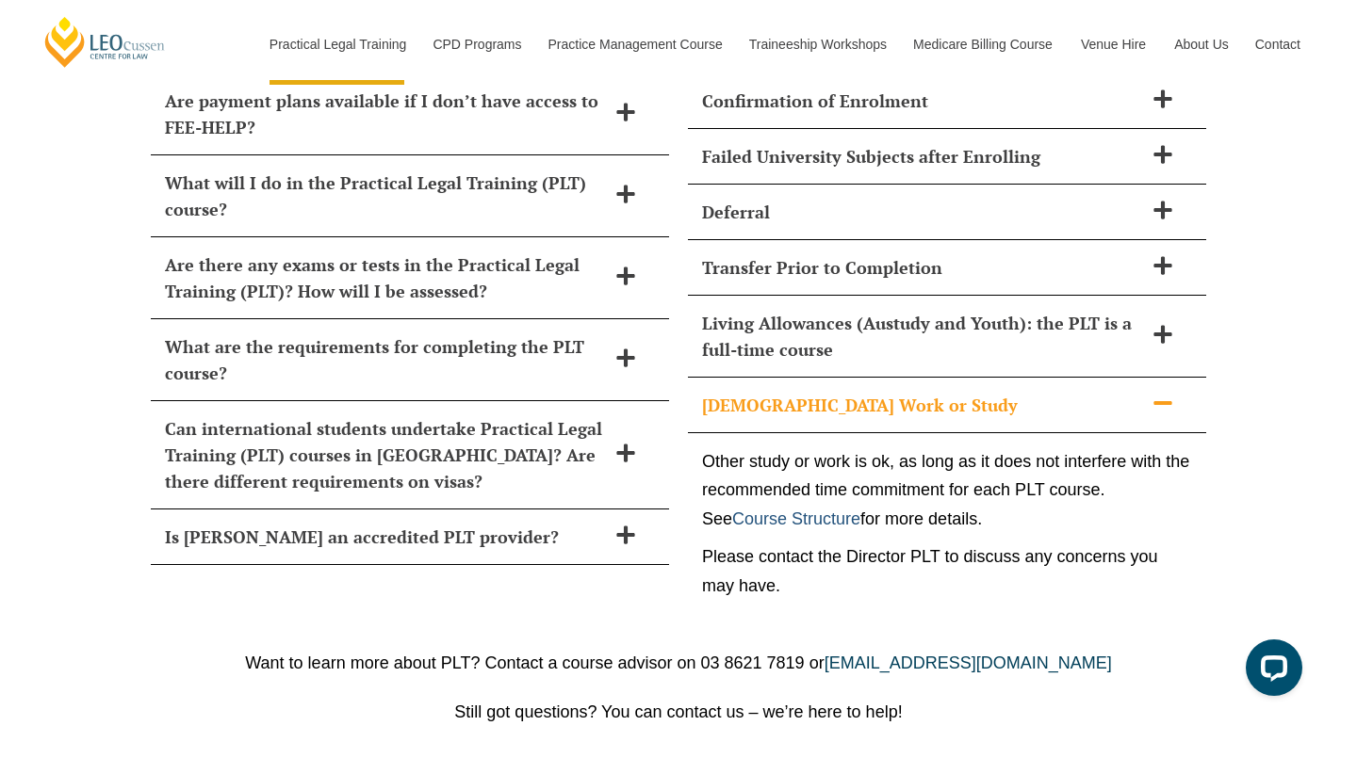
click at [807, 510] on link "Course Structure" at bounding box center [796, 519] width 128 height 19
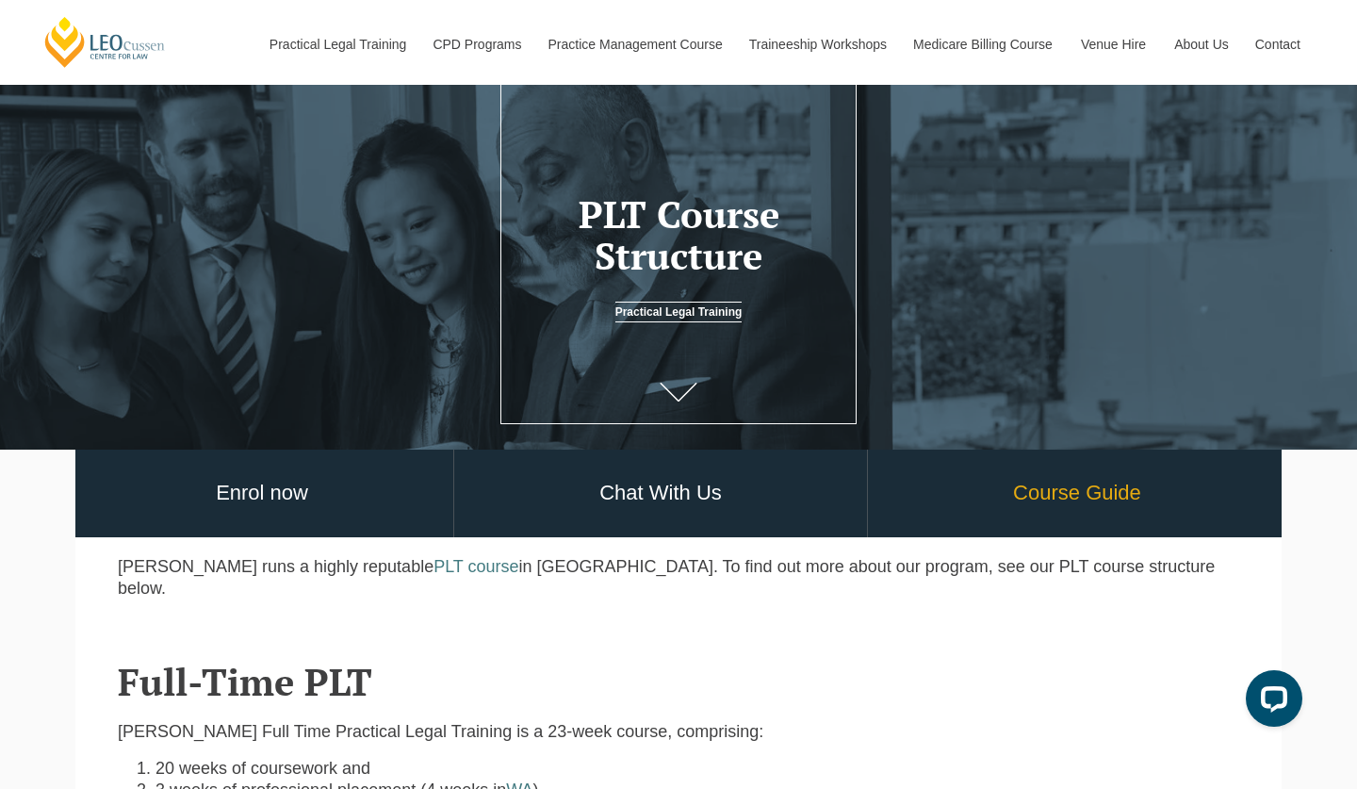
click at [1076, 498] on link "Course Guide" at bounding box center [1077, 493] width 418 height 88
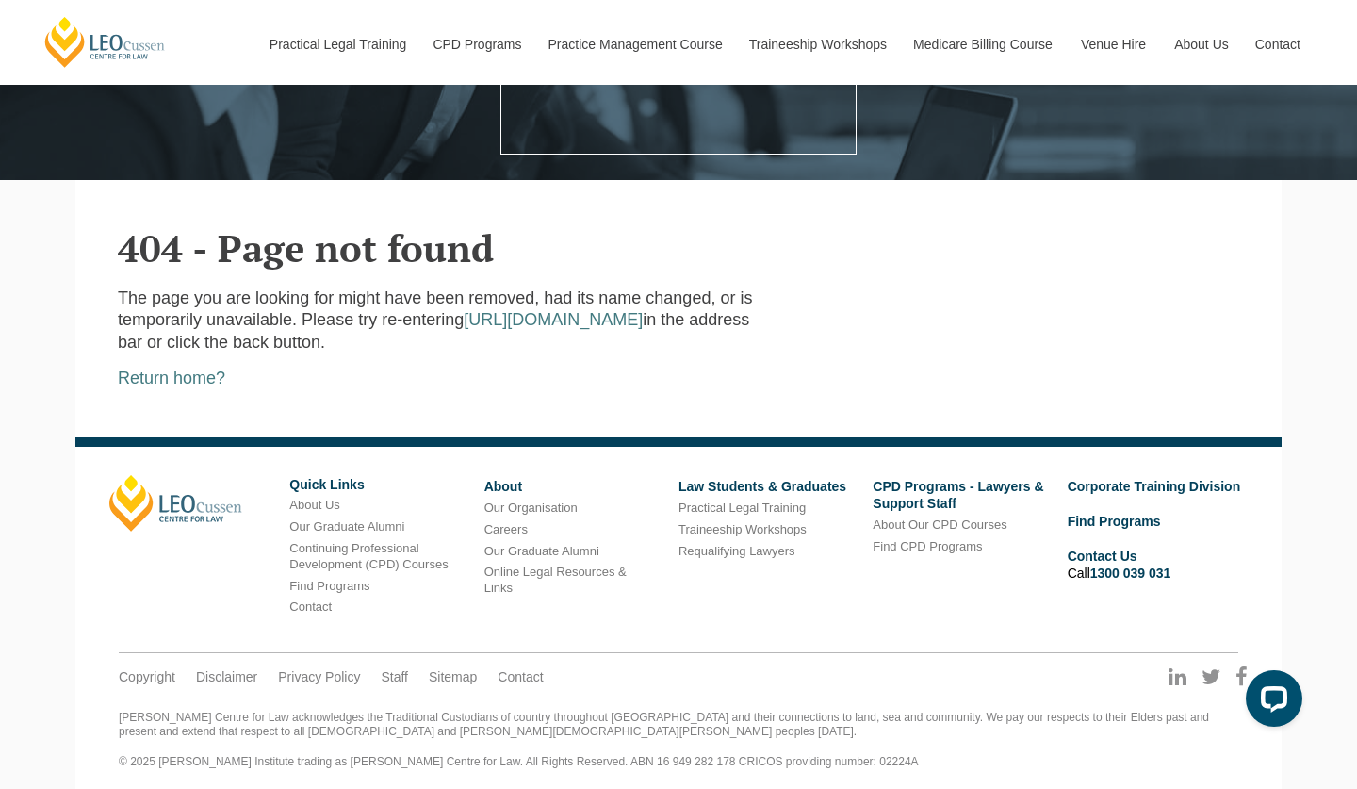
scroll to position [369, 0]
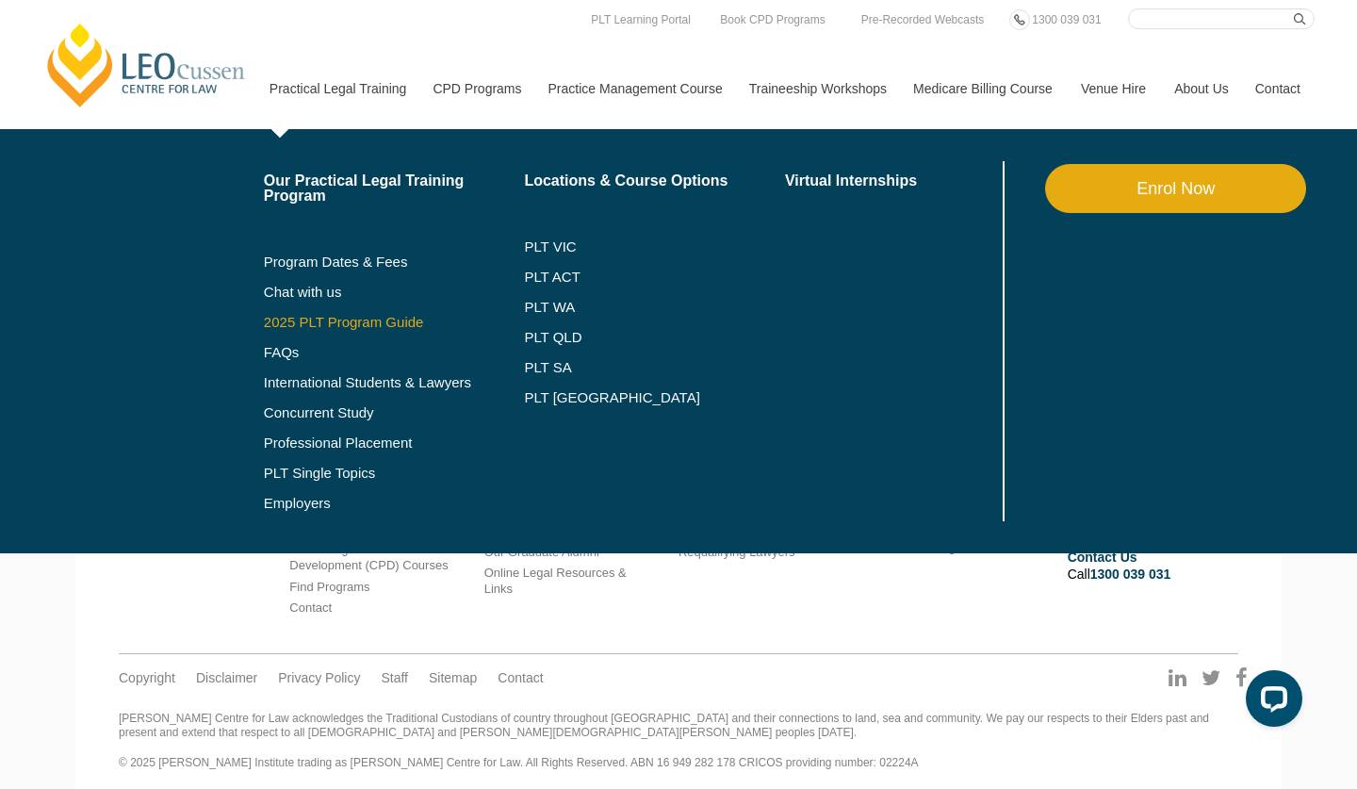
click at [332, 327] on link "2025 PLT Program Guide" at bounding box center [371, 322] width 214 height 15
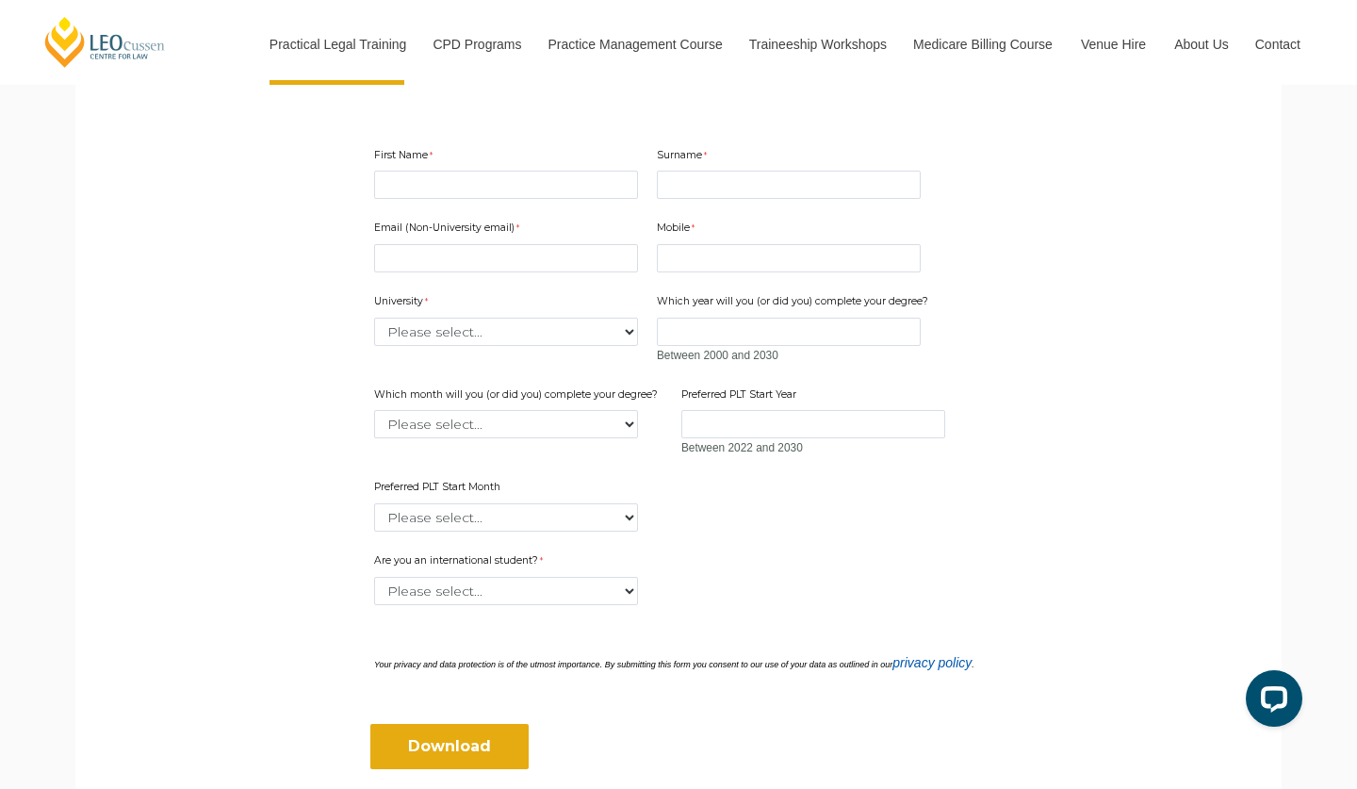
scroll to position [538, 0]
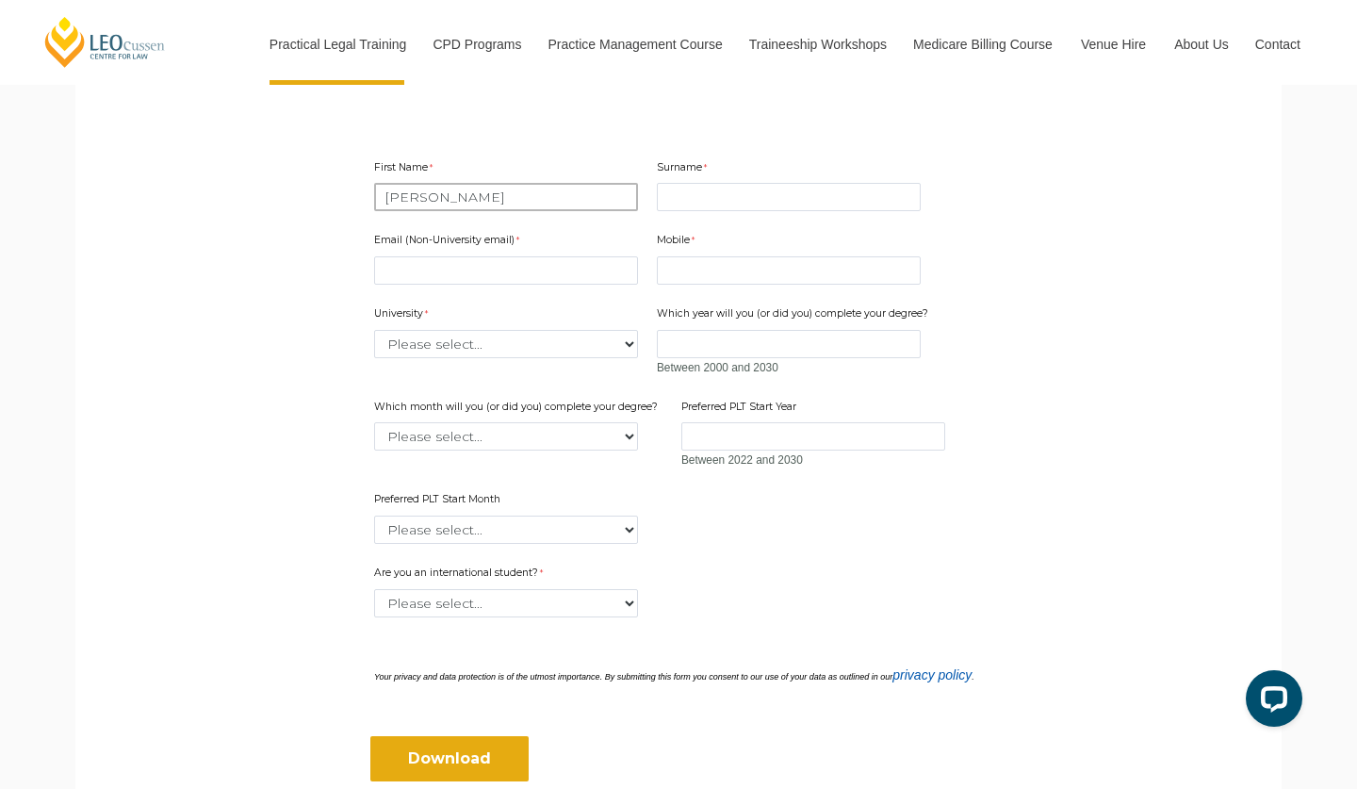
type input "luca"
type input "leonardi"
type input "lucaleonardi201@gmail.com"
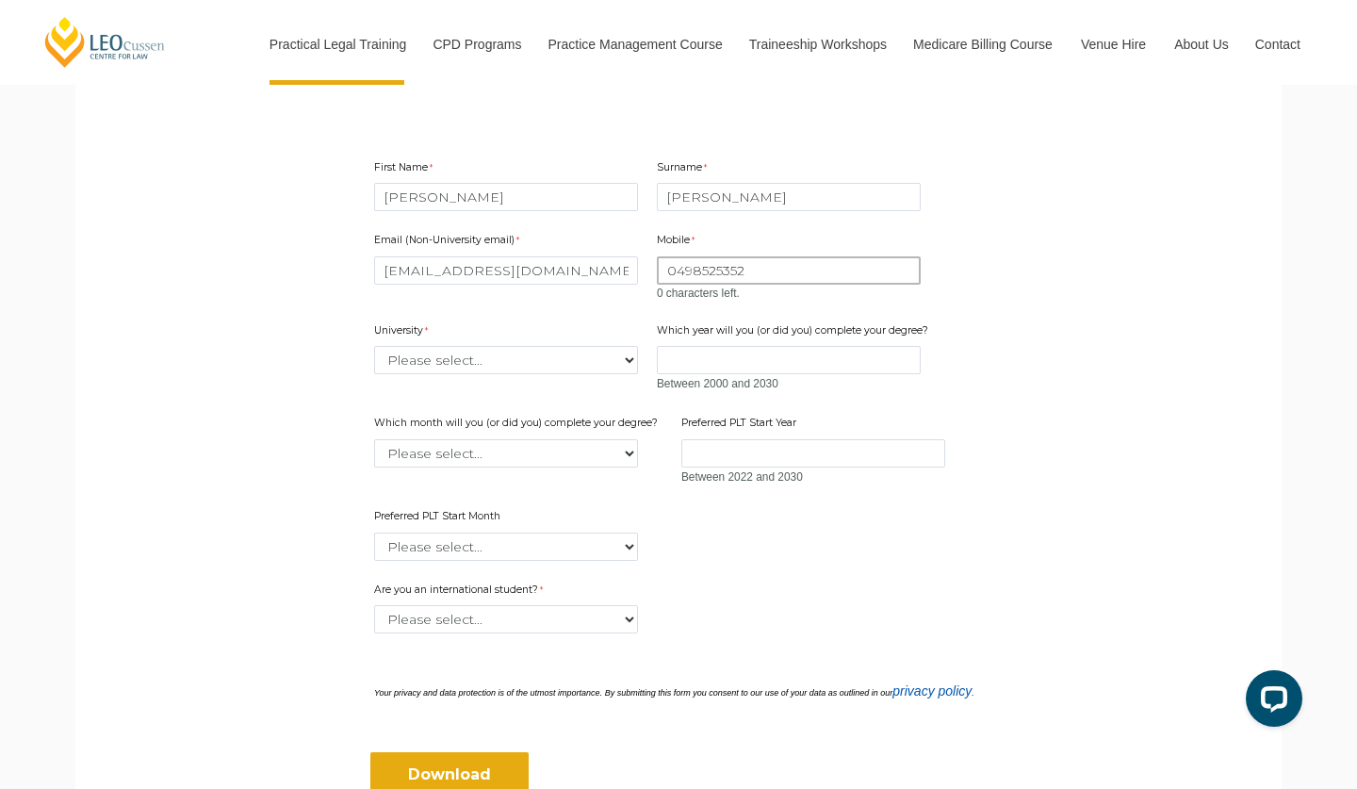
type input "0498525352"
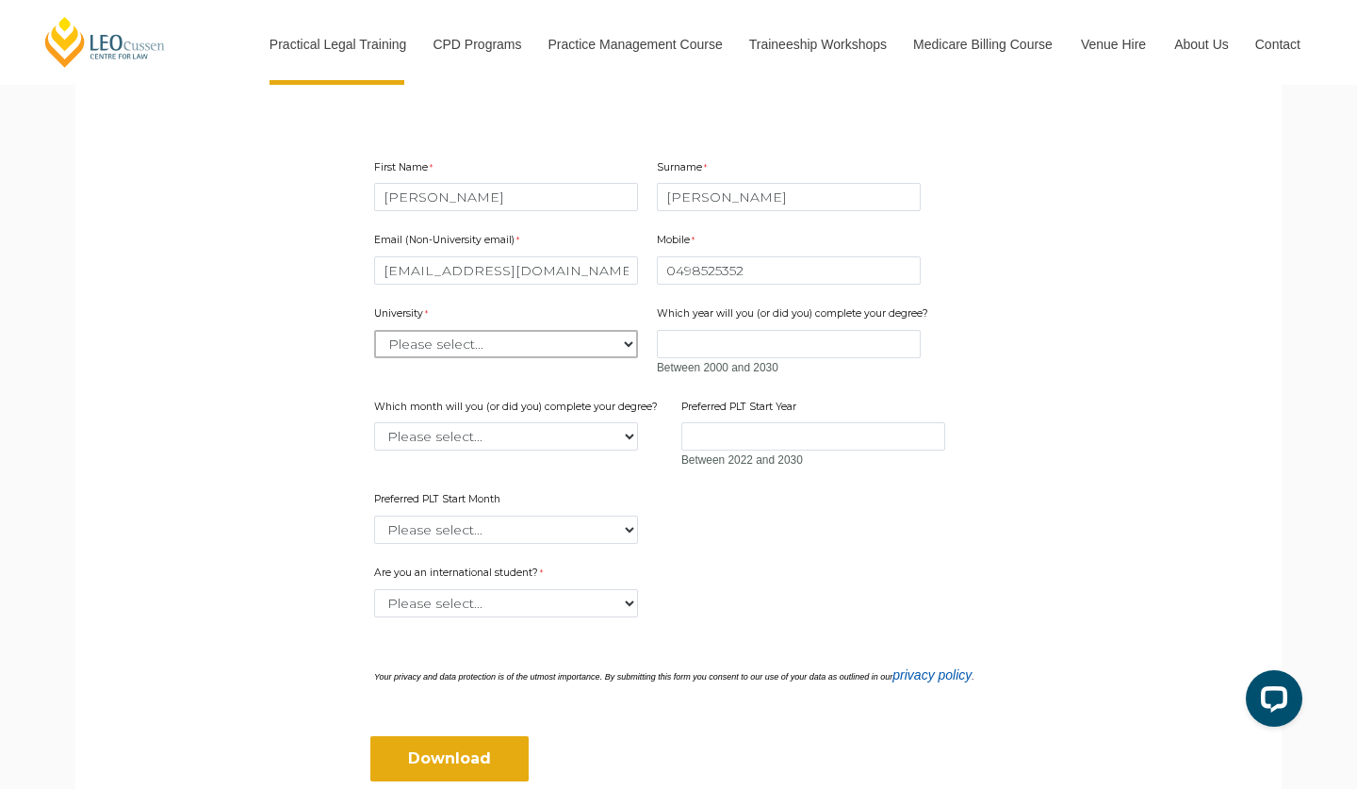
select select "tfa_2180"
click at [682, 340] on input "Which year will you (or did you) complete your degree?" at bounding box center [789, 344] width 264 height 28
type input "2025"
select select "tfa_2228"
click at [725, 435] on input "Preferred PLT Start Year" at bounding box center [813, 436] width 264 height 28
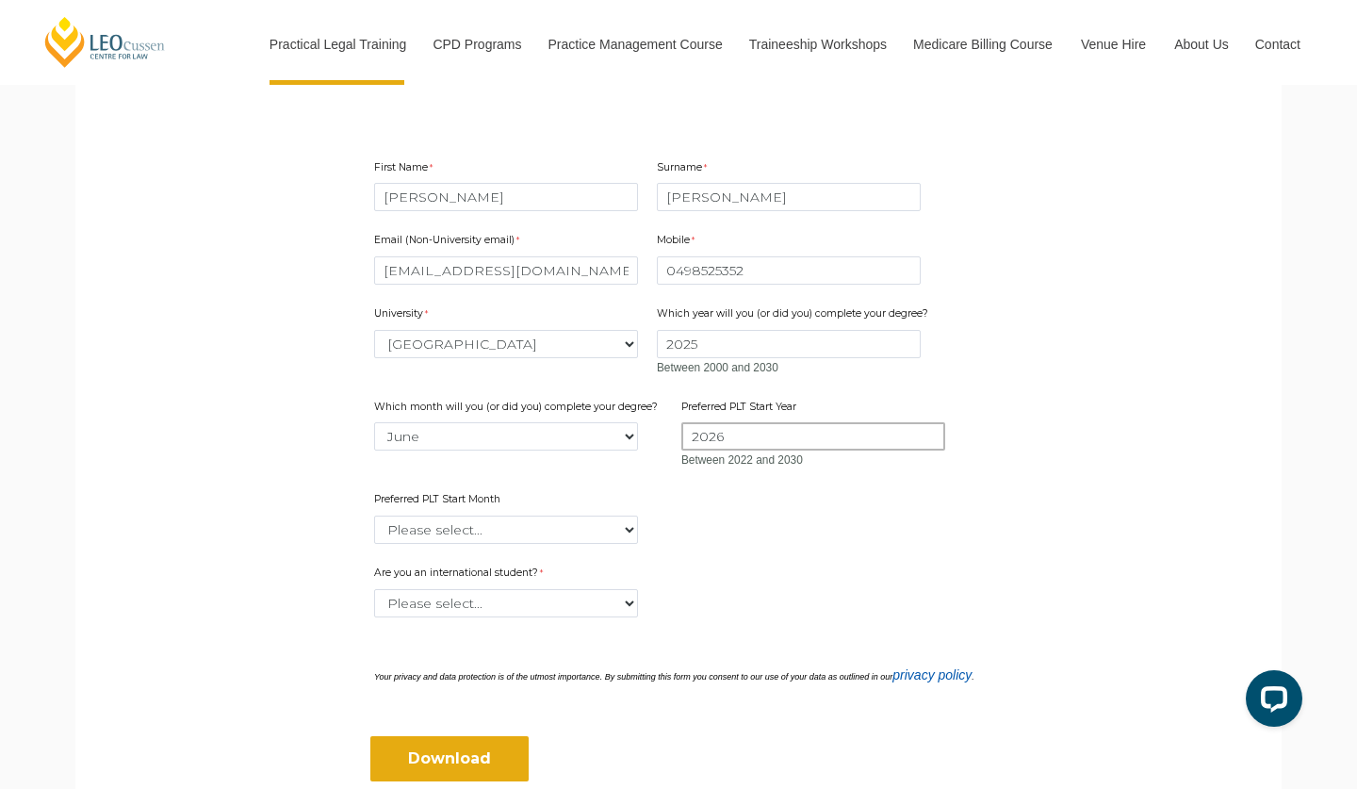
type input "2026"
select select "tfa_2336"
select select "tfa_60"
click at [464, 750] on input "Download" at bounding box center [449, 758] width 158 height 45
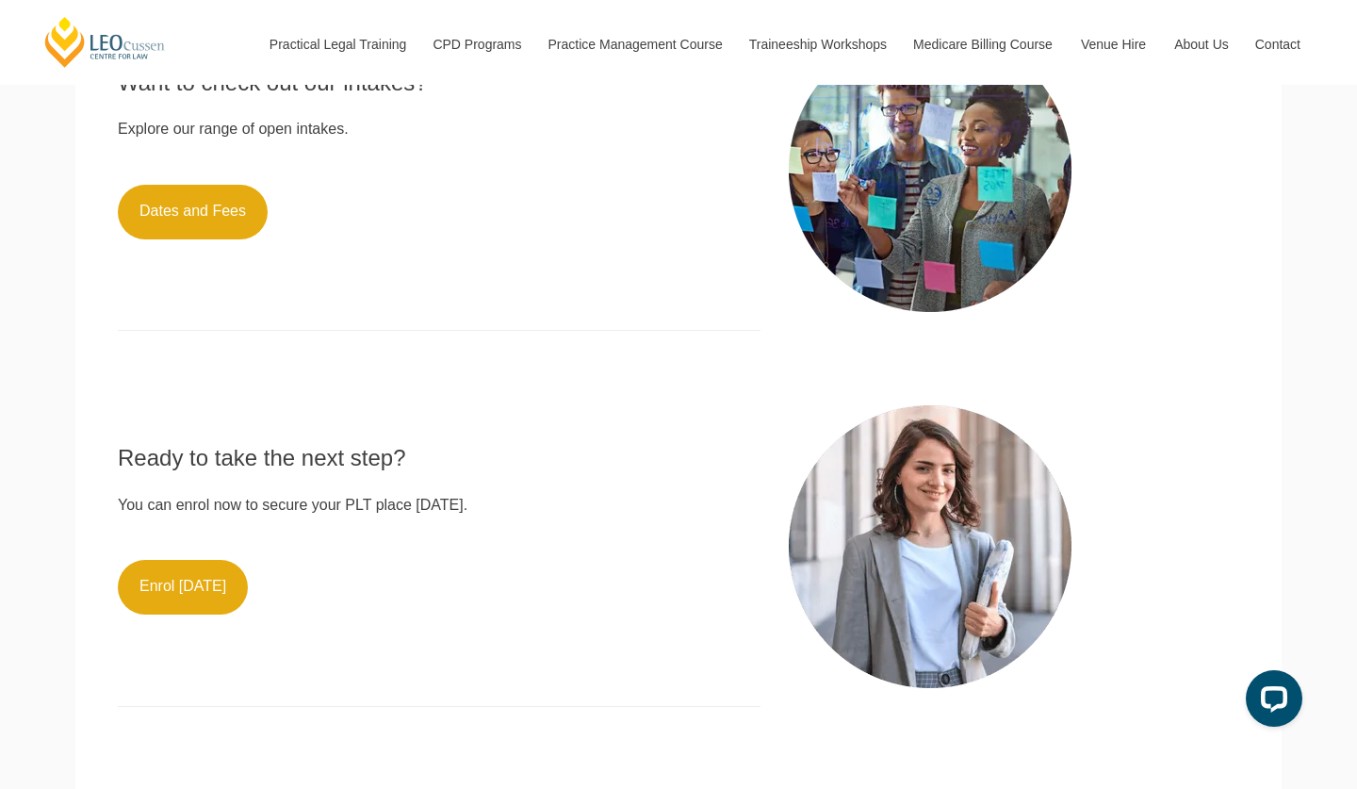
scroll to position [1425, 0]
click at [164, 192] on link "Dates and Fees" at bounding box center [193, 212] width 150 height 55
